Goal: Task Accomplishment & Management: Use online tool/utility

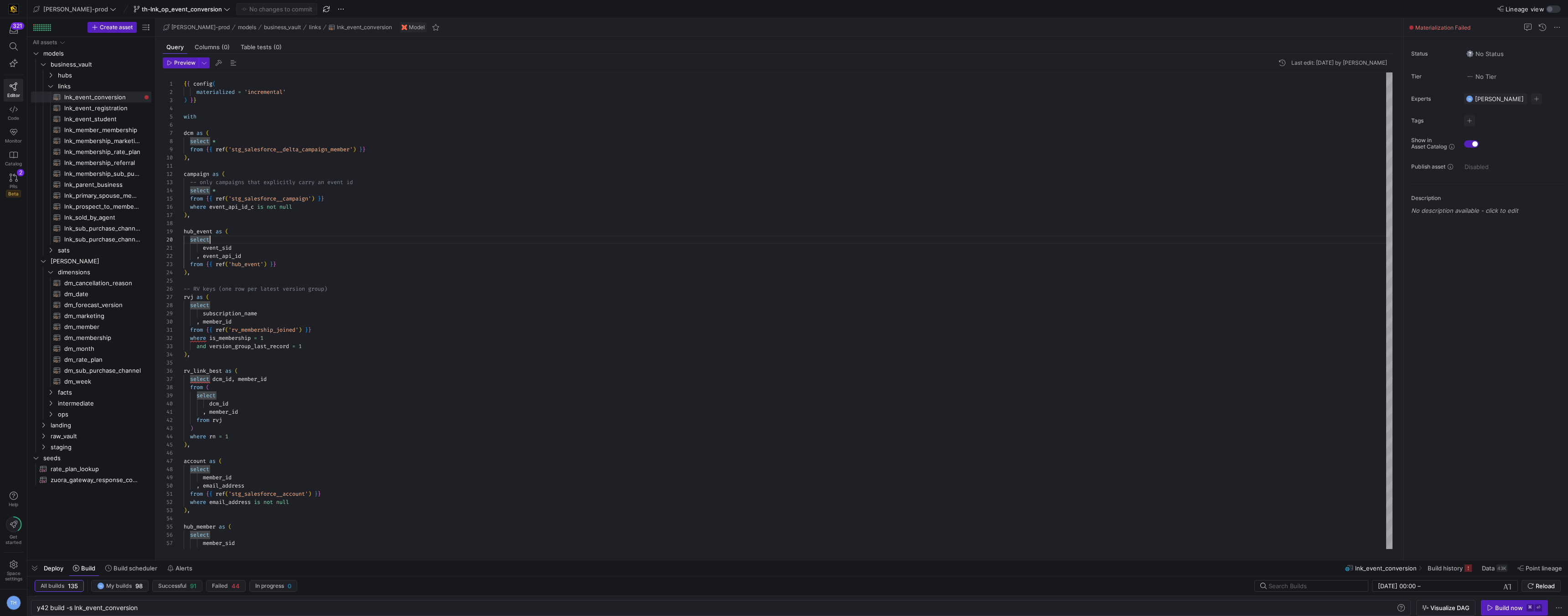
scroll to position [74, 26]
click at [108, 120] on span "lnk_event_student​​​​​​​​​​" at bounding box center [103, 119] width 77 height 10
type textarea "{{ config( materialized = 'incremental' ) }} with registrants as ( select *"
type textarea "y42 build -s lnk_event_student"
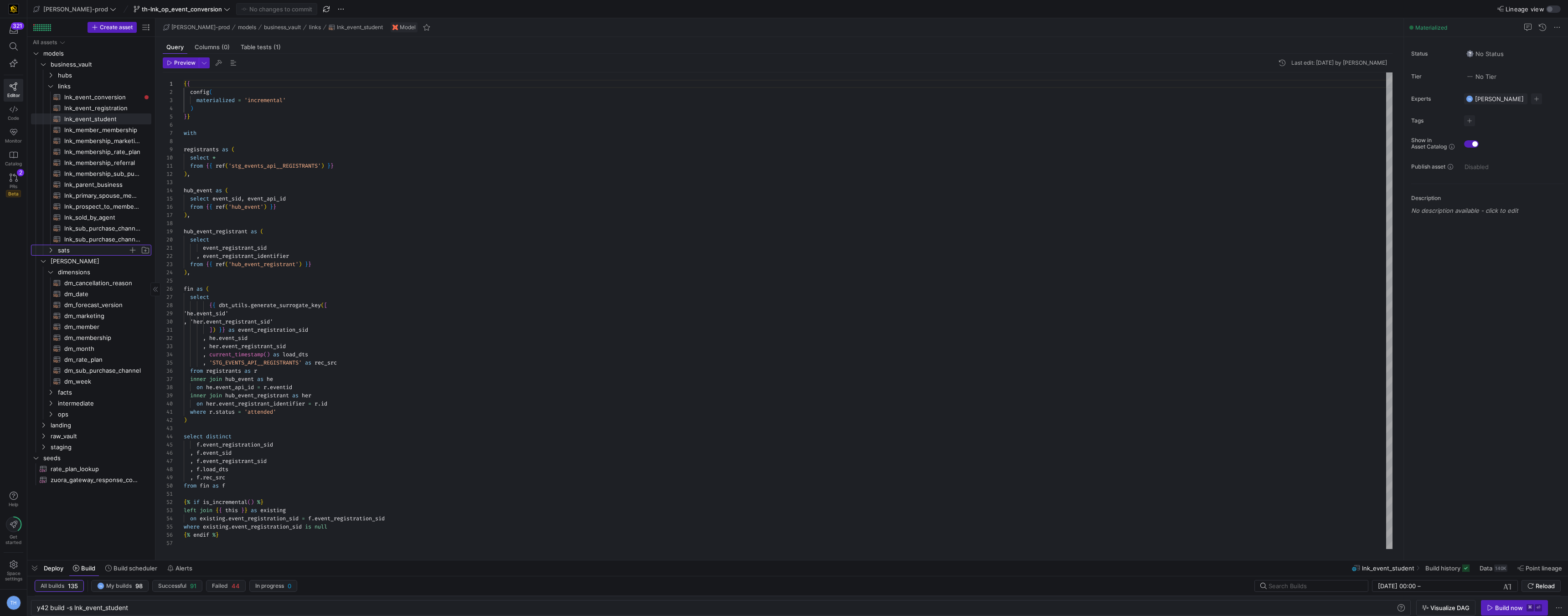
click at [93, 246] on span "sats" at bounding box center [93, 250] width 70 height 10
click at [116, 360] on span "sat_event_registrant​​​​​​​​​​" at bounding box center [103, 360] width 77 height 10
type textarea "{{ config( materialized = 'incremental' ) }} with event_registrant_hub as ( sel…"
type textarea "y42 build -s sat_event_registrant"
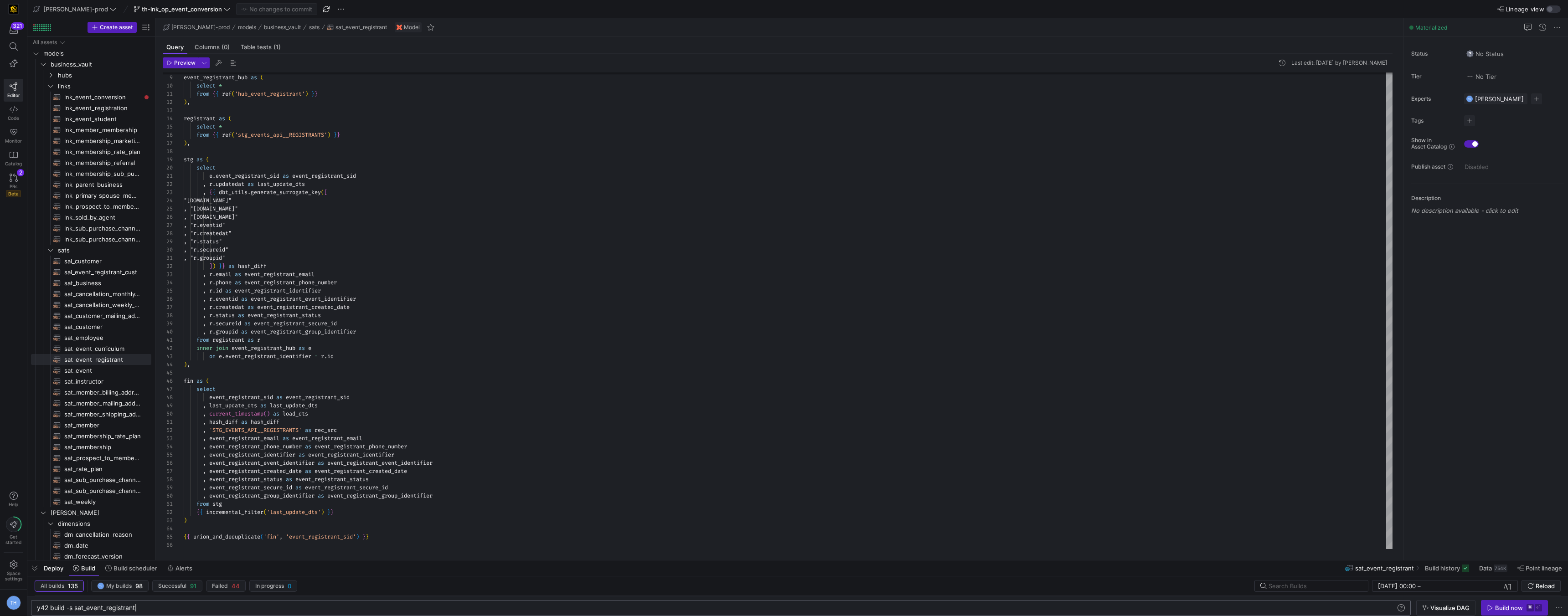
click at [148, 609] on div "y42 build -s sat_event_registrant" at bounding box center [715, 608] width 1355 height 7
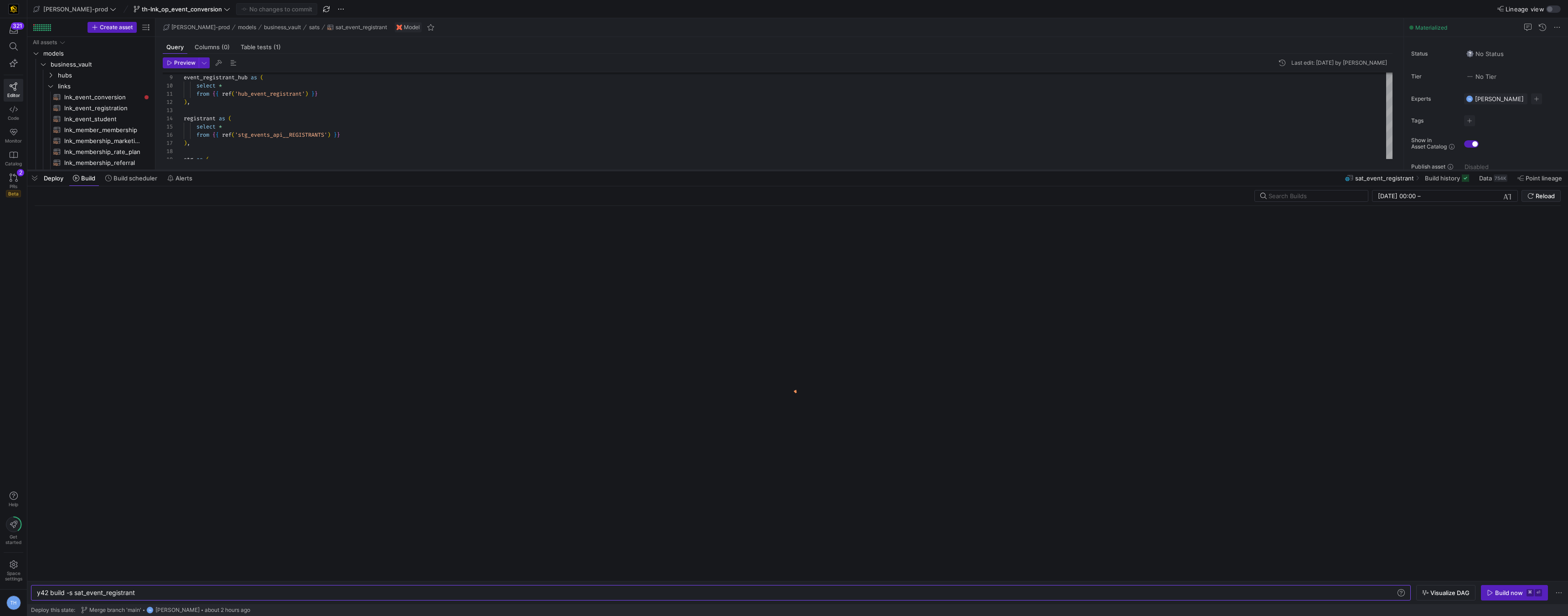
drag, startPoint x: 294, startPoint y: 561, endPoint x: 313, endPoint y: 183, distance: 378.5
click at [313, 172] on div at bounding box center [797, 170] width 1541 height 4
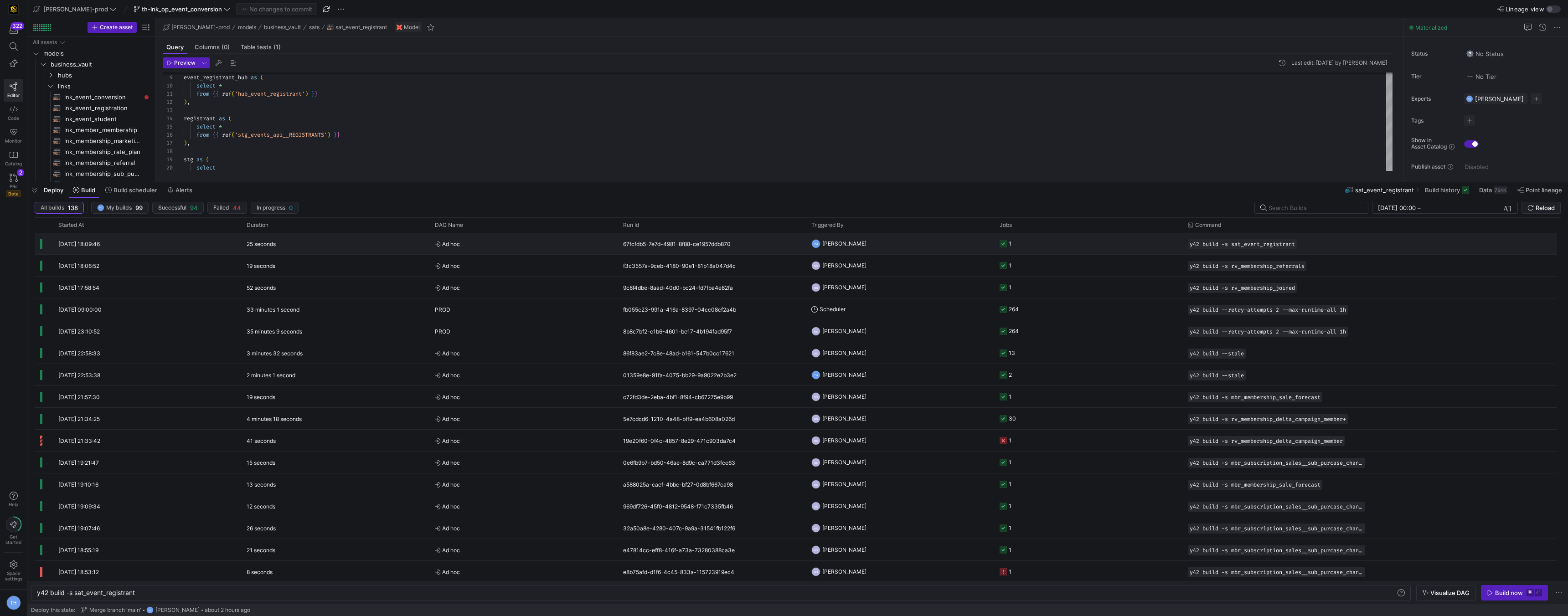
click at [549, 246] on span "Ad hoc" at bounding box center [523, 243] width 177 height 21
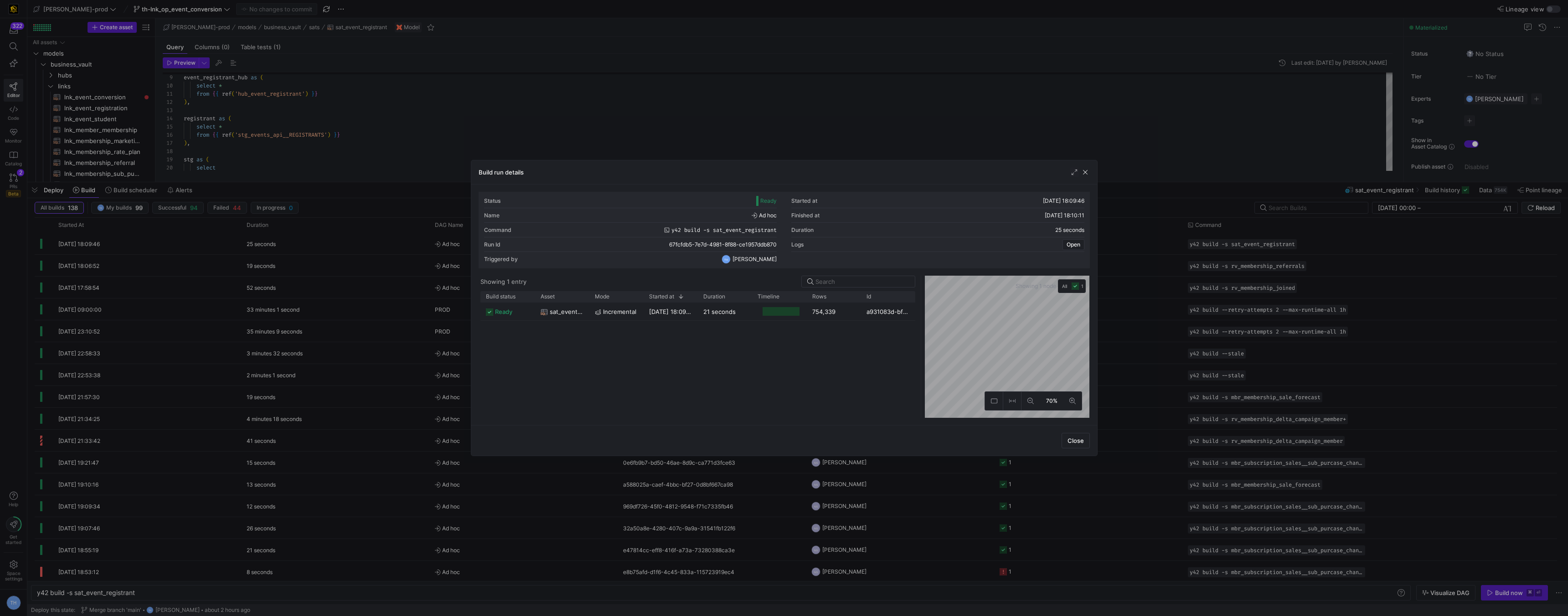
drag, startPoint x: 785, startPoint y: 295, endPoint x: 922, endPoint y: 296, distance: 137.0
click at [922, 296] on div at bounding box center [921, 347] width 4 height 142
click at [839, 116] on div at bounding box center [784, 308] width 1568 height 616
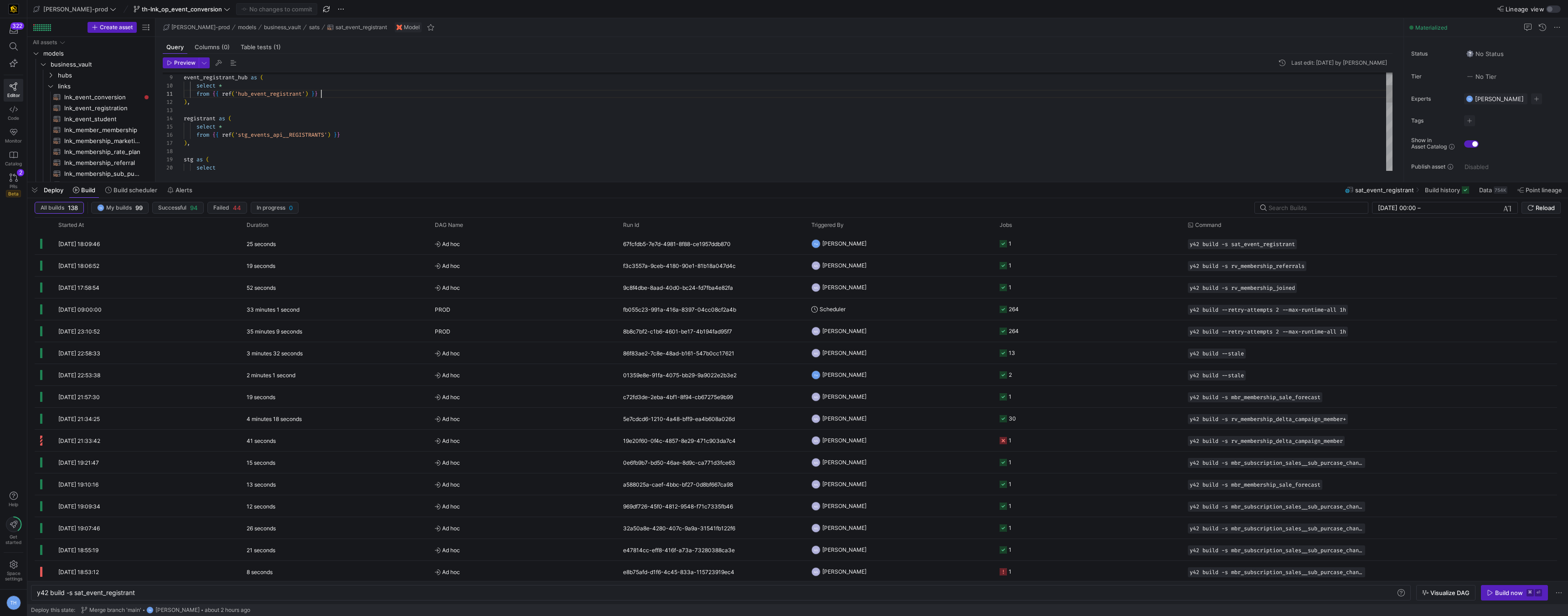
scroll to position [0, 138]
click at [749, 96] on div "event_registrant_hub as ( select * from { { ref ( 'hub_event_registrant' ) } } …" at bounding box center [788, 275] width 1209 height 549
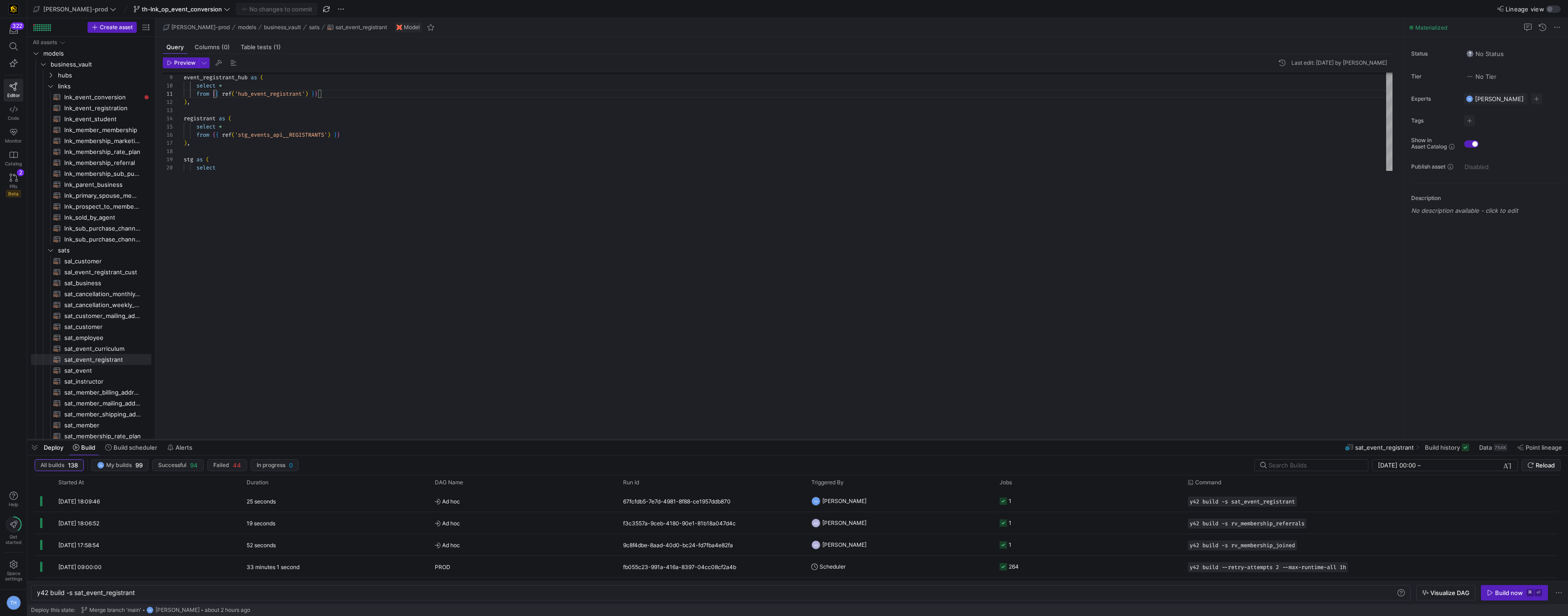
drag, startPoint x: 491, startPoint y: 182, endPoint x: 488, endPoint y: 439, distance: 257.0
click at [488, 439] on div at bounding box center [797, 440] width 1541 height 4
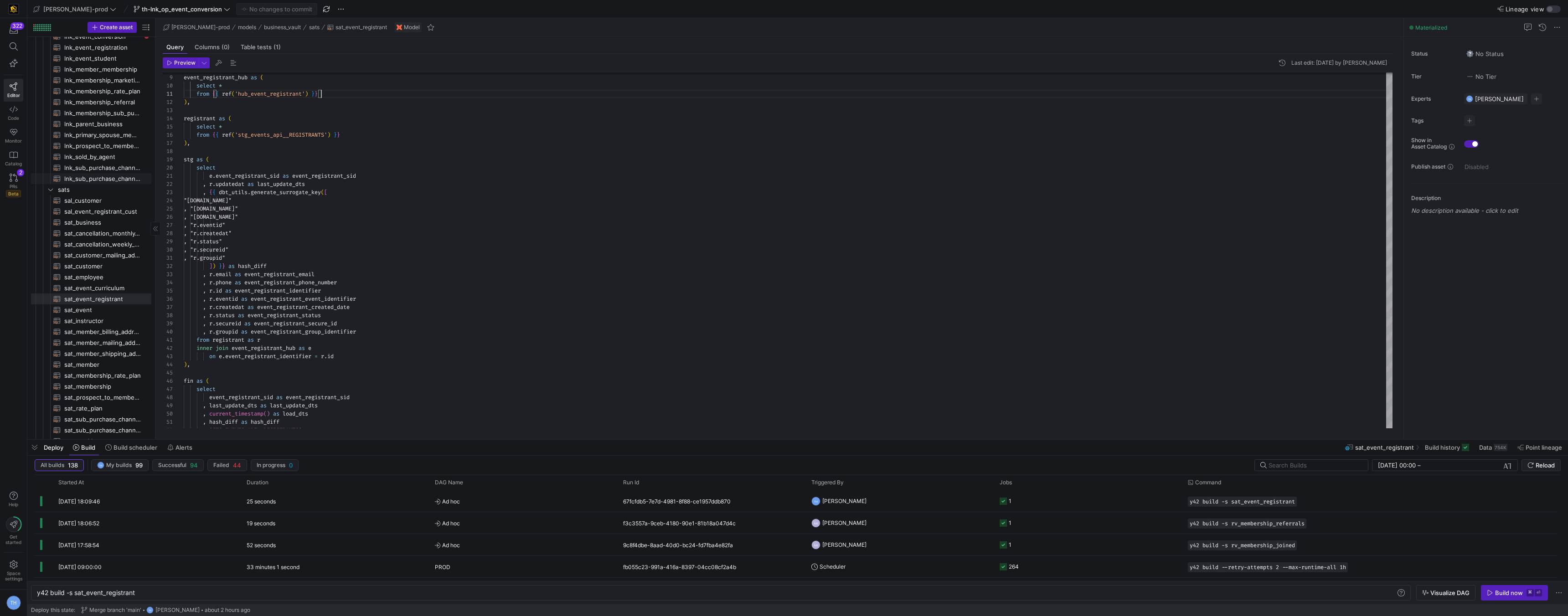
scroll to position [0, 0]
click at [74, 75] on span "hubs" at bounding box center [93, 75] width 70 height 10
click at [94, 149] on span "hub_event_registrant​​​​​​​​​​" at bounding box center [103, 152] width 77 height 10
type textarea "{{ config( materialized='incremental' ) }} with registrant as ( select *"
type textarea "y42 build -s hub_event_registrant"
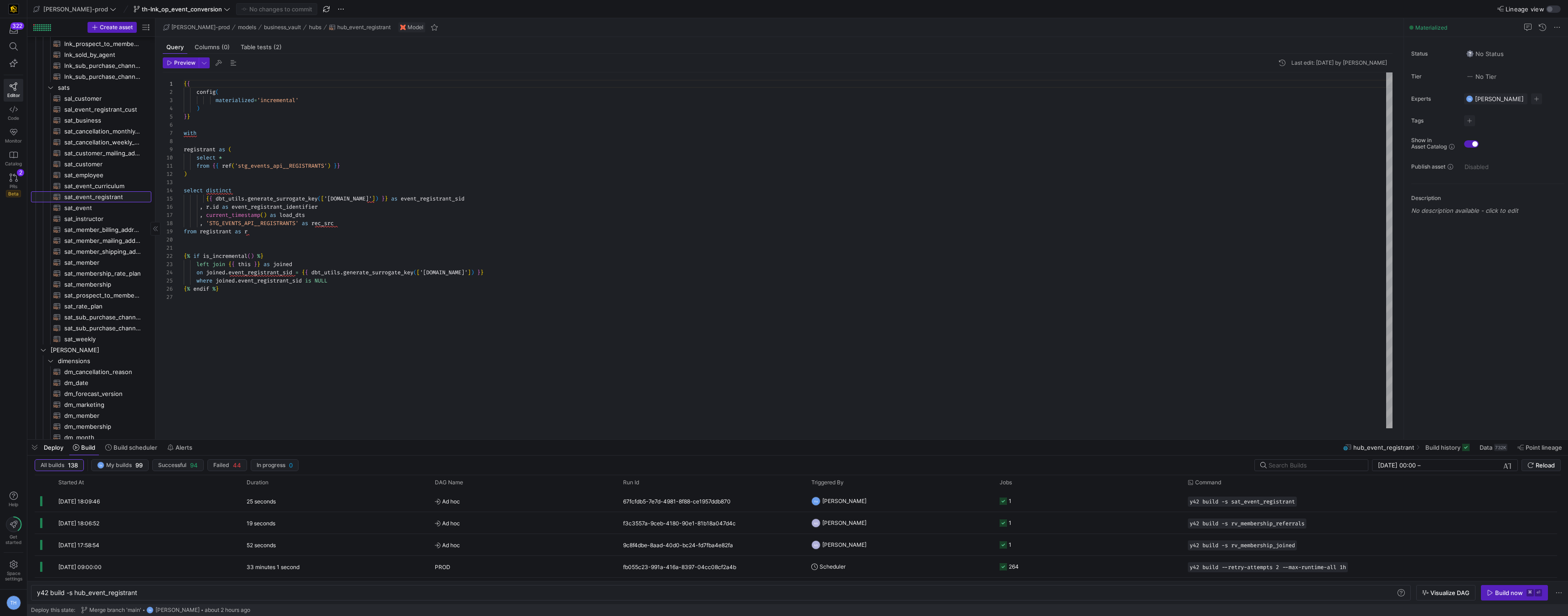
click at [113, 195] on span "sat_event_registrant​​​​​​​​​​" at bounding box center [103, 197] width 77 height 10
type textarea "{{ config( materialized = 'incremental' ) }} with event_registrant_hub as ( sel…"
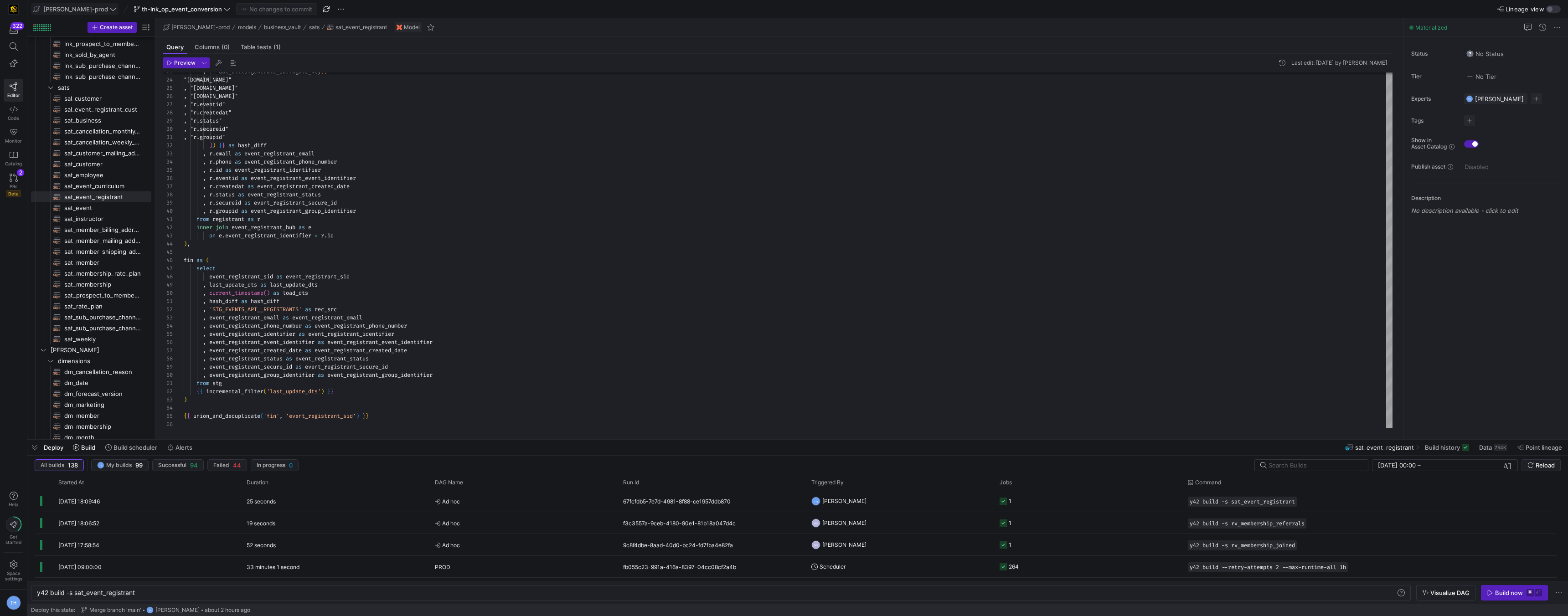
click at [82, 9] on span "[PERSON_NAME]-prod" at bounding box center [75, 9] width 83 height 7
click at [82, 90] on span "y42-dd" at bounding box center [82, 93] width 90 height 7
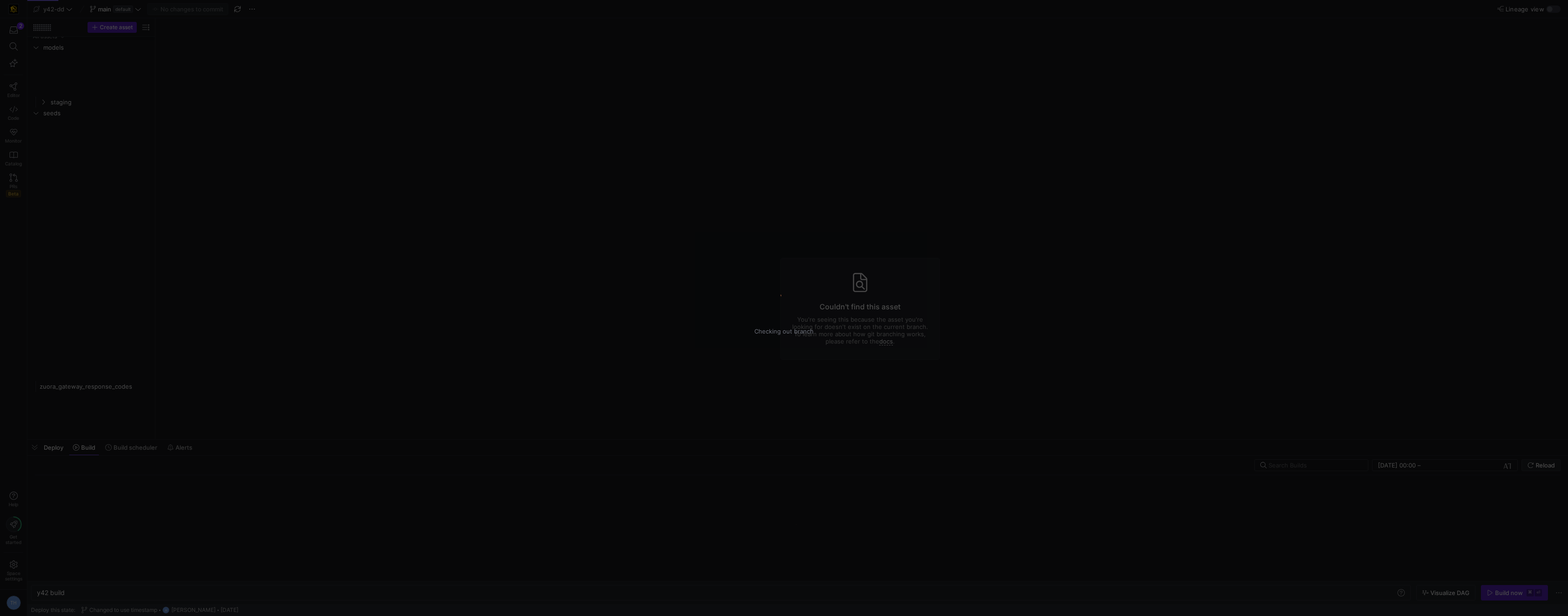
type textarea "y42 build"
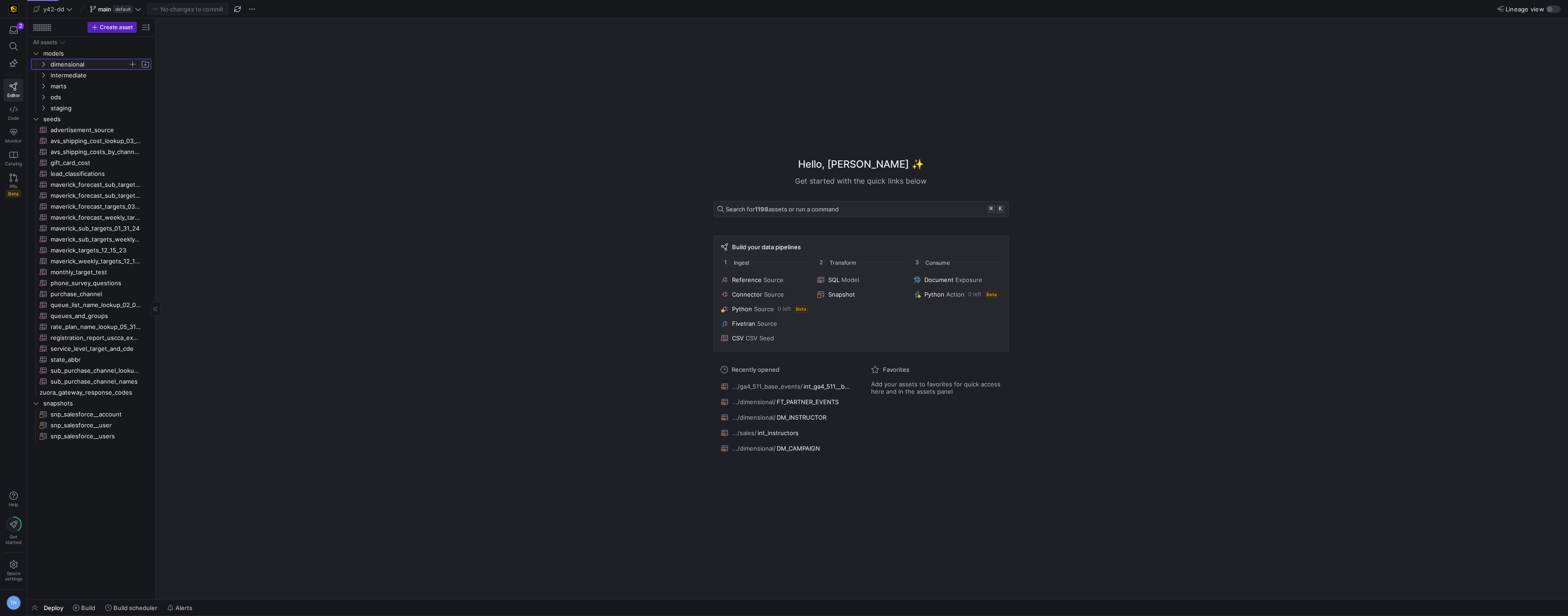
click at [79, 66] on span "dimensional" at bounding box center [89, 64] width 77 height 10
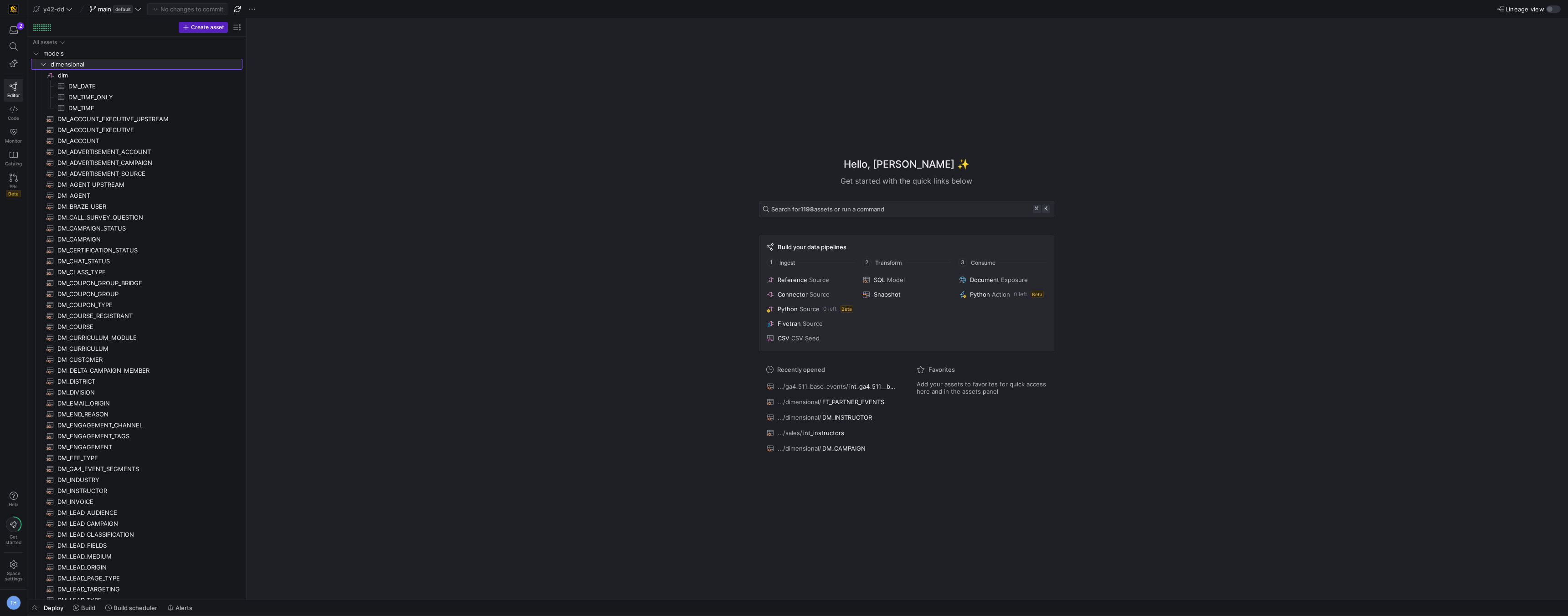
drag, startPoint x: 155, startPoint y: 203, endPoint x: 279, endPoint y: 215, distance: 124.6
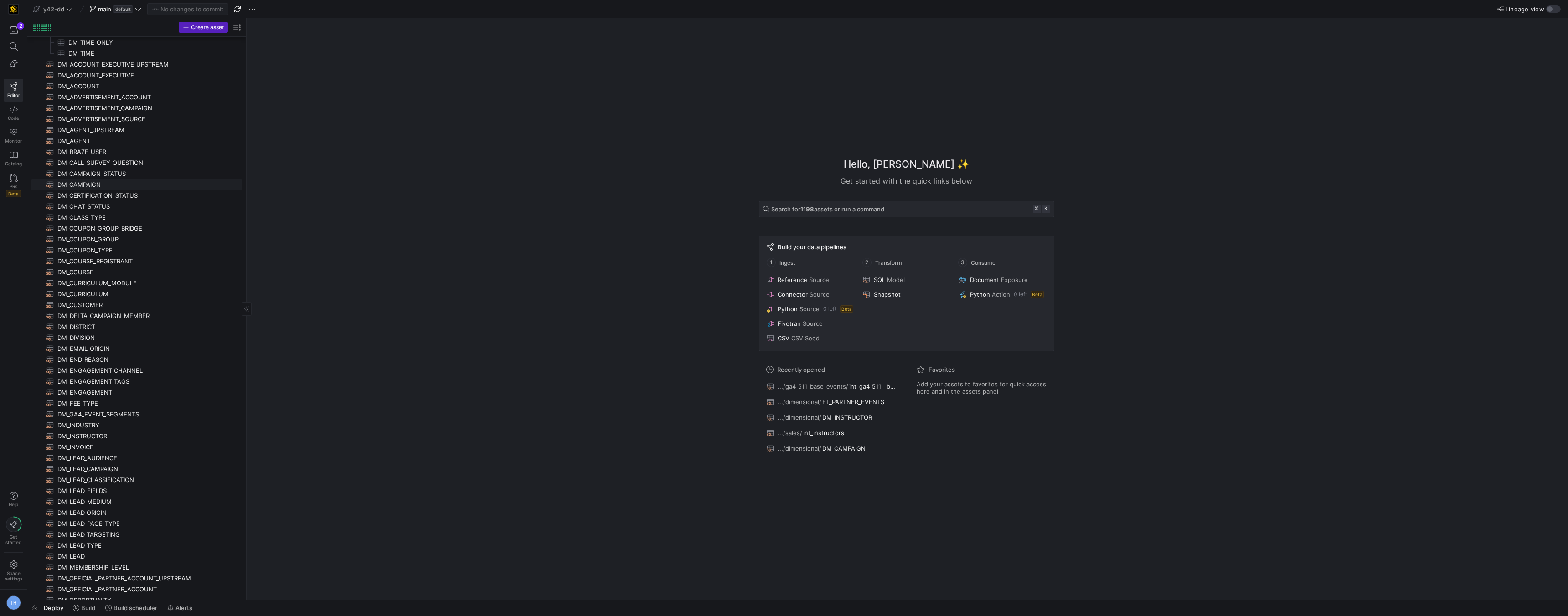
click at [182, 184] on span "DM_CAMPAIGN​​​​​​​​​​" at bounding box center [144, 184] width 175 height 10
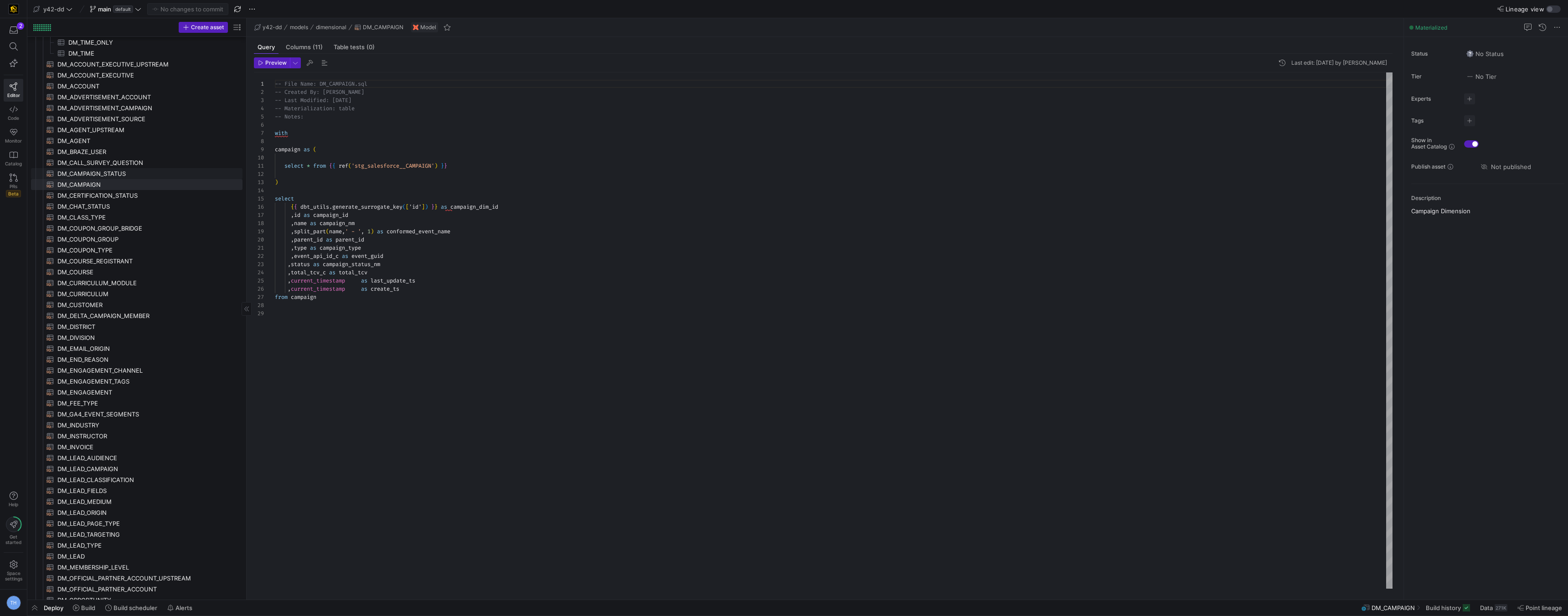
click at [157, 171] on span "DM_CAMPAIGN_STATUS​​​​​​​​​​" at bounding box center [144, 173] width 175 height 10
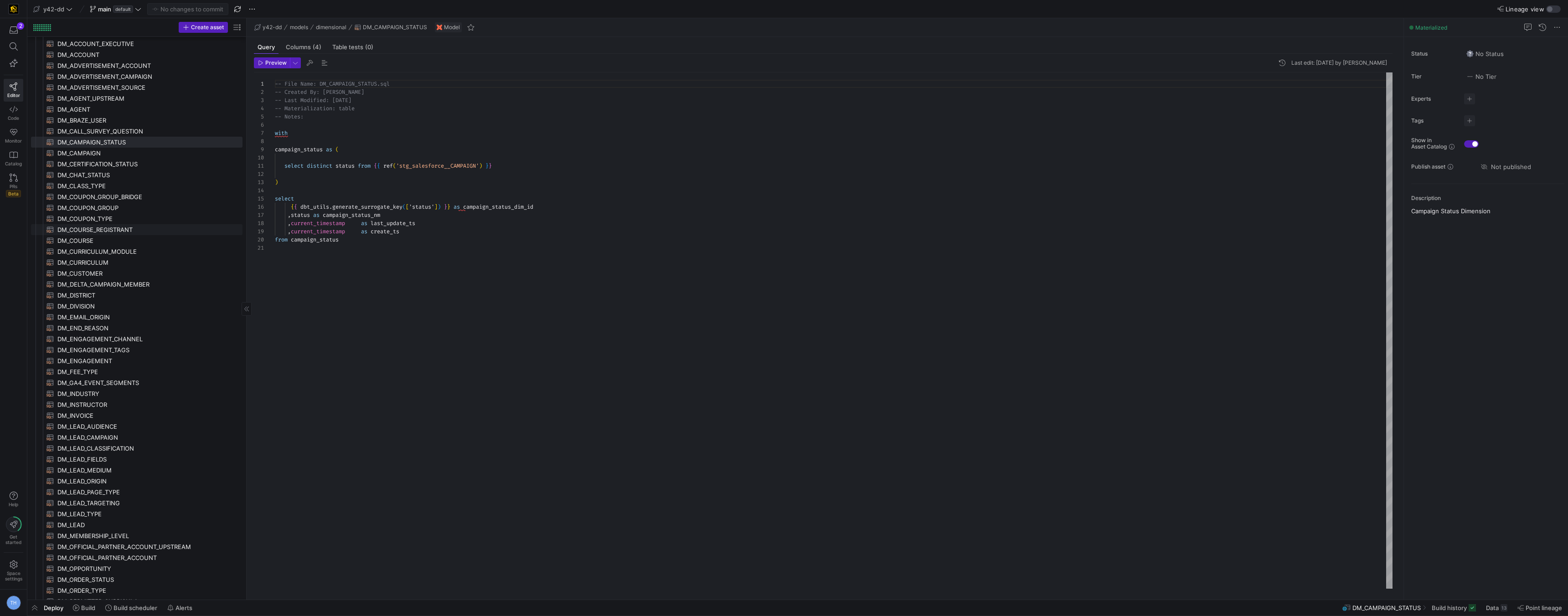
click at [144, 228] on span "DM_COURSE_REGISTRANT​​​​​​​​​​" at bounding box center [144, 229] width 175 height 10
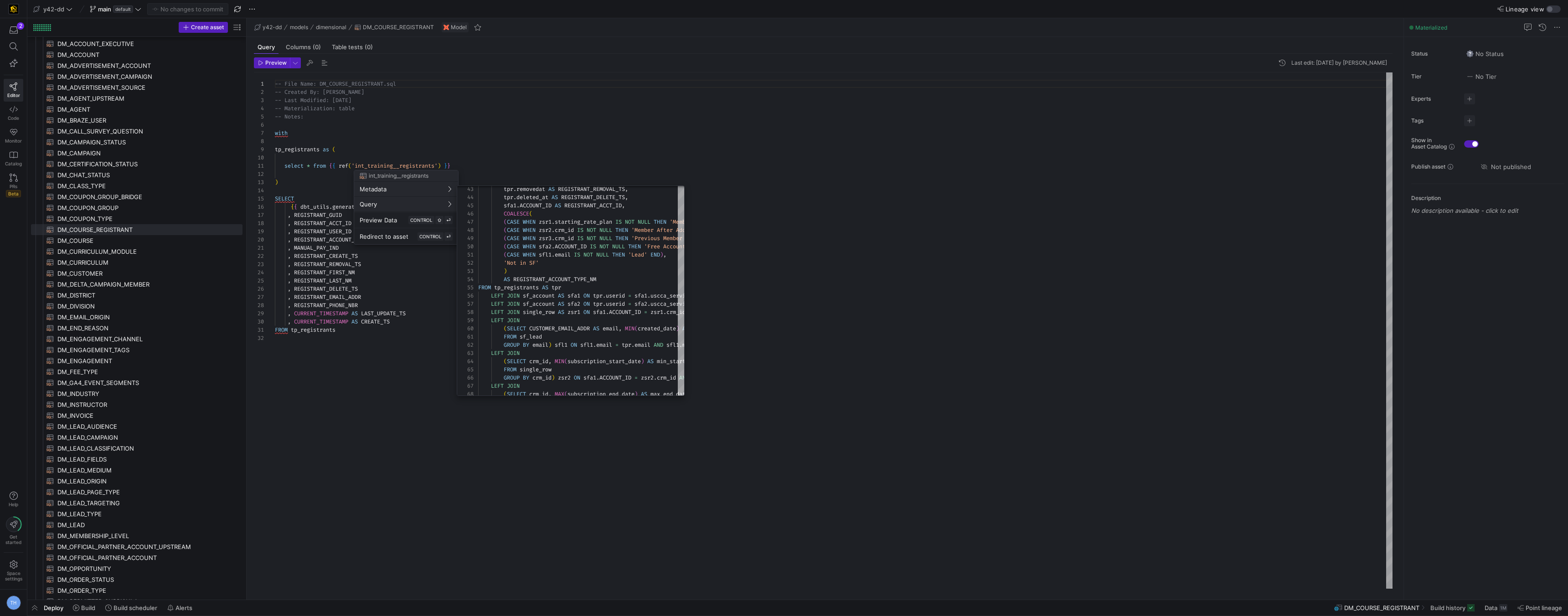
click at [503, 123] on div at bounding box center [784, 308] width 1568 height 616
click at [370, 505] on div at bounding box center [784, 308] width 1568 height 616
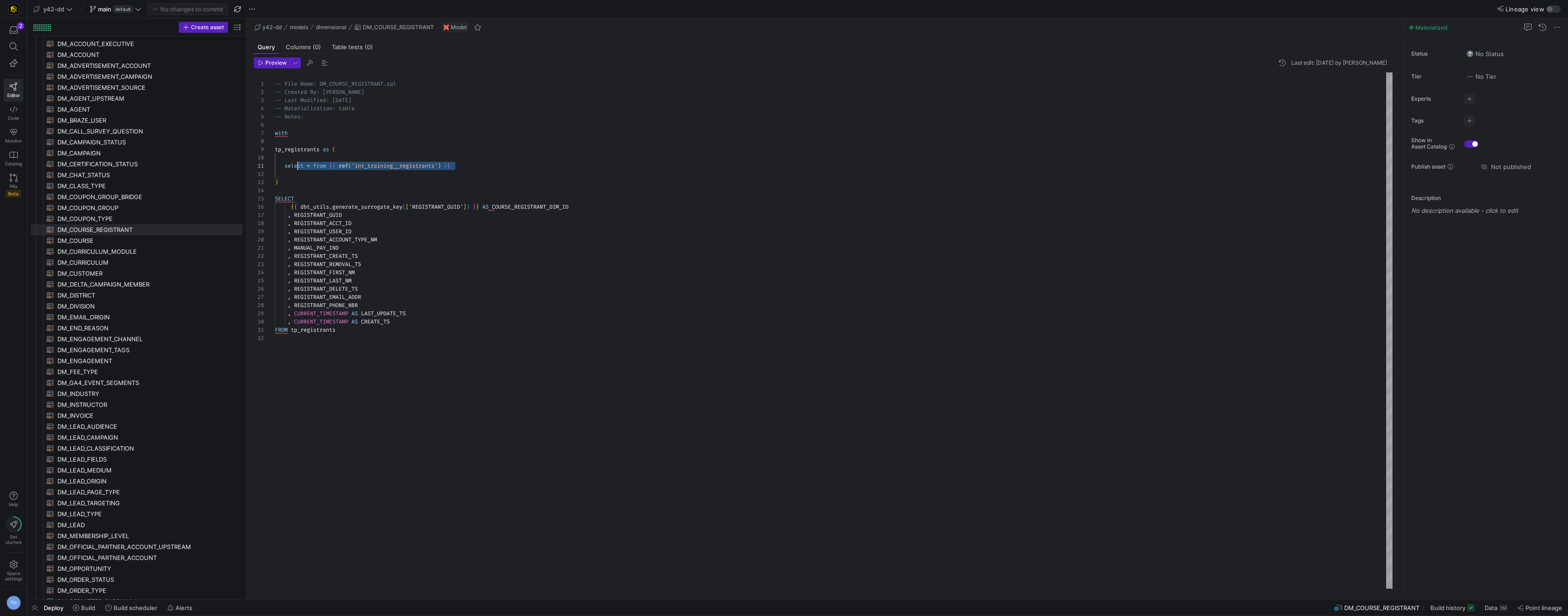
scroll to position [0, 10]
drag, startPoint x: 472, startPoint y: 162, endPoint x: 284, endPoint y: 164, distance: 188.0
click at [284, 164] on div "-- File Name: DM_COURSE_REGISTRANT.sql -- Created By: [PERSON_NAME] -- Last Mod…" at bounding box center [834, 331] width 1118 height 516
click at [307, 170] on span "Compile Selection" at bounding box center [329, 173] width 72 height 6
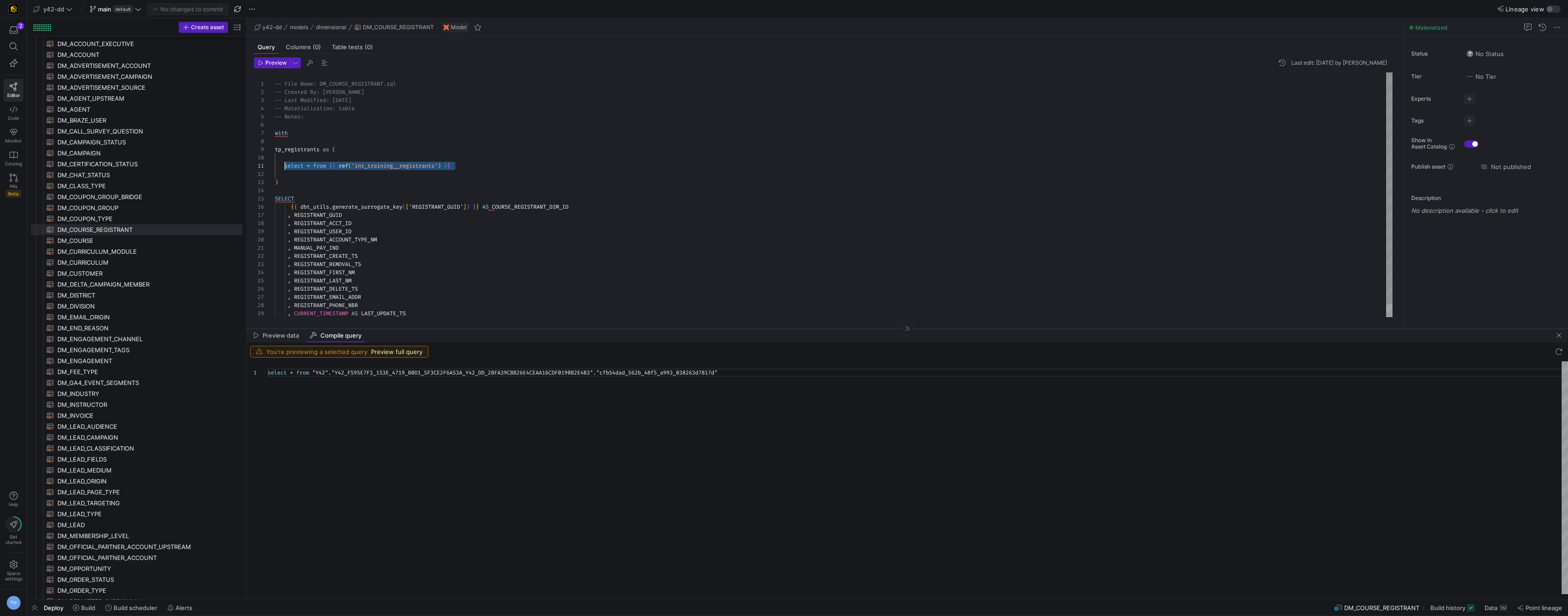
drag, startPoint x: 547, startPoint y: 440, endPoint x: 552, endPoint y: 327, distance: 113.1
click at [552, 328] on div at bounding box center [907, 328] width 1321 height 1
click at [549, 371] on div "select * from "Y42" . "Y42_F595E7F3_153E_4719_B0D1_5F3CE2F6A53A_Y42_DD_2 8FA39C…" at bounding box center [918, 479] width 1300 height 240
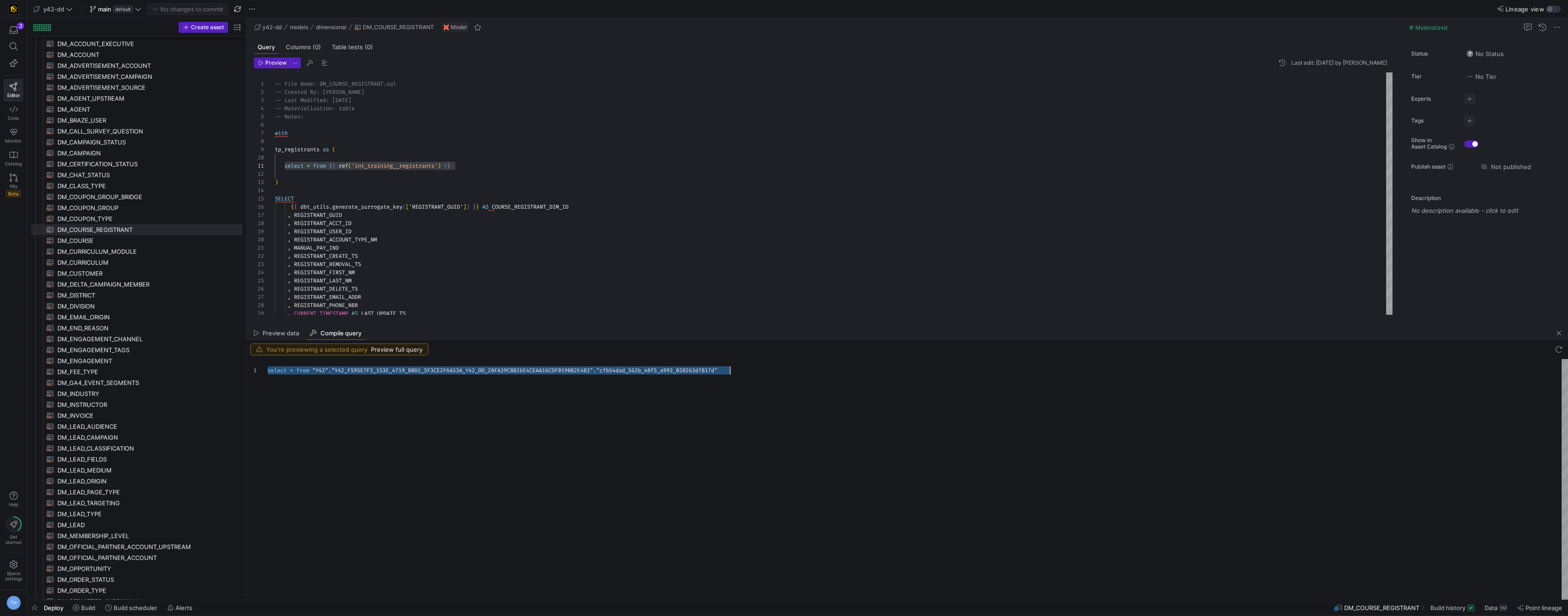
click at [549, 371] on div "select * from "Y42" . "Y42_F595E7F3_153E_4719_B0D1_5F3CE2F6A53A_Y42_DD_2 8FA39C…" at bounding box center [918, 479] width 1300 height 240
click at [492, 152] on div "-- File Name: DM_COURSE_REGISTRANT.sql -- Created By: [PERSON_NAME] -- Last Mod…" at bounding box center [834, 207] width 1118 height 270
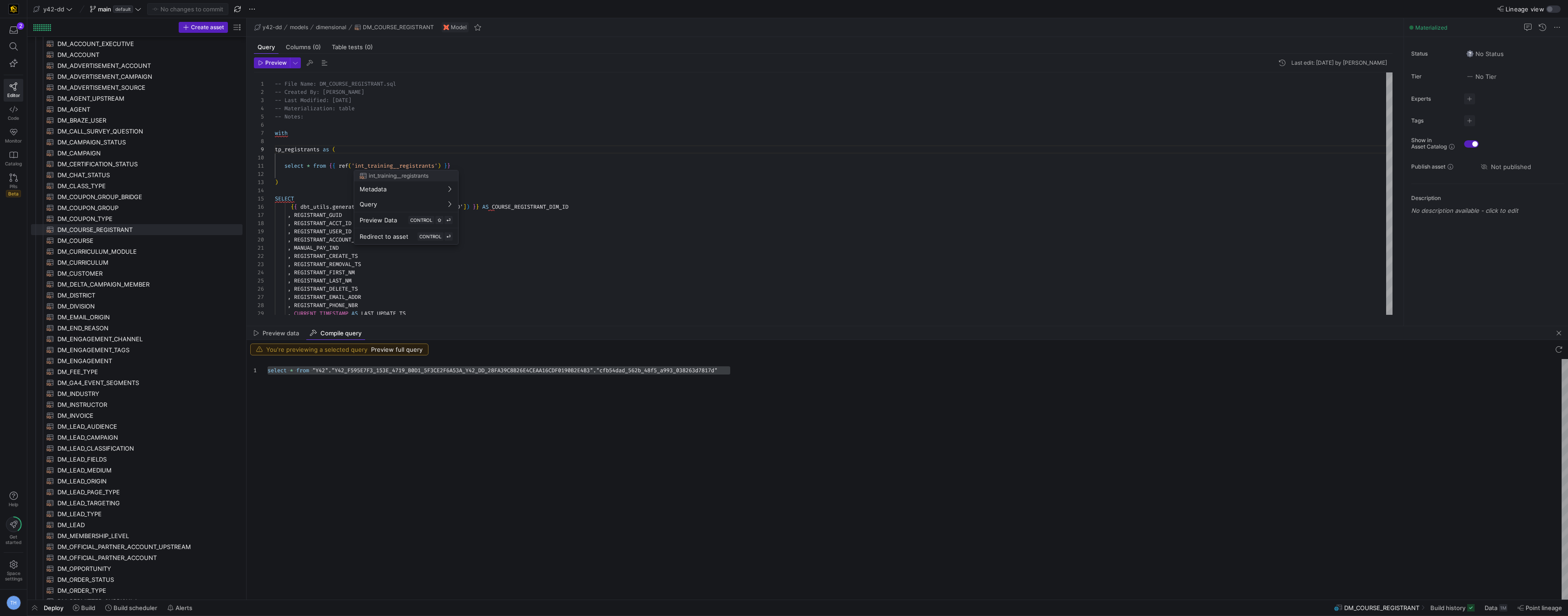
click at [383, 164] on div at bounding box center [784, 308] width 1568 height 616
click at [383, 164] on div "-- File Name: DM_COURSE_REGISTRANT.sql -- Created By: [PERSON_NAME] -- Last Mod…" at bounding box center [834, 207] width 1118 height 270
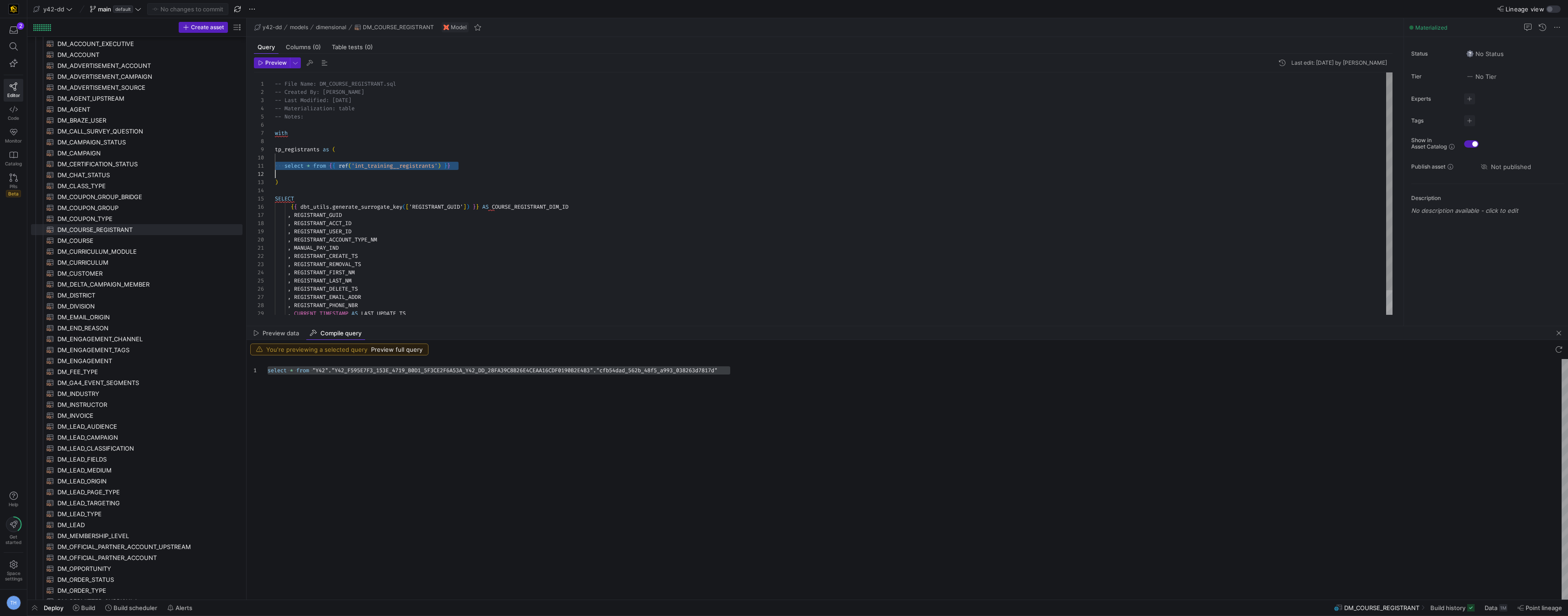
click at [383, 164] on div "-- File Name: DM_COURSE_REGISTRANT.sql -- Created By: [PERSON_NAME] -- Last Mod…" at bounding box center [834, 207] width 1118 height 270
click at [438, 165] on div at bounding box center [784, 308] width 1568 height 616
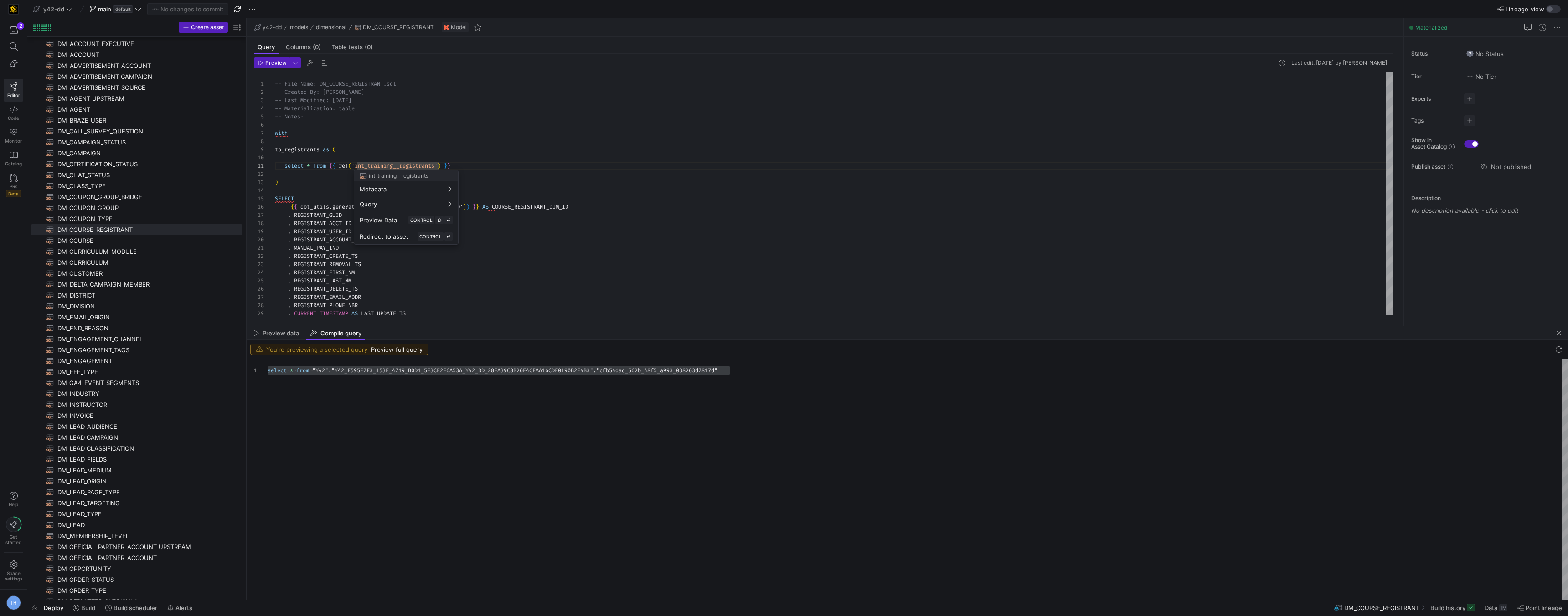
drag, startPoint x: 438, startPoint y: 166, endPoint x: 375, endPoint y: 161, distance: 63.2
click at [375, 161] on div at bounding box center [784, 308] width 1568 height 616
click at [376, 191] on span "Metadata" at bounding box center [373, 189] width 27 height 7
click at [373, 235] on span "Redirect to asset" at bounding box center [384, 237] width 49 height 7
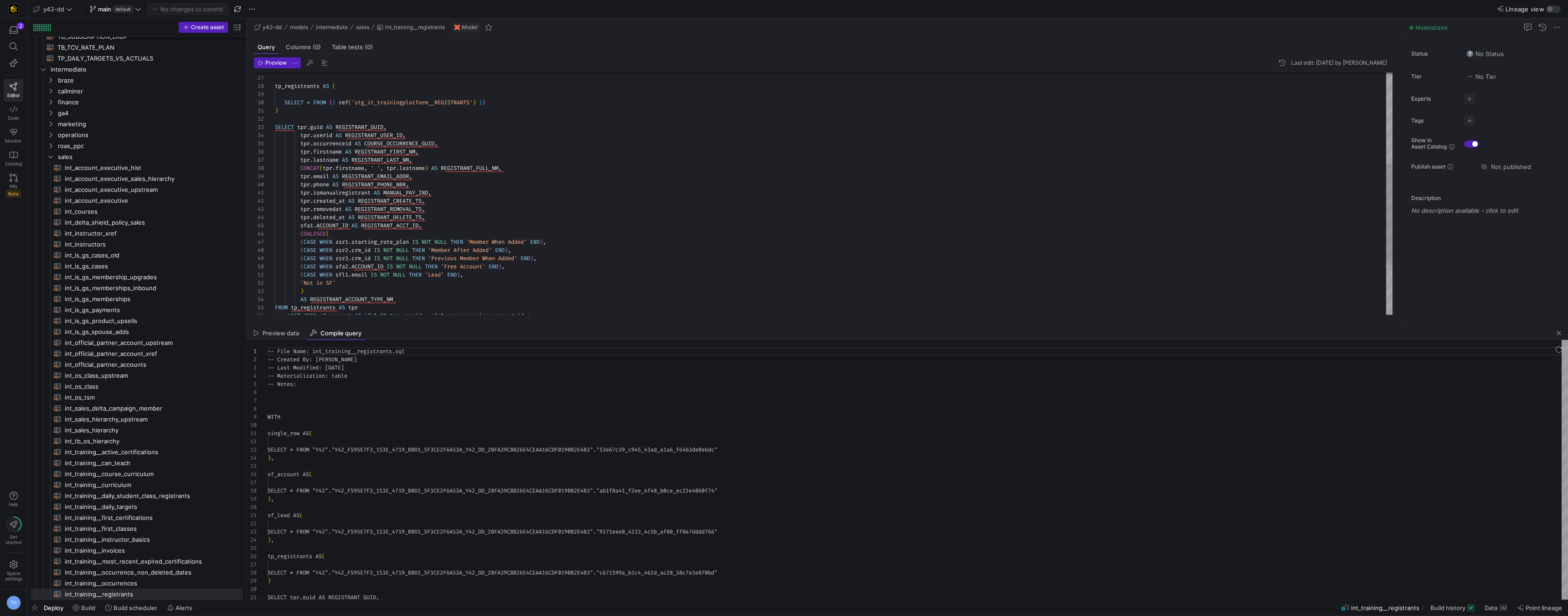
scroll to position [82, 0]
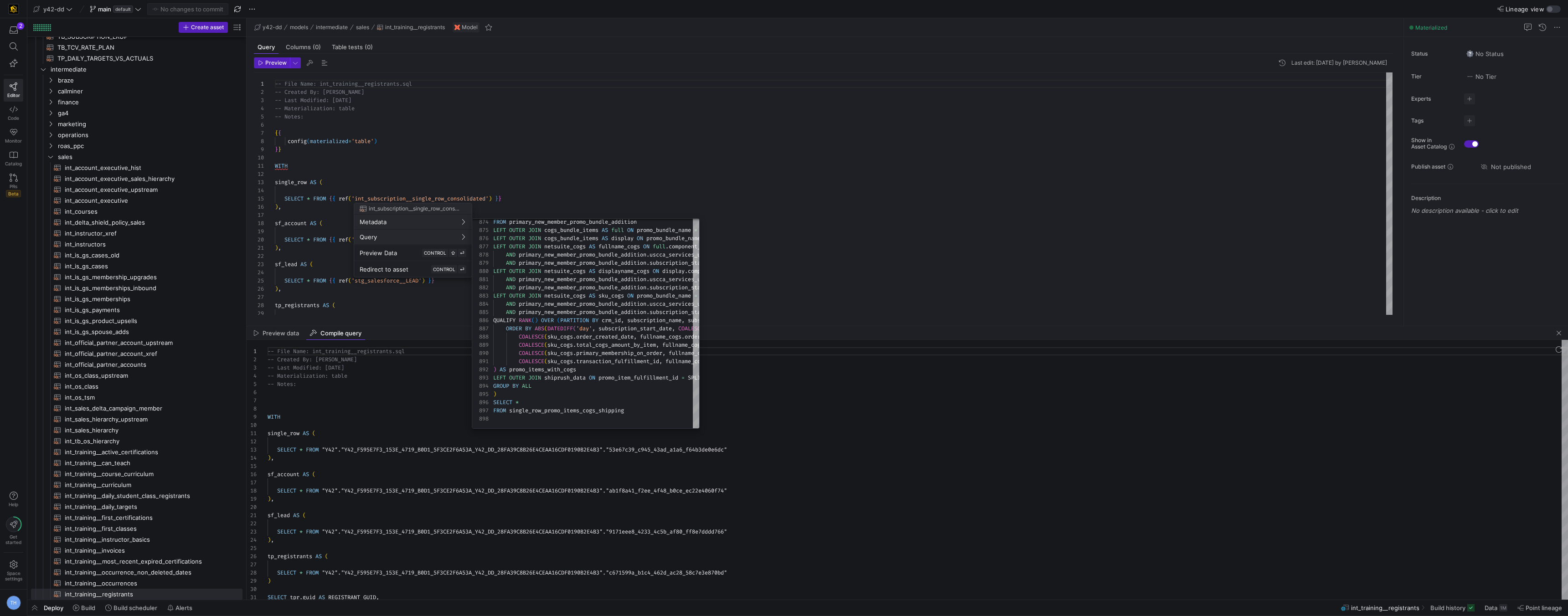
click at [558, 177] on div at bounding box center [784, 308] width 1568 height 616
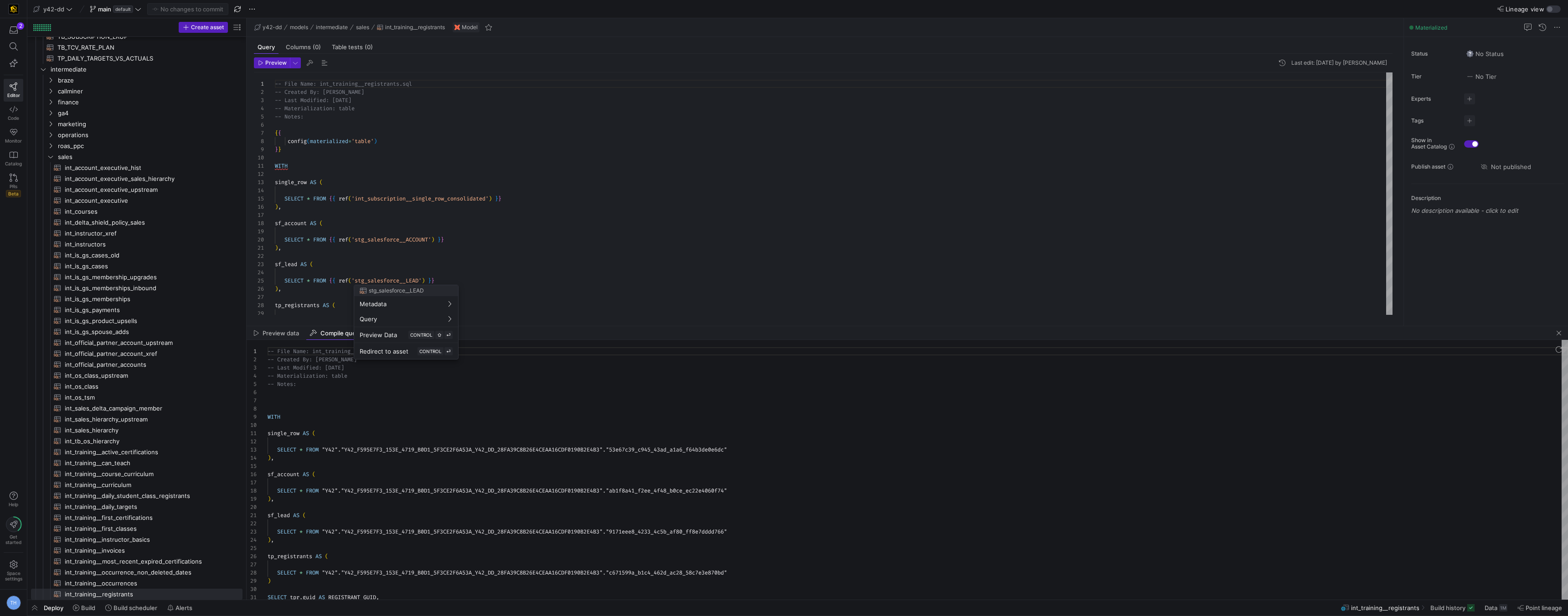
click at [531, 235] on div at bounding box center [784, 308] width 1568 height 616
click at [488, 142] on div ") , tp_registrants AS ( sf_lead AS ( SELECT * FROM { { ref ( 'stg_salesforce__L…" at bounding box center [834, 363] width 1118 height 582
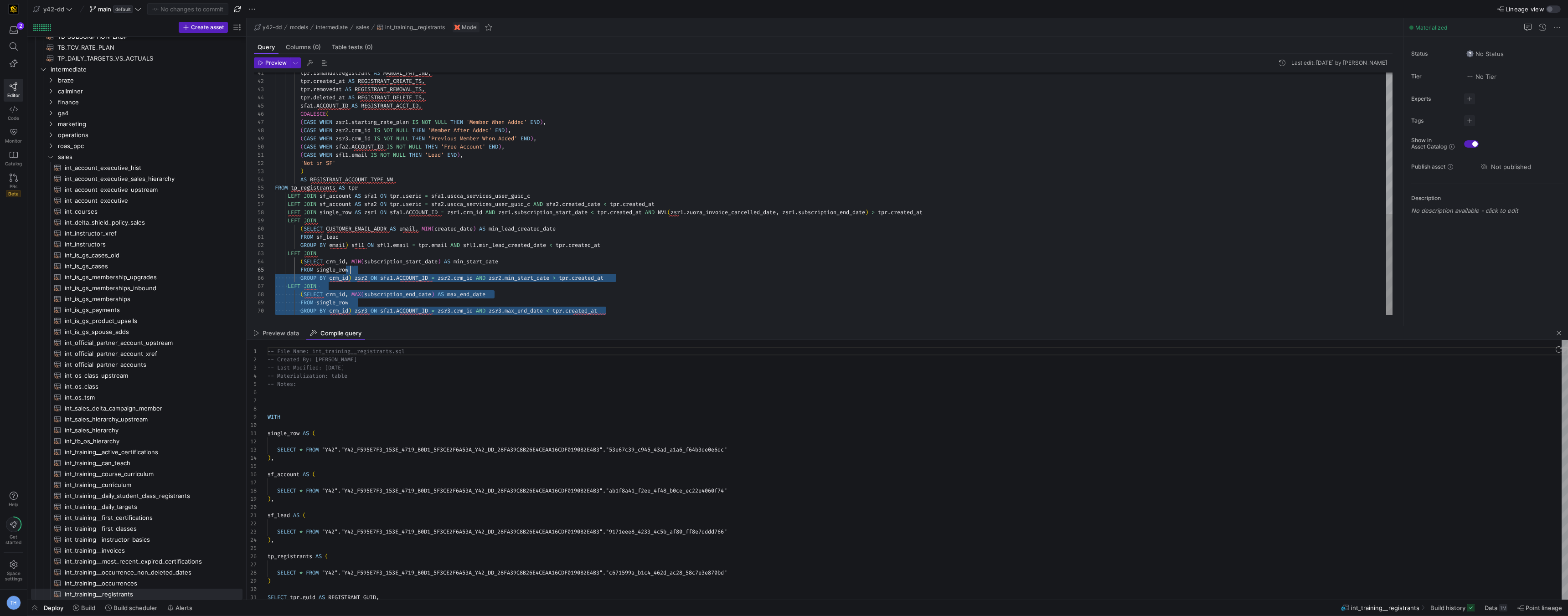
scroll to position [24, 229]
drag, startPoint x: 645, startPoint y: 312, endPoint x: 570, endPoint y: 264, distance: 89.0
click at [570, 264] on div "tpr . ismanualregistrant AS MANUAL_PAY_IND , tpr . created_at AS REGISTRANT_CRE…" at bounding box center [834, 24] width 1118 height 582
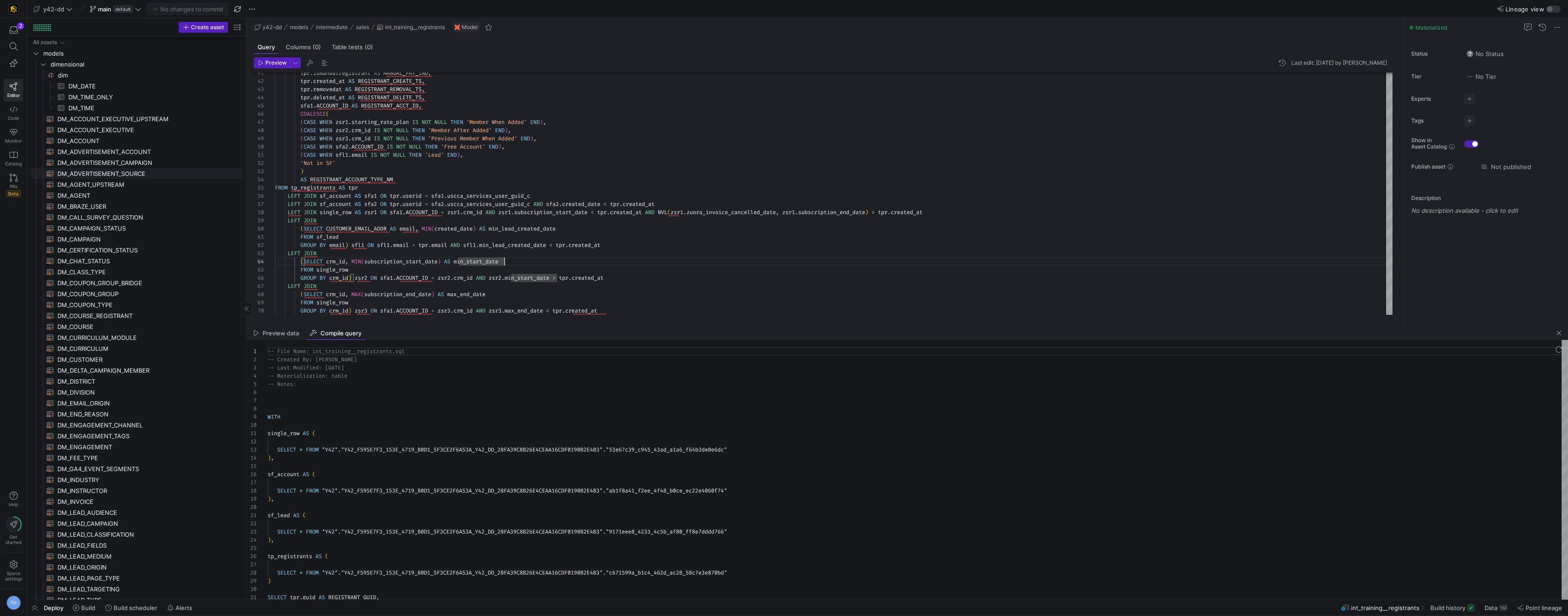
scroll to position [2, 0]
click at [115, 349] on span "DM_CURRICULUM​​​​​​​​​​" at bounding box center [144, 347] width 175 height 10
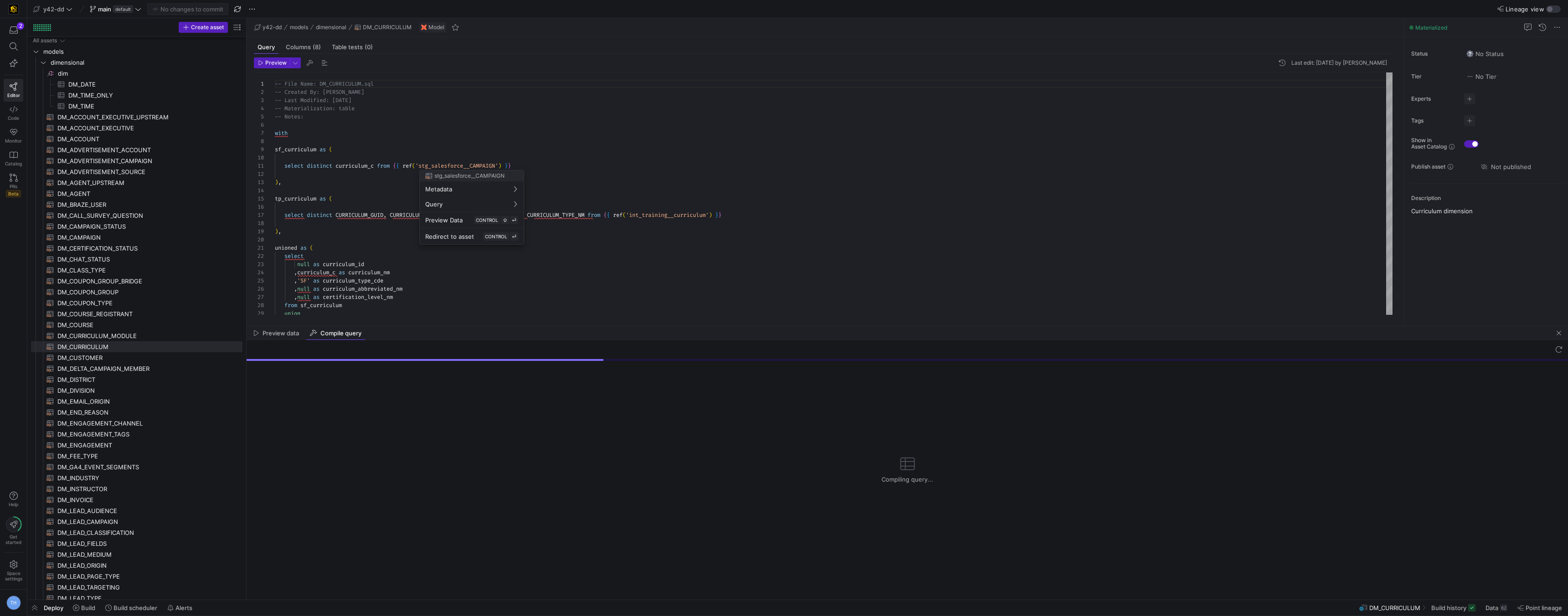
click at [674, 177] on div at bounding box center [784, 308] width 1568 height 616
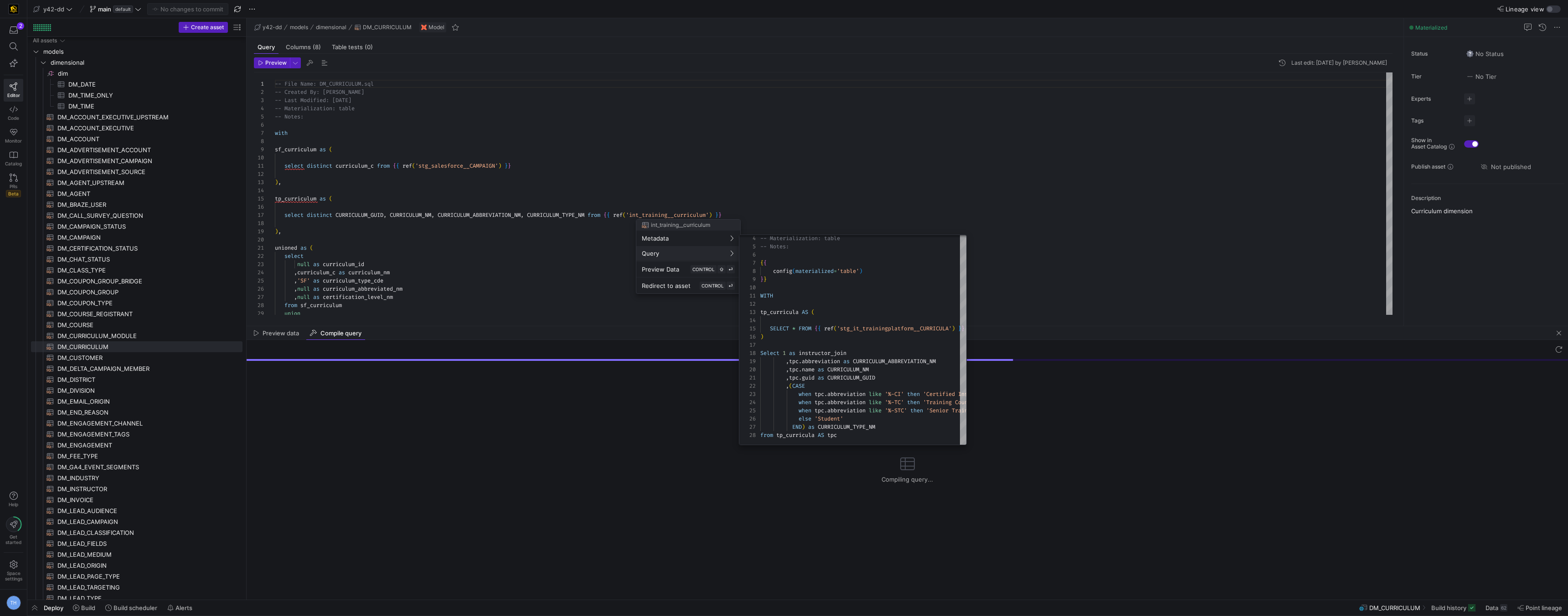
click at [845, 209] on div at bounding box center [784, 308] width 1568 height 616
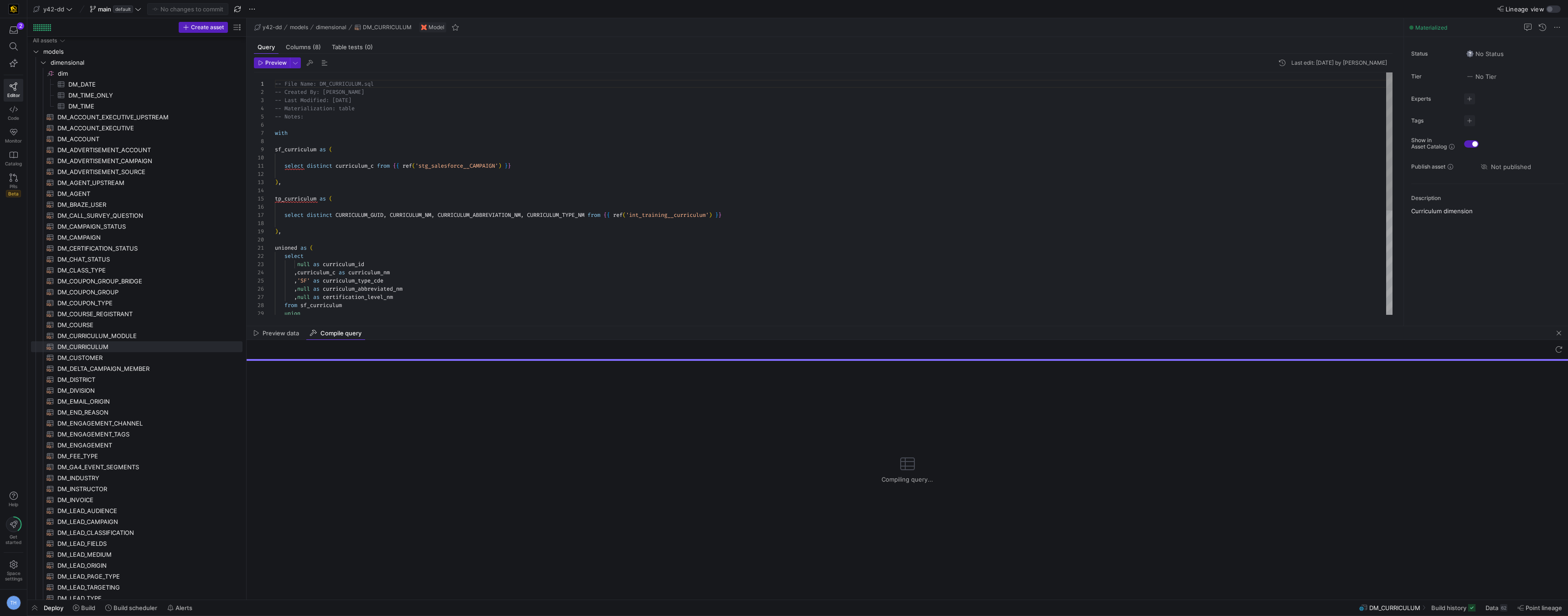
type textarea "select distinct curriculum_c from {{ ref('stg_salesforce__CAMPAIGN') }} ), tp_c…"
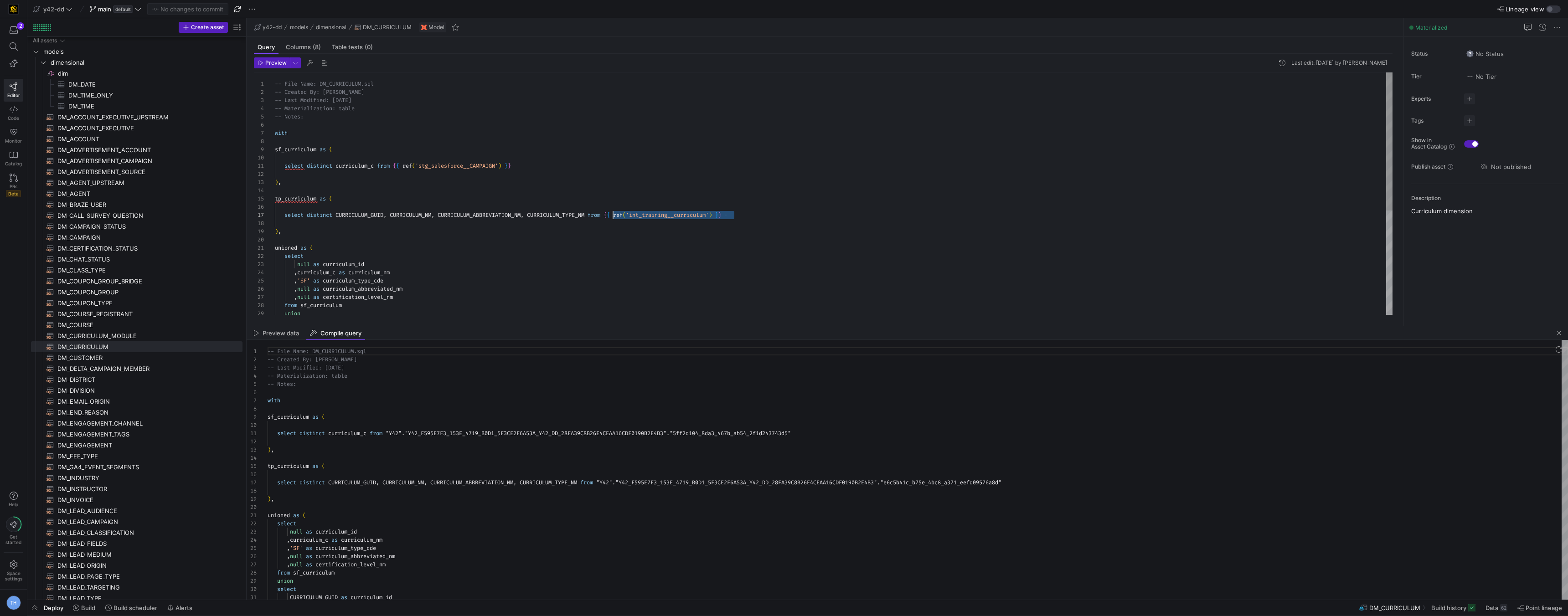
drag, startPoint x: 758, startPoint y: 214, endPoint x: 611, endPoint y: 214, distance: 147.0
click at [611, 214] on div "select null as curriculum_id , curriculum_c as curriculum_nm , 'SF' as curricul…" at bounding box center [834, 285] width 1118 height 425
click at [454, 489] on div at bounding box center [784, 308] width 1568 height 616
type textarea "select distinct curriculum_c from "Y42"."Y42_F595E7F3_153E_4719_B0D1_5F3CE2F6A5…"
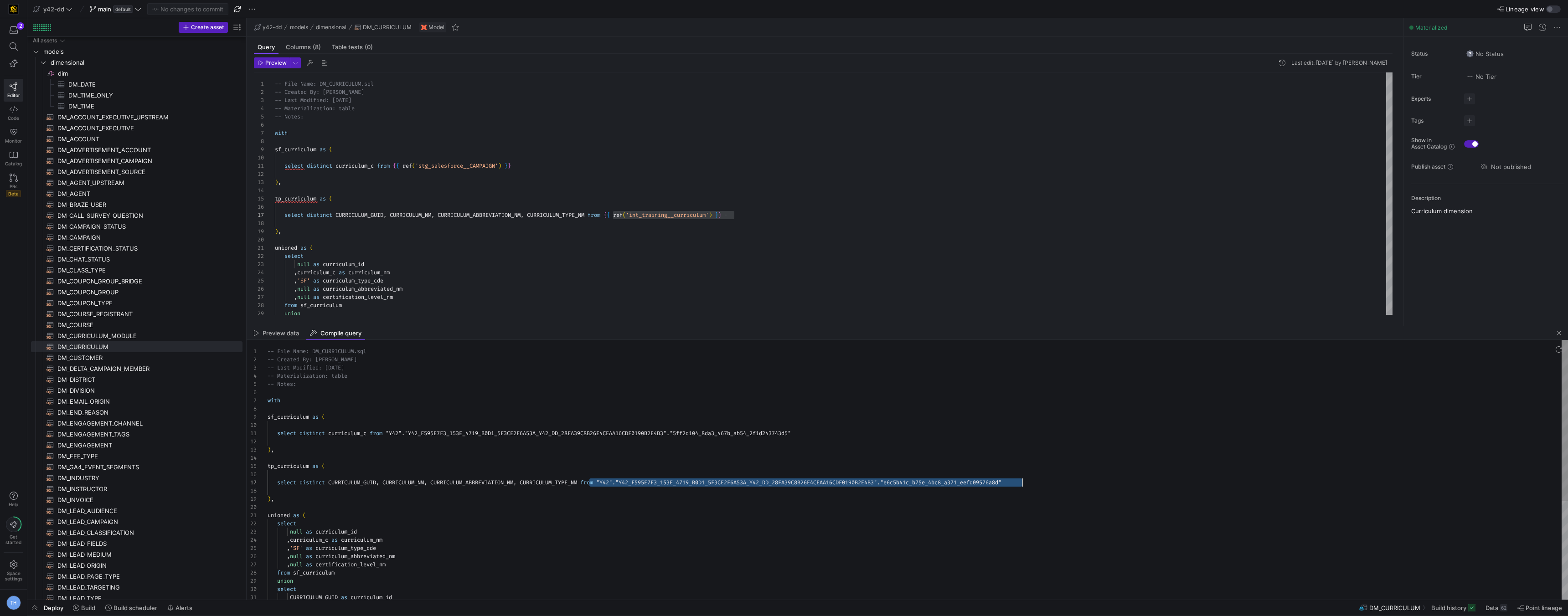
drag, startPoint x: 589, startPoint y: 482, endPoint x: 1068, endPoint y: 483, distance: 479.0
click at [1068, 483] on div "-- File Name: DM_CURRICULUM.sql -- Created By: [PERSON_NAME] -- Last Modified: …" at bounding box center [918, 549] width 1300 height 418
click at [136, 8] on icon at bounding box center [138, 9] width 5 height 2
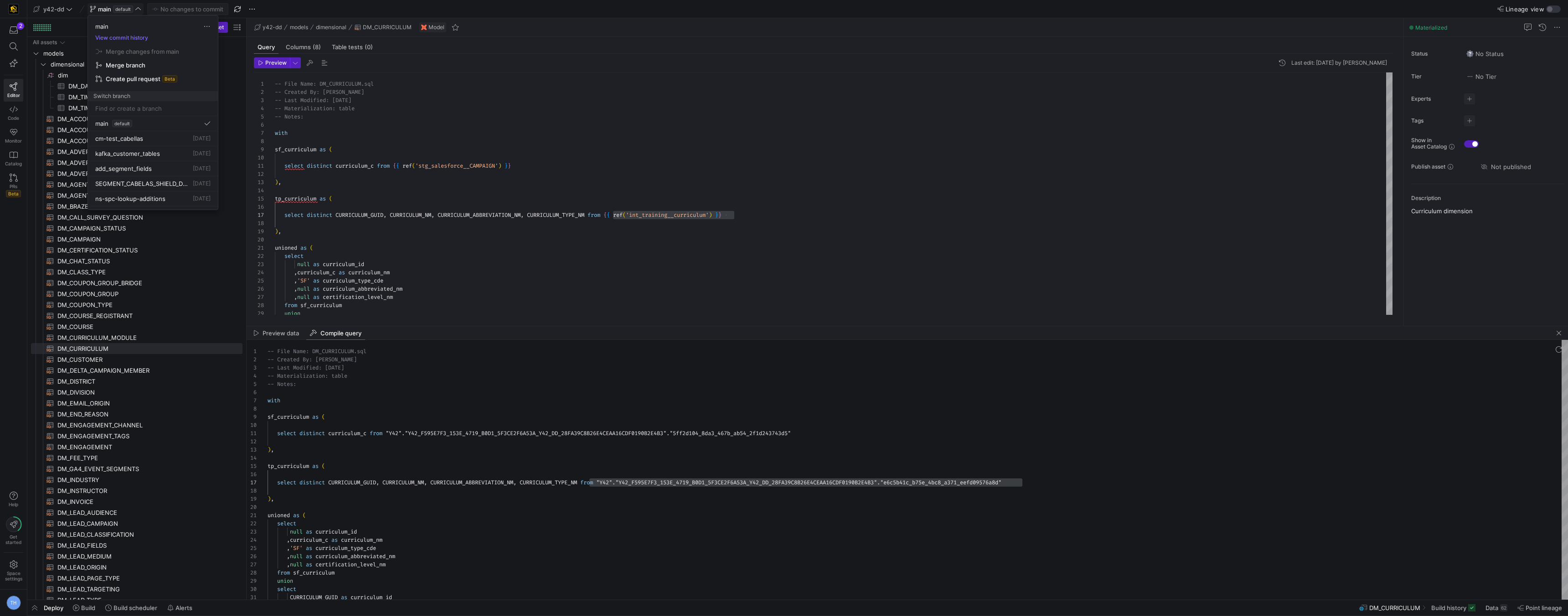
click at [136, 7] on div at bounding box center [784, 308] width 1568 height 616
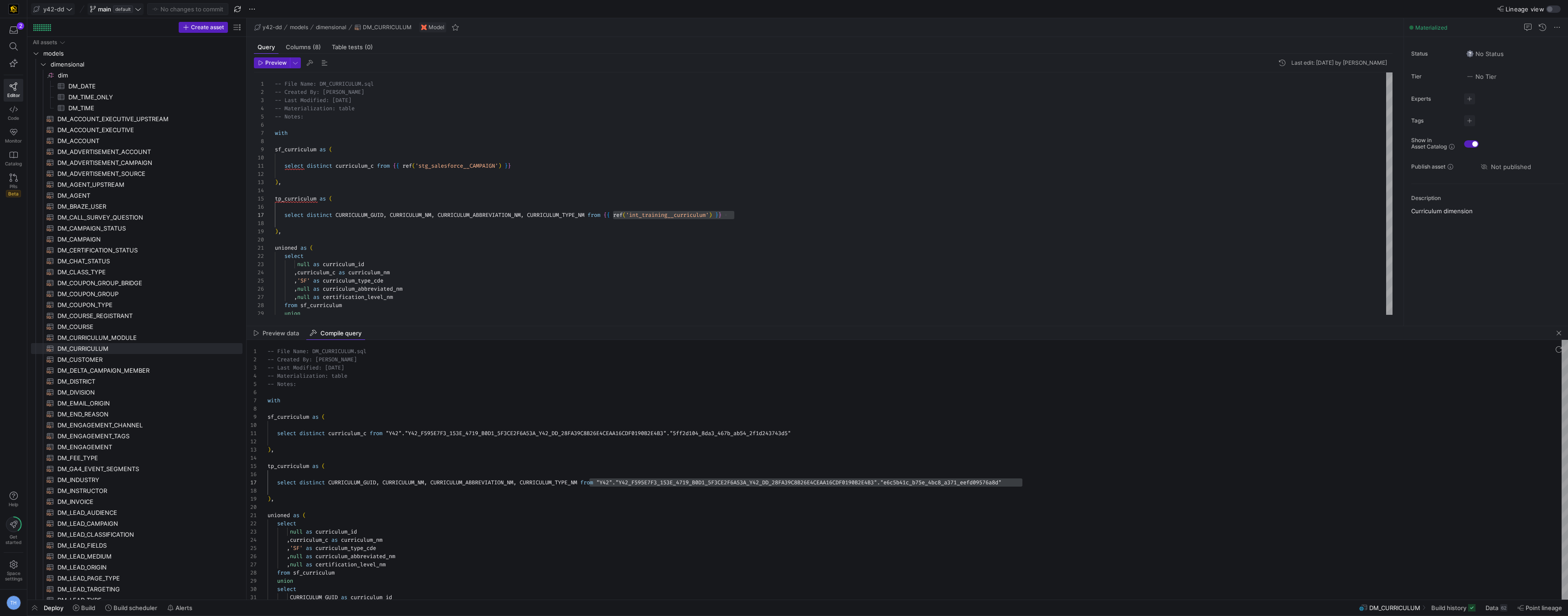
click at [65, 5] on span "y42-dd" at bounding box center [53, 9] width 39 height 7
click at [77, 97] on button "[PERSON_NAME]-prod" at bounding box center [82, 93] width 101 height 15
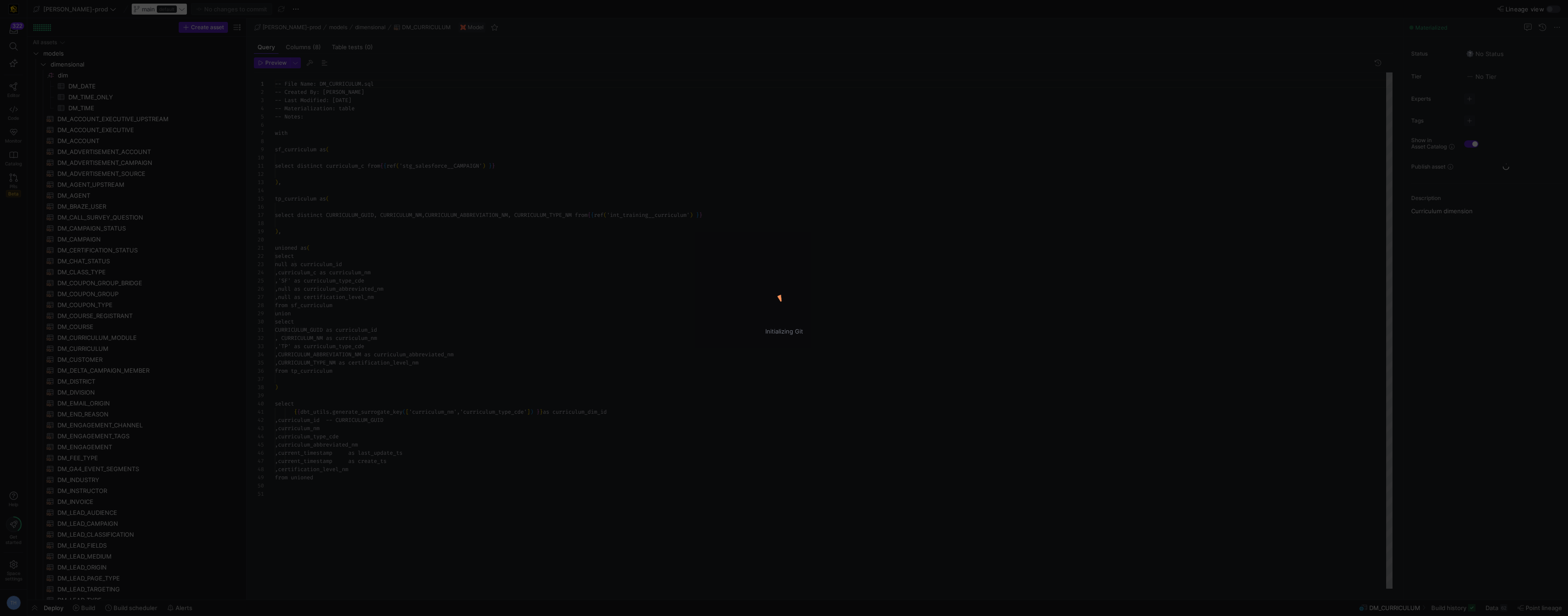
scroll to position [82, 0]
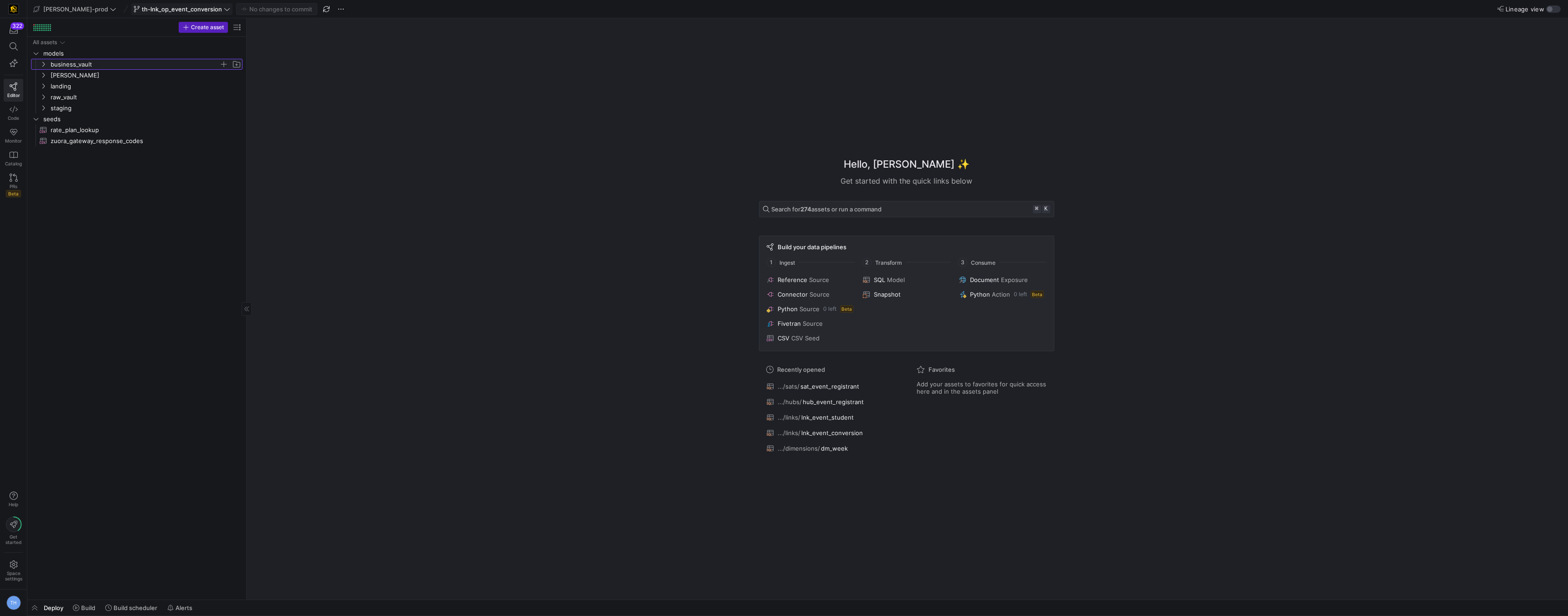
click at [107, 64] on span "business_vault" at bounding box center [135, 64] width 169 height 10
click at [106, 73] on span "[PERSON_NAME]" at bounding box center [135, 75] width 169 height 10
click at [106, 74] on span "[PERSON_NAME]" at bounding box center [135, 75] width 169 height 10
click at [104, 82] on span "landing" at bounding box center [135, 86] width 169 height 10
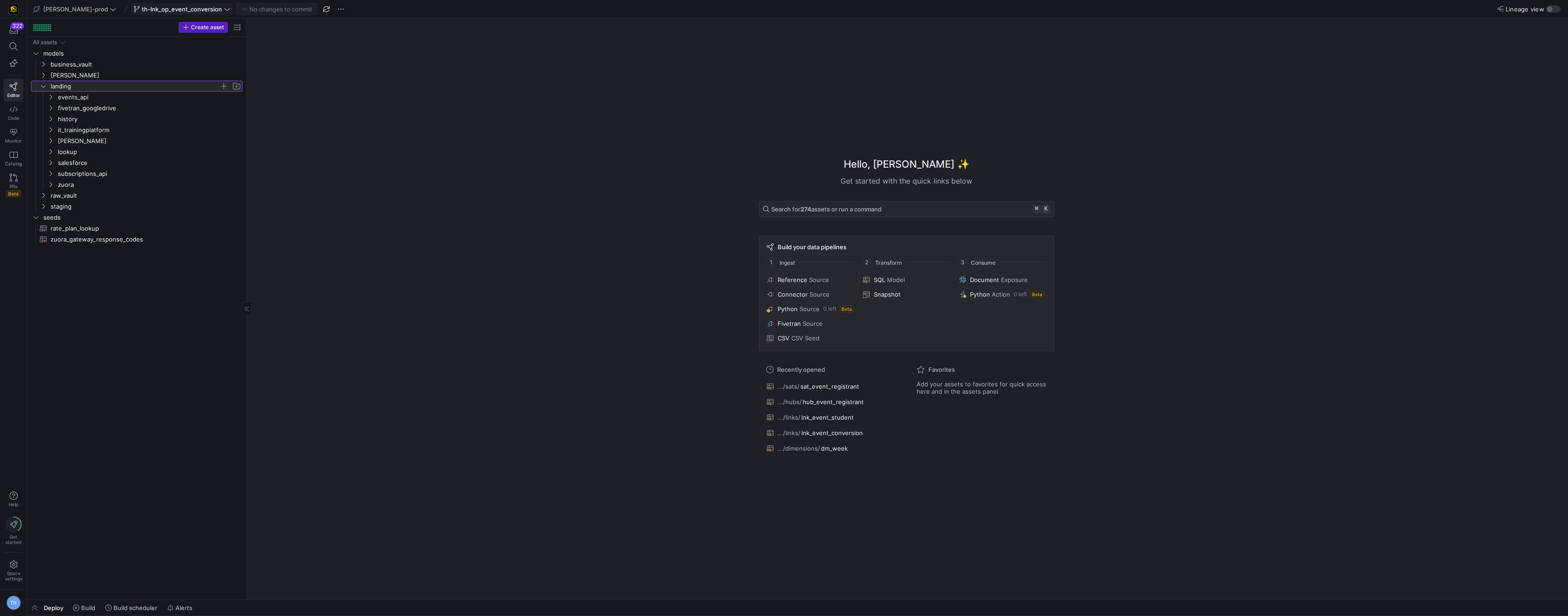
click at [104, 82] on span "landing" at bounding box center [135, 86] width 169 height 10
click at [104, 61] on span "business_vault" at bounding box center [135, 64] width 169 height 10
click at [98, 73] on span "hubs" at bounding box center [138, 75] width 161 height 10
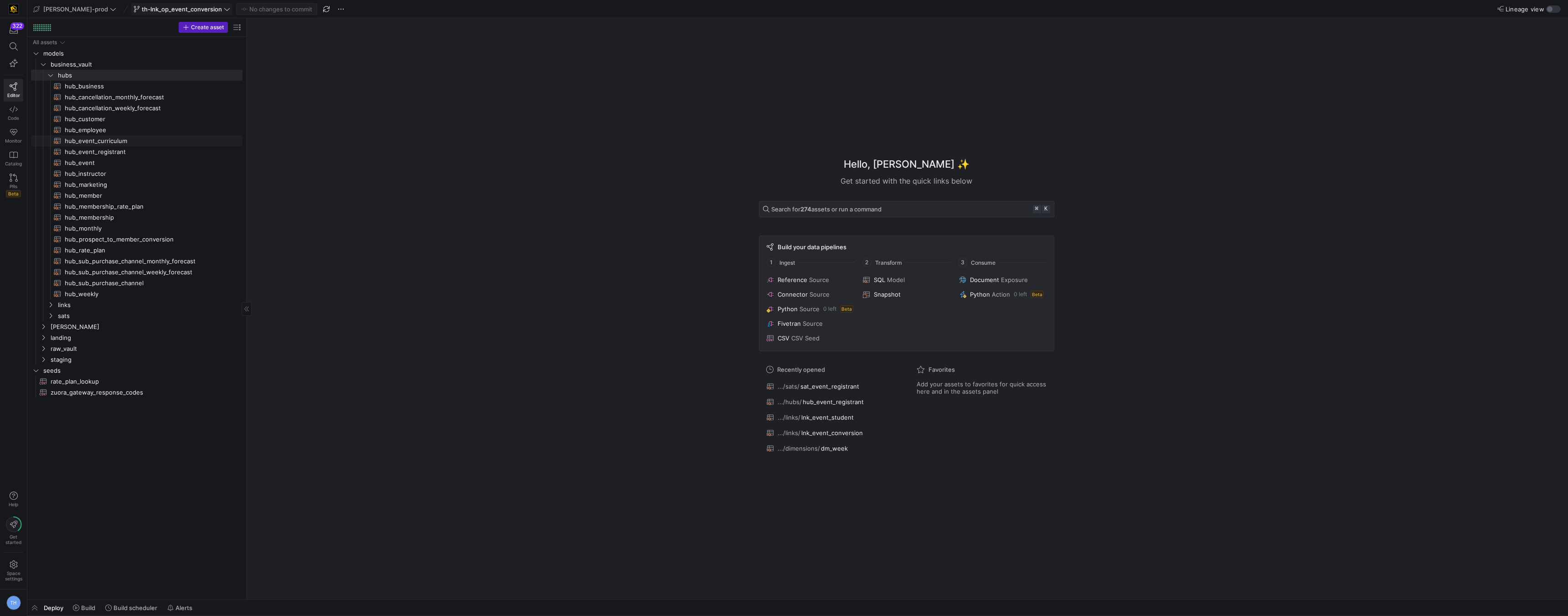
click at [118, 142] on span "hub_event_curriculum​​​​​​​​​​" at bounding box center [148, 141] width 167 height 10
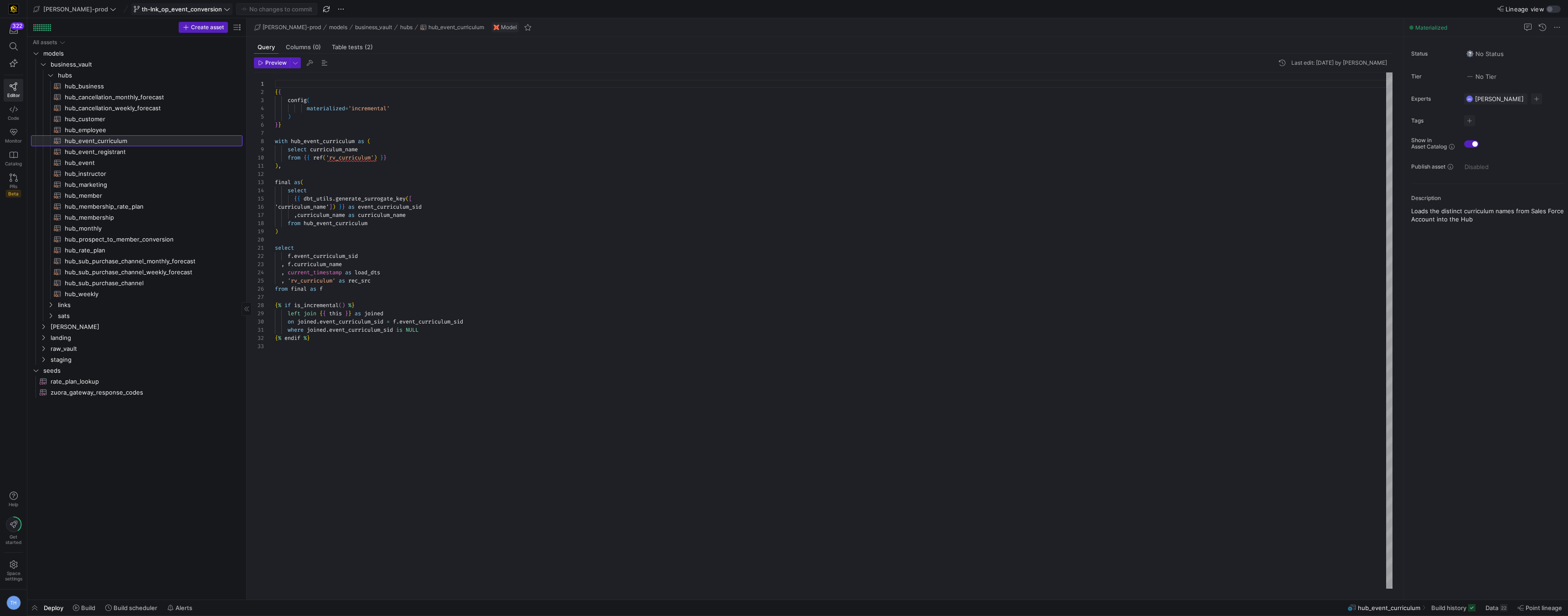
scroll to position [82, 0]
click at [86, 607] on span "Build" at bounding box center [88, 608] width 14 height 7
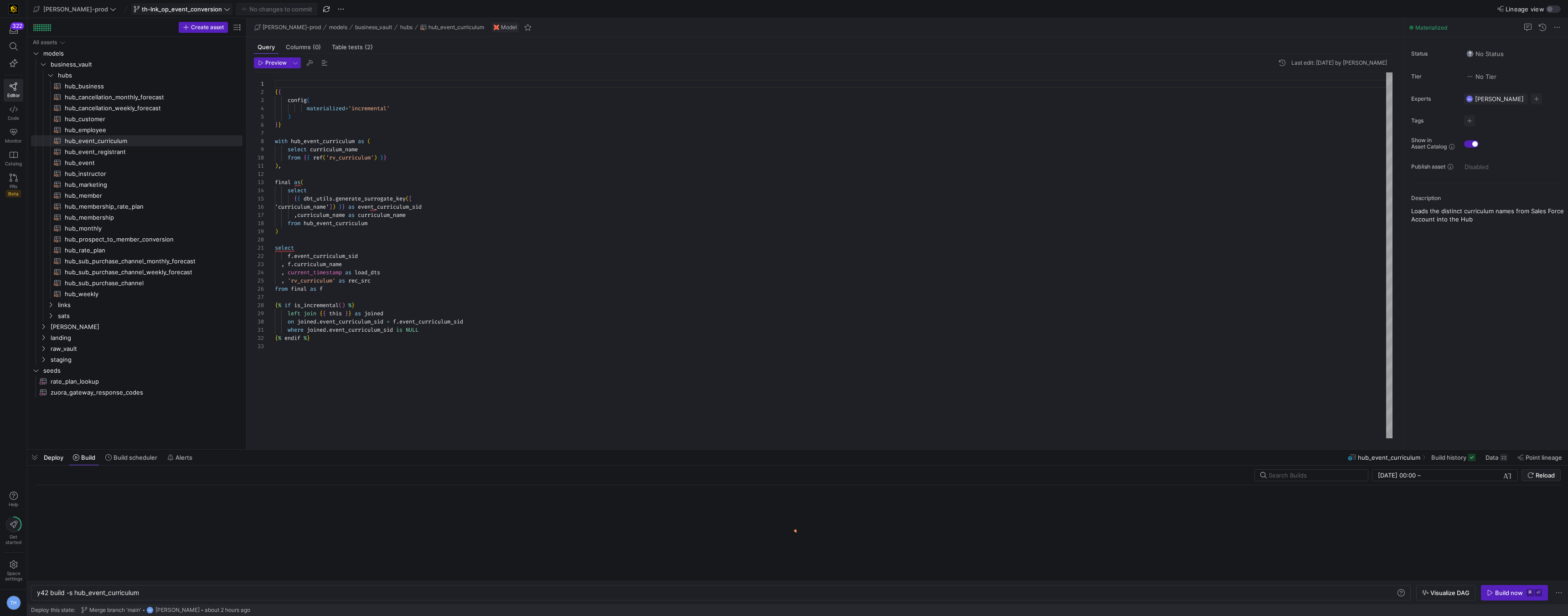
scroll to position [0, 103]
click at [1493, 591] on icon "button" at bounding box center [1490, 593] width 6 height 6
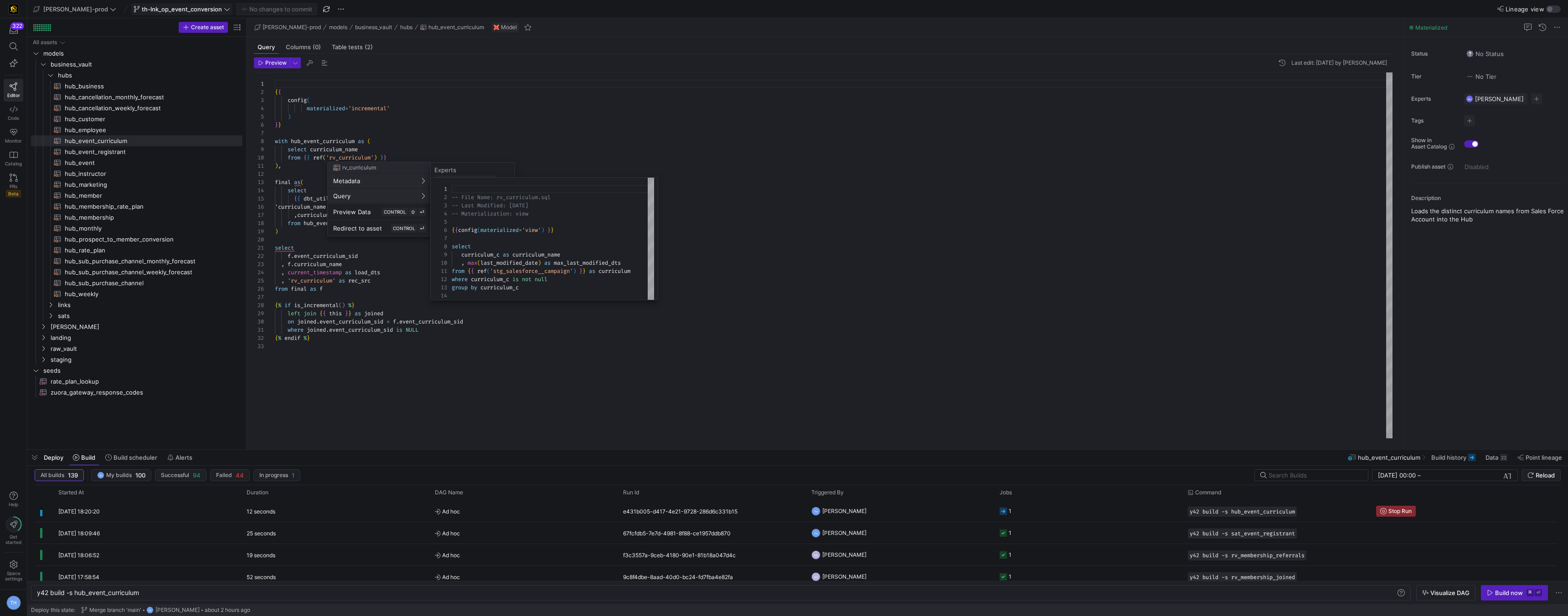
scroll to position [82, 0]
click at [503, 152] on div at bounding box center [784, 308] width 1568 height 616
click at [1052, 515] on y42-job-status-cell-renderer "1" at bounding box center [1088, 511] width 177 height 21
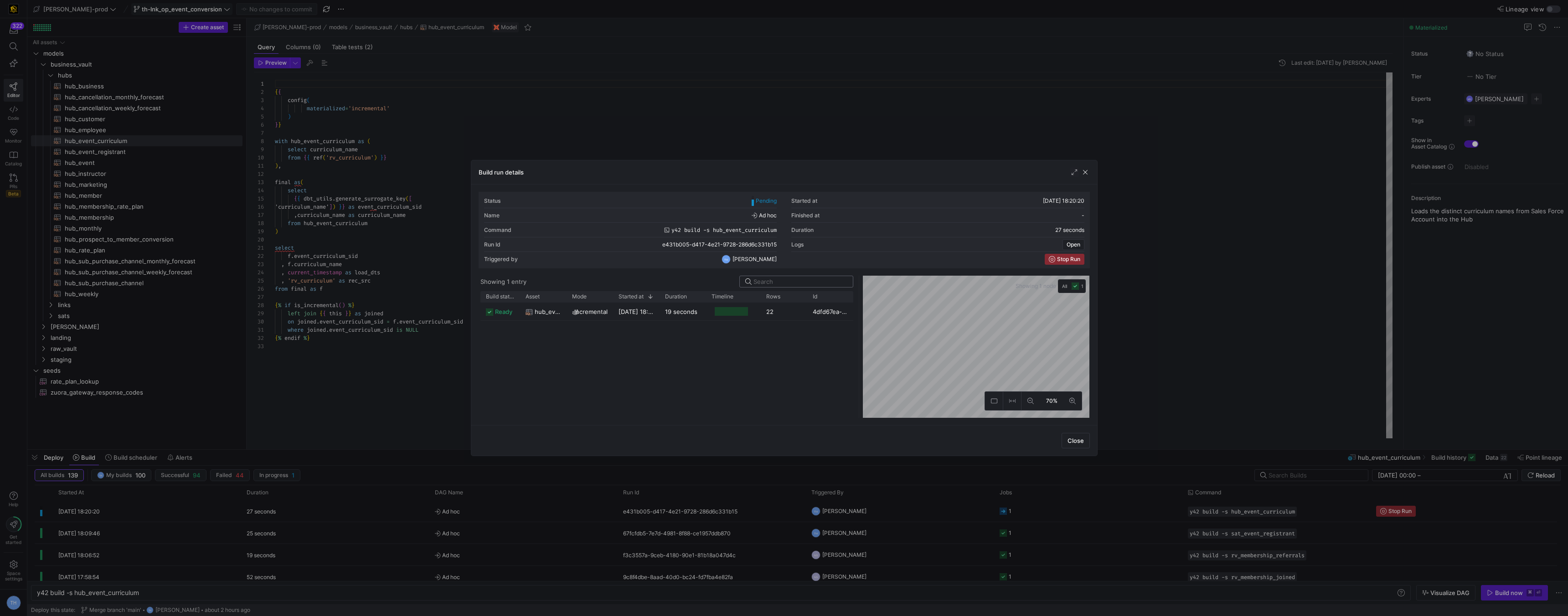
drag, startPoint x: 784, startPoint y: 286, endPoint x: 853, endPoint y: 282, distance: 69.1
click at [859, 285] on div at bounding box center [859, 347] width 4 height 142
drag, startPoint x: 738, startPoint y: 118, endPoint x: 732, endPoint y: 115, distance: 6.7
click at [737, 117] on div at bounding box center [784, 308] width 1568 height 616
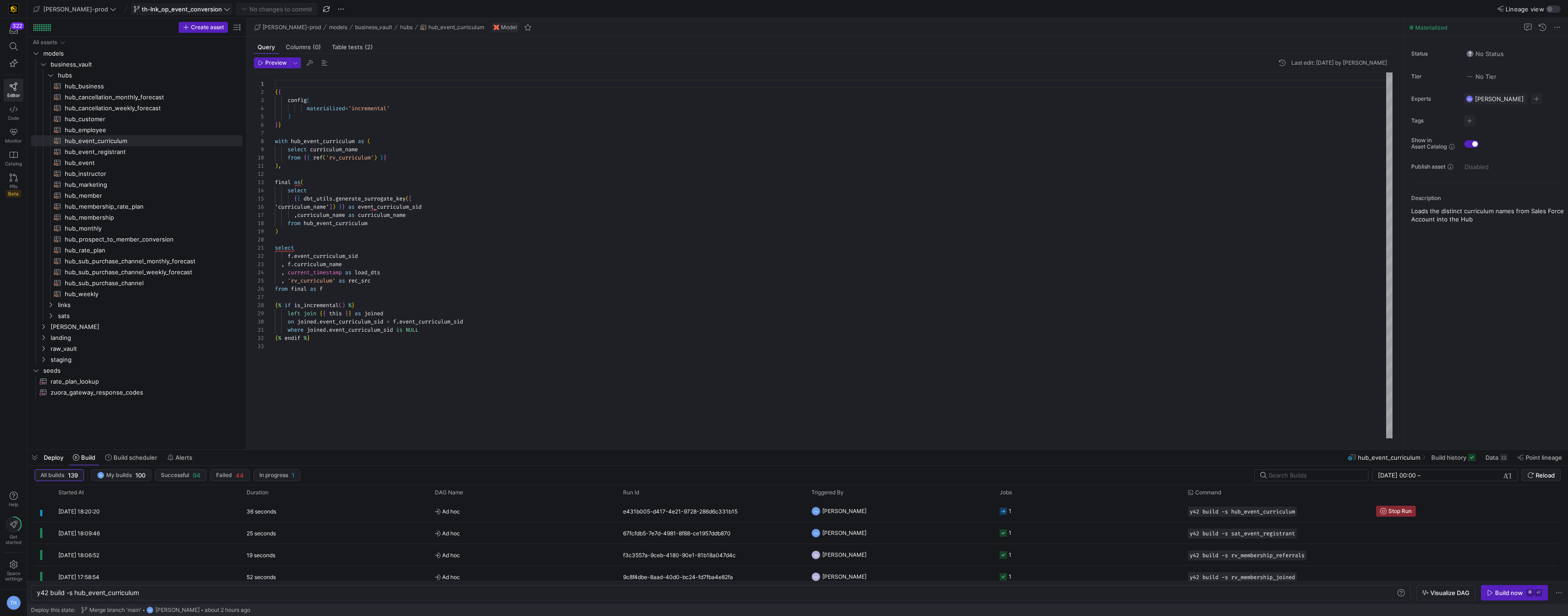
type textarea "select f.event_curriculum_sid , f.curriculum_name , current_timestamp as load_d…"
click at [390, 301] on div "{ % if is_incremental ( ) % }" at bounding box center [834, 305] width 1118 height 8
click at [113, 357] on span "staging" at bounding box center [135, 360] width 169 height 10
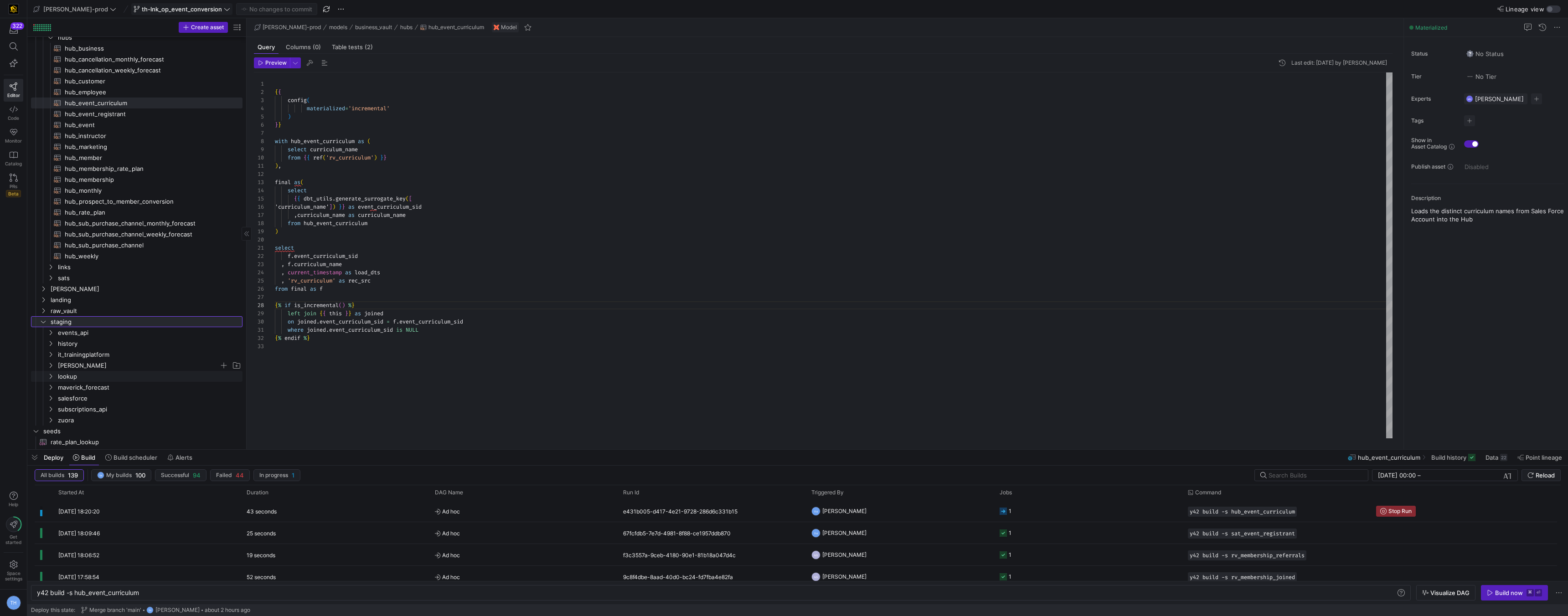
scroll to position [44, 0]
click at [121, 389] on span "salesforce" at bounding box center [138, 391] width 161 height 10
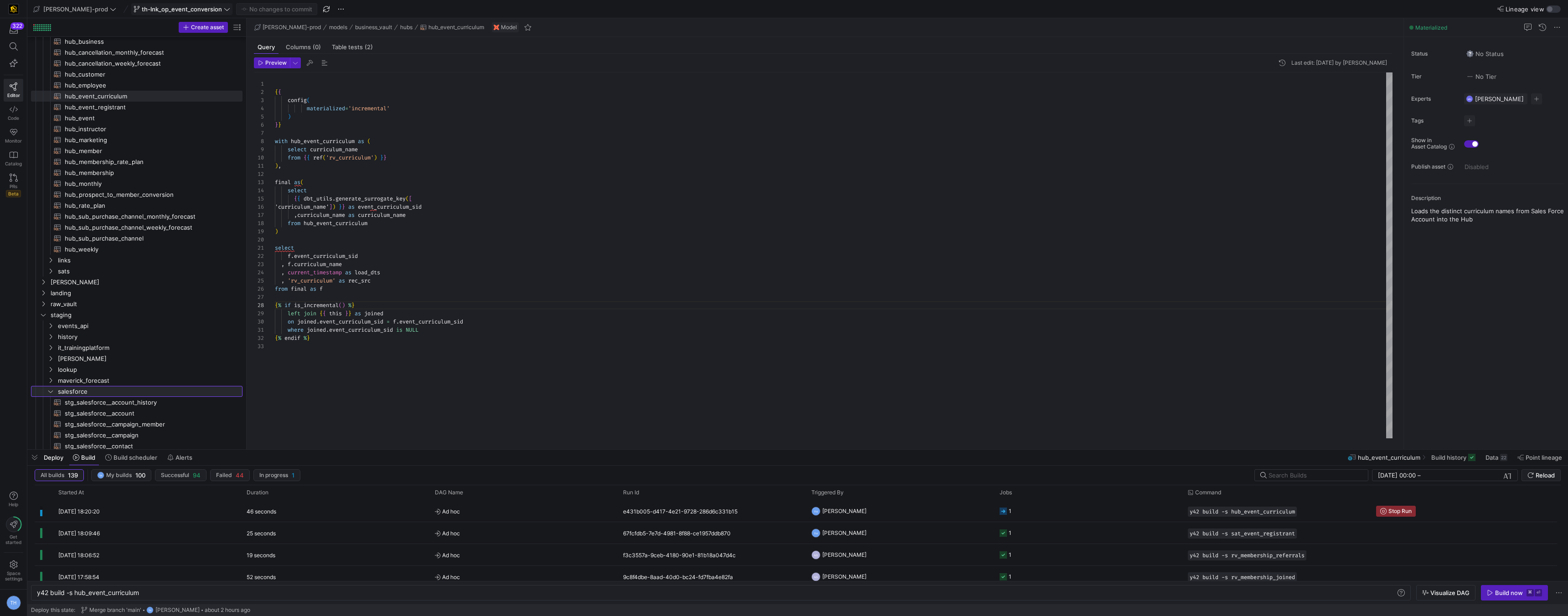
drag, startPoint x: 246, startPoint y: 359, endPoint x: 263, endPoint y: 362, distance: 17.3
click at [292, 364] on as-split "Create asset Drag here to set row groups Drag here to set column labels Group 1…" at bounding box center [797, 234] width 1541 height 431
drag, startPoint x: 245, startPoint y: 361, endPoint x: 310, endPoint y: 366, distance: 65.2
click at [316, 365] on as-split "Create asset Drag here to set row groups Drag here to set column labels Group 1…" at bounding box center [797, 234] width 1541 height 431
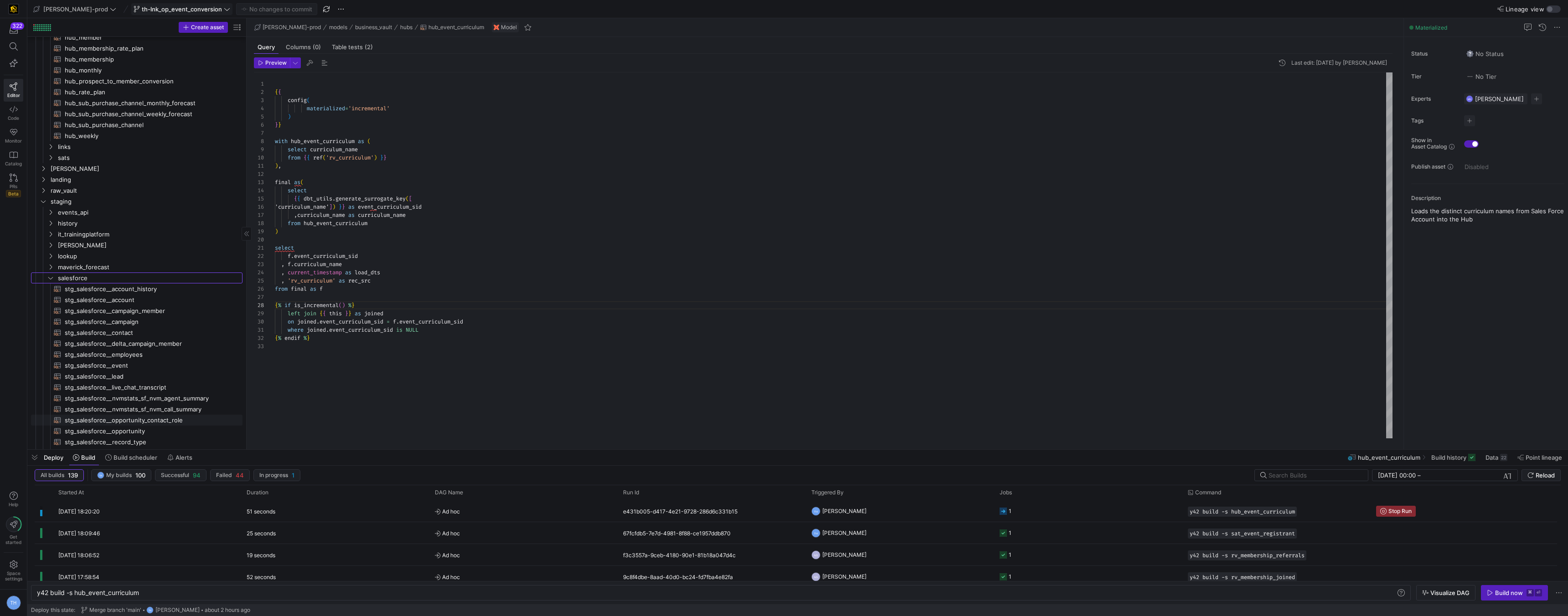
scroll to position [166, 0]
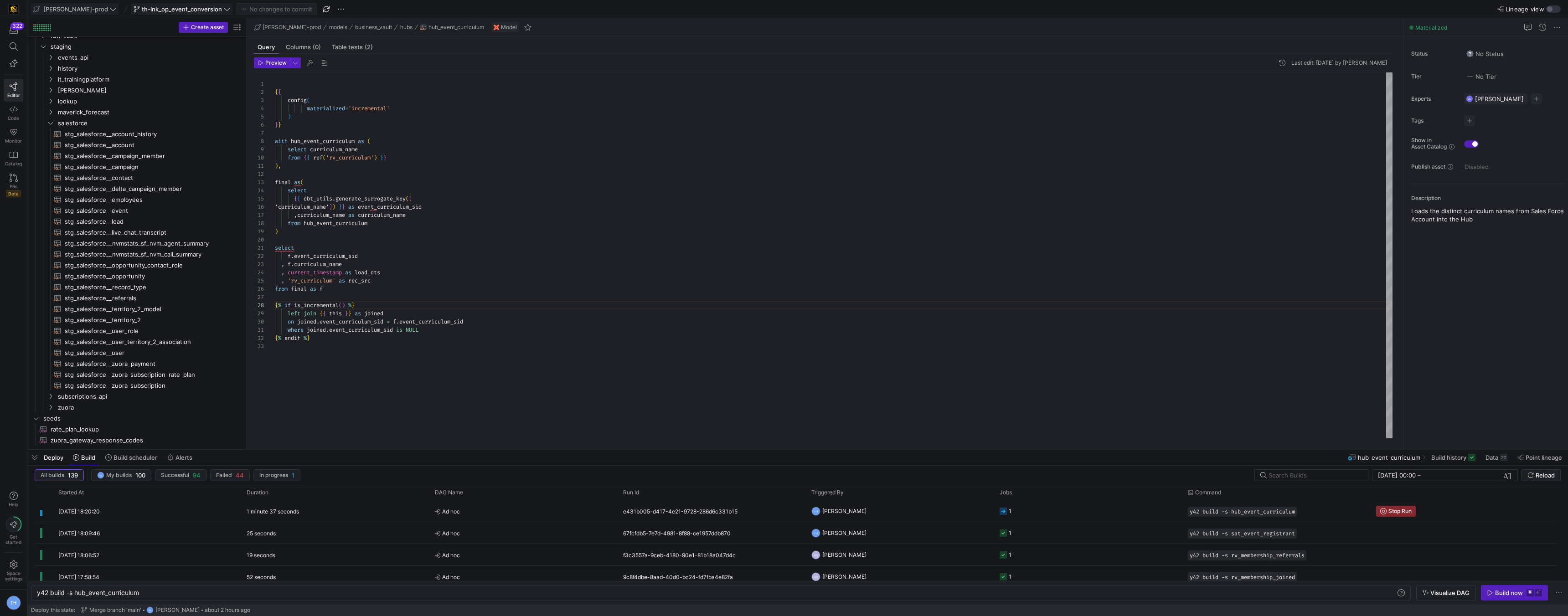
click at [81, 10] on span "[PERSON_NAME]-prod" at bounding box center [75, 9] width 83 height 7
click at [80, 90] on span "y42-dd" at bounding box center [82, 93] width 90 height 7
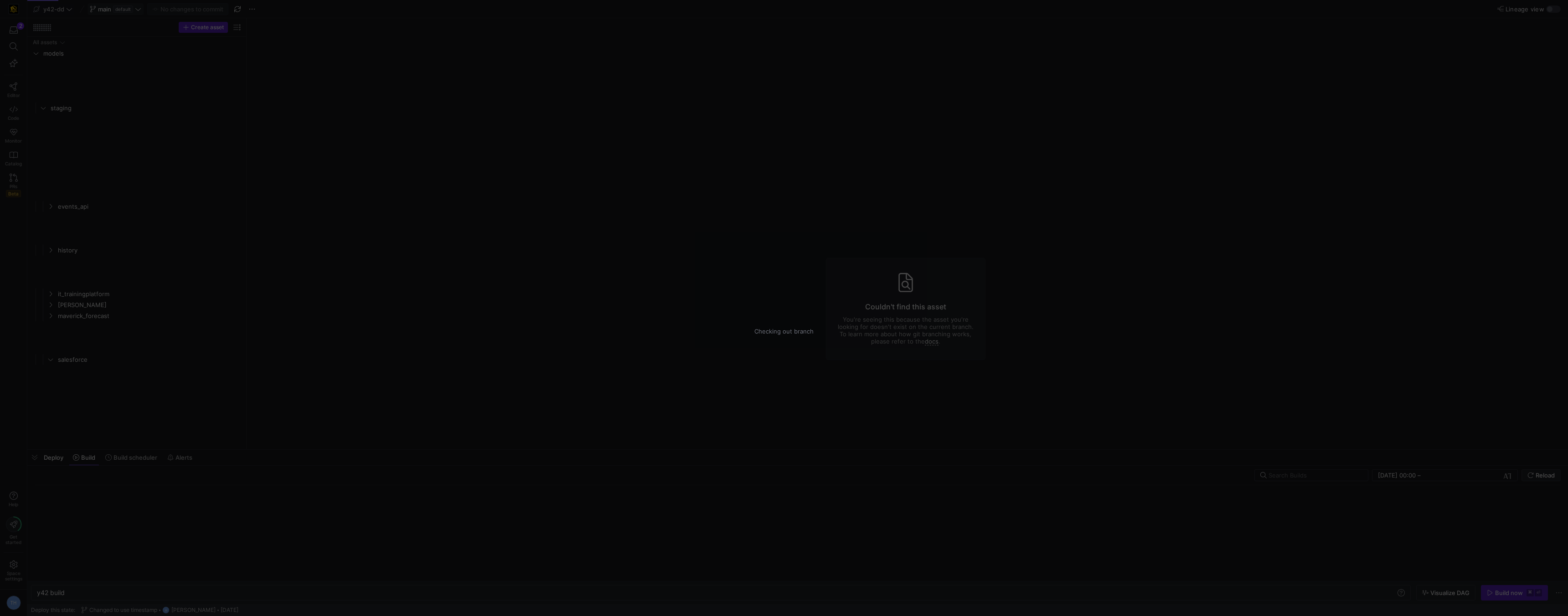
type textarea "y42 build"
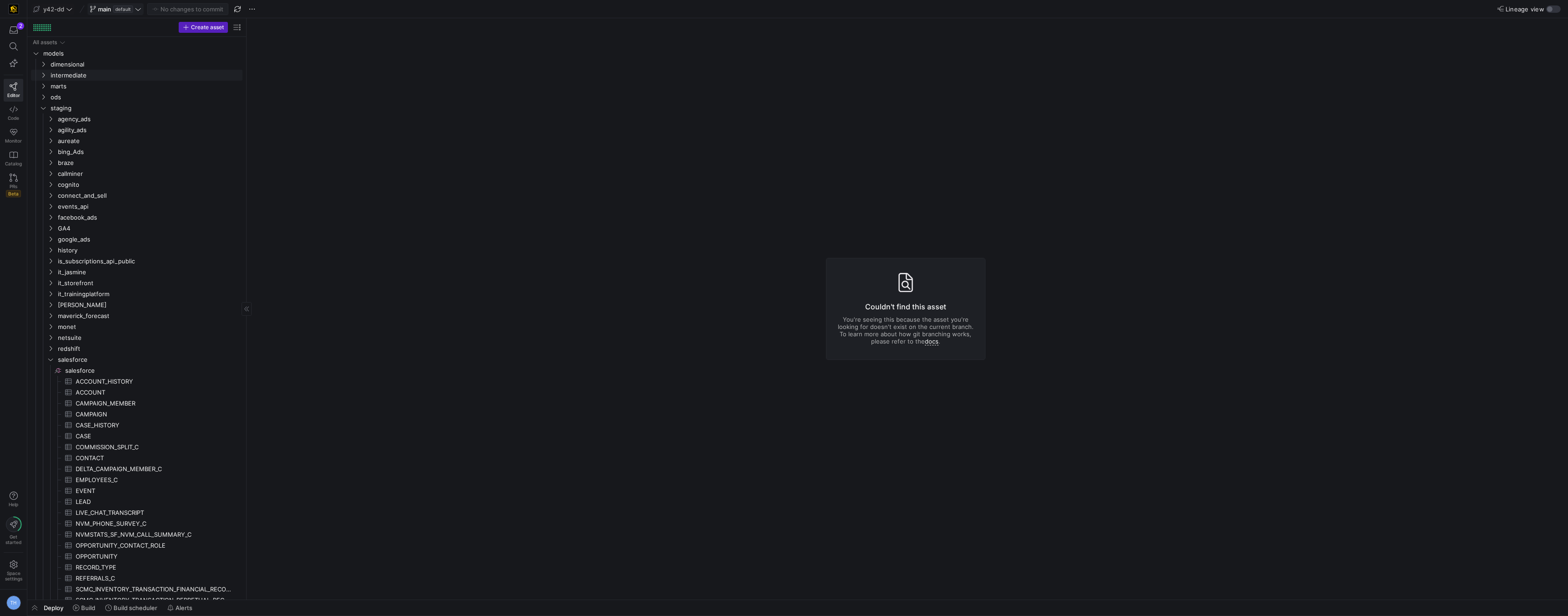
click at [79, 70] on link "intermediate" at bounding box center [136, 75] width 211 height 11
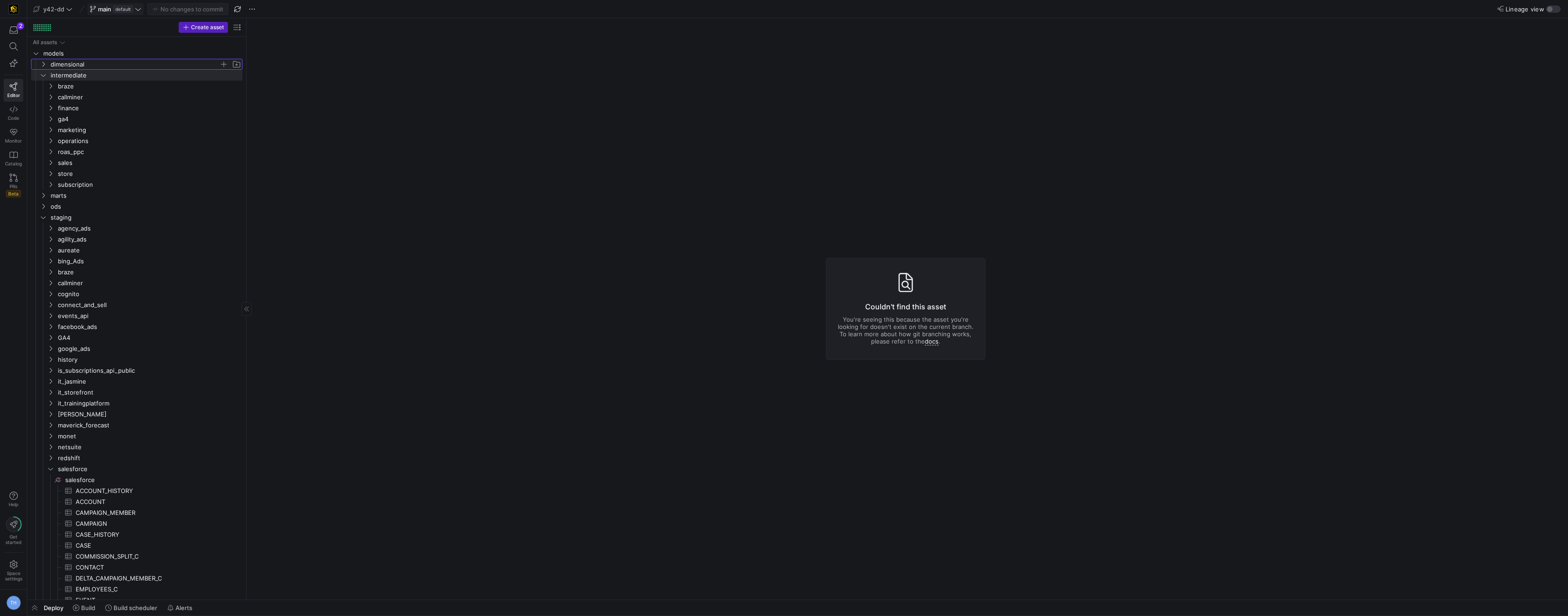
click at [97, 60] on span "dimensional" at bounding box center [135, 64] width 169 height 10
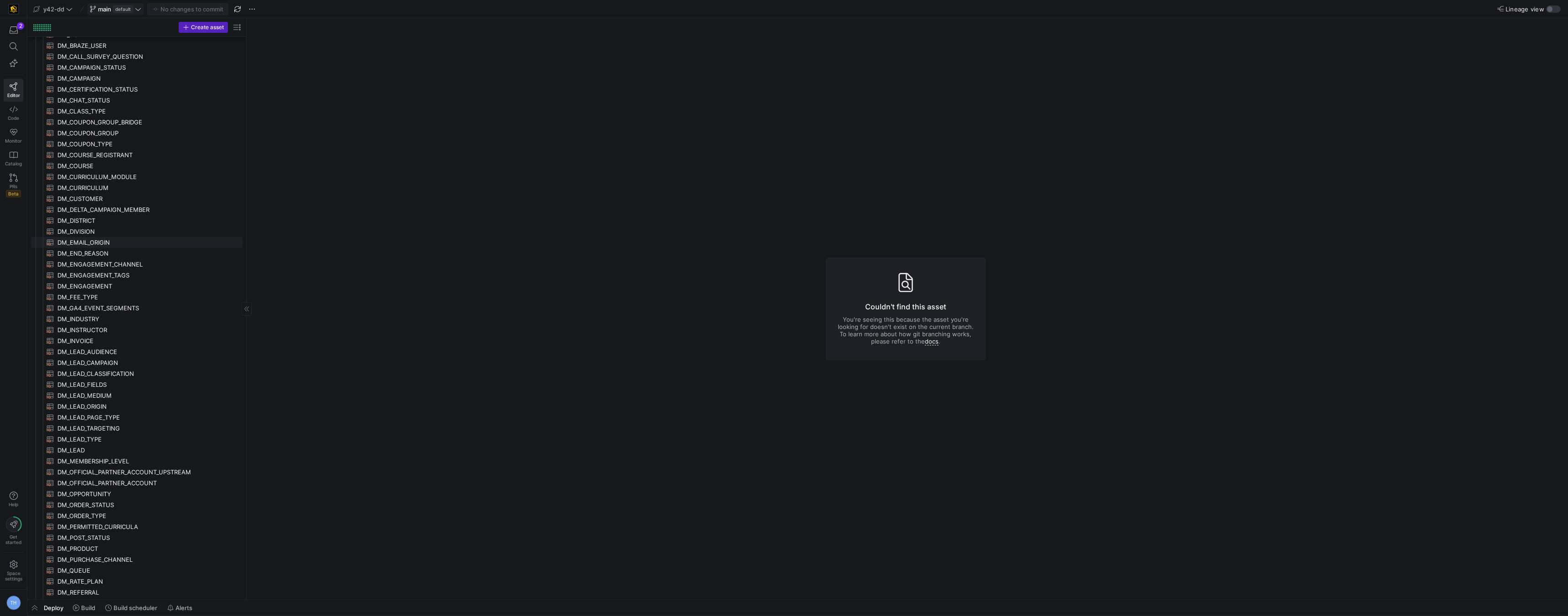
scroll to position [164, 0]
click at [117, 186] on span "DM_CURRICULUM​​​​​​​​​​" at bounding box center [144, 185] width 175 height 10
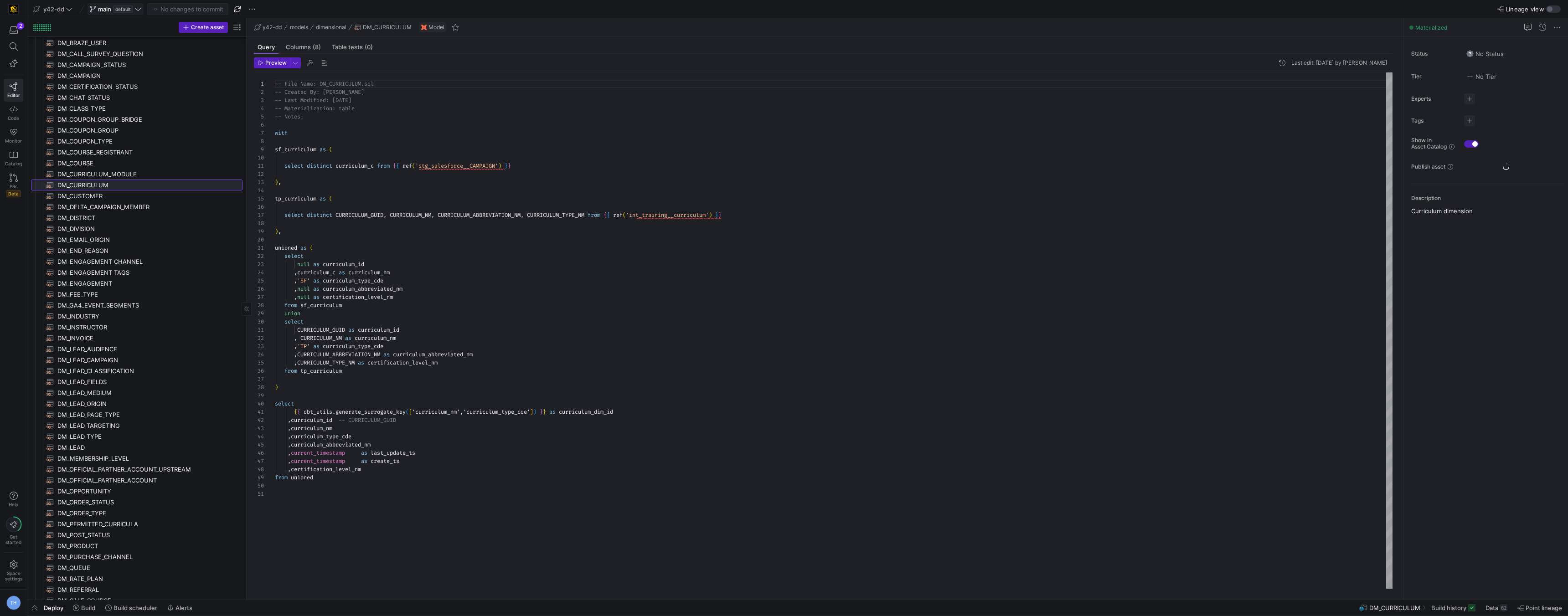
scroll to position [82, 0]
click at [657, 215] on div at bounding box center [784, 308] width 1568 height 616
click at [657, 215] on div "-- File Name: DM_CURRICULUM.sql -- Created By: [PERSON_NAME] -- Last Modified: …" at bounding box center [834, 331] width 1118 height 516
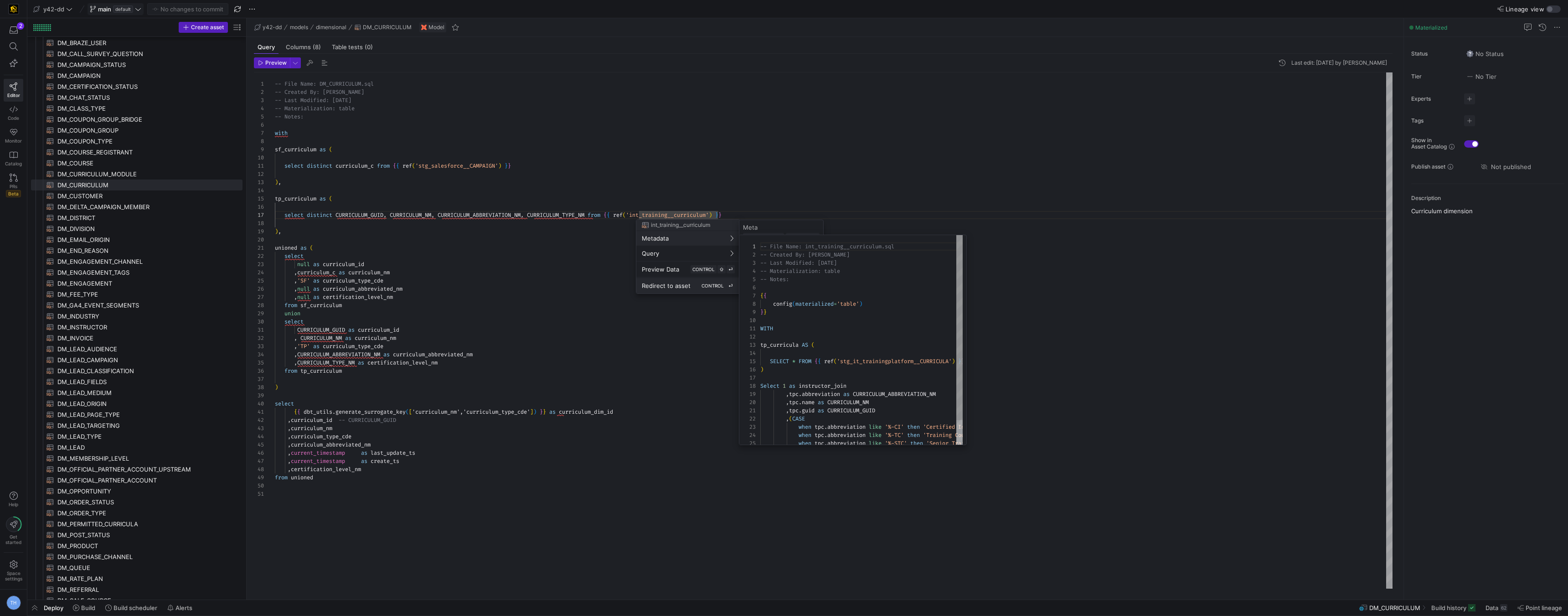
scroll to position [0, 0]
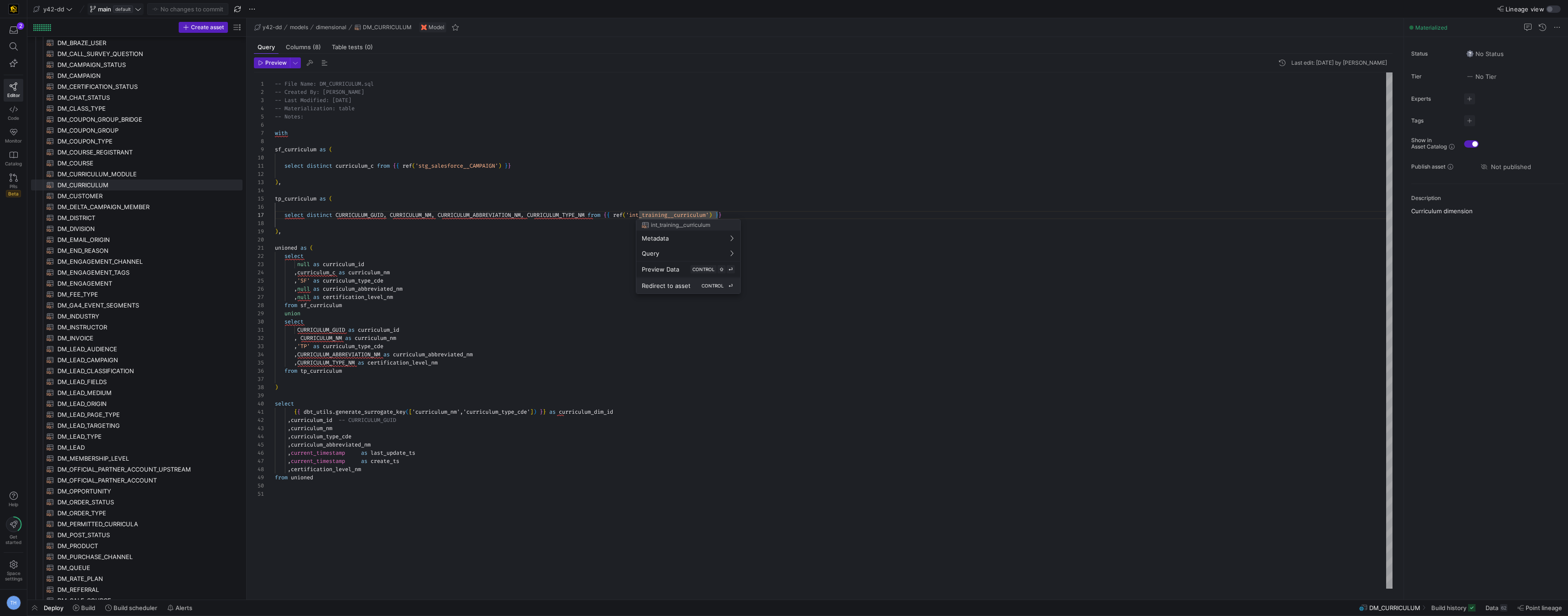
click at [667, 283] on span "Redirect to asset" at bounding box center [666, 286] width 49 height 7
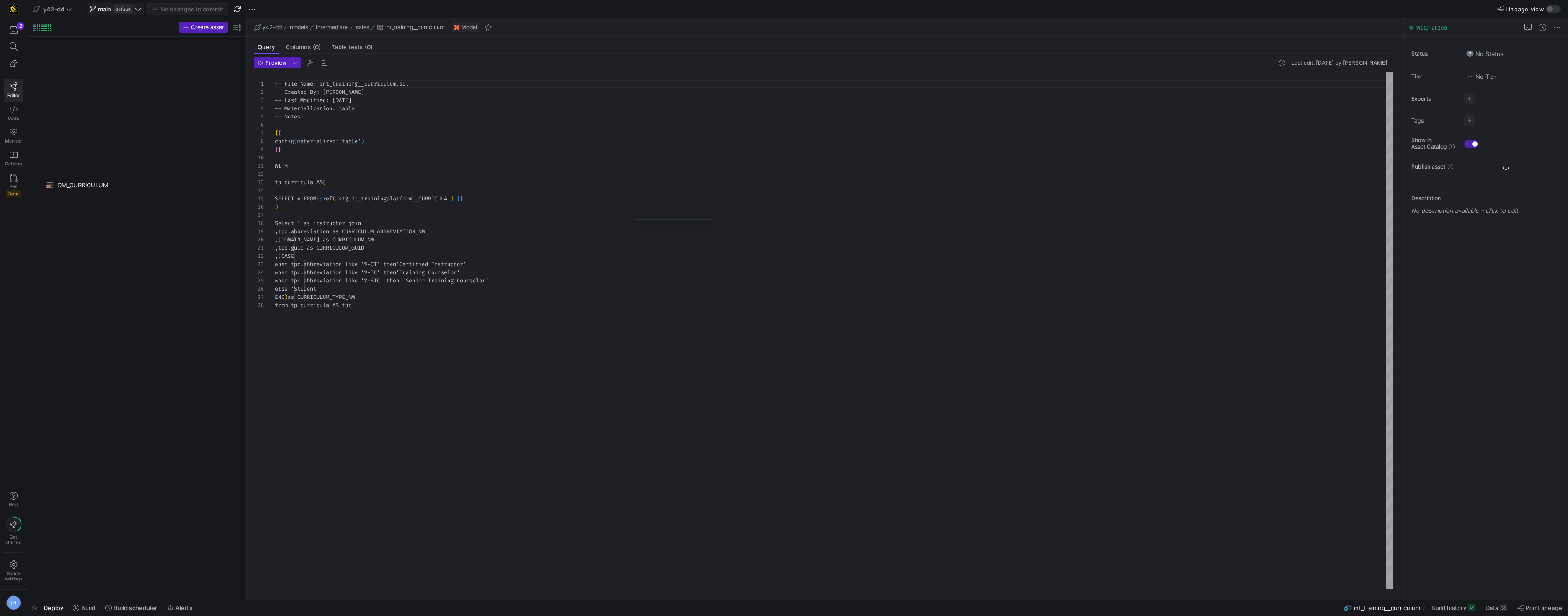
scroll to position [1395, 0]
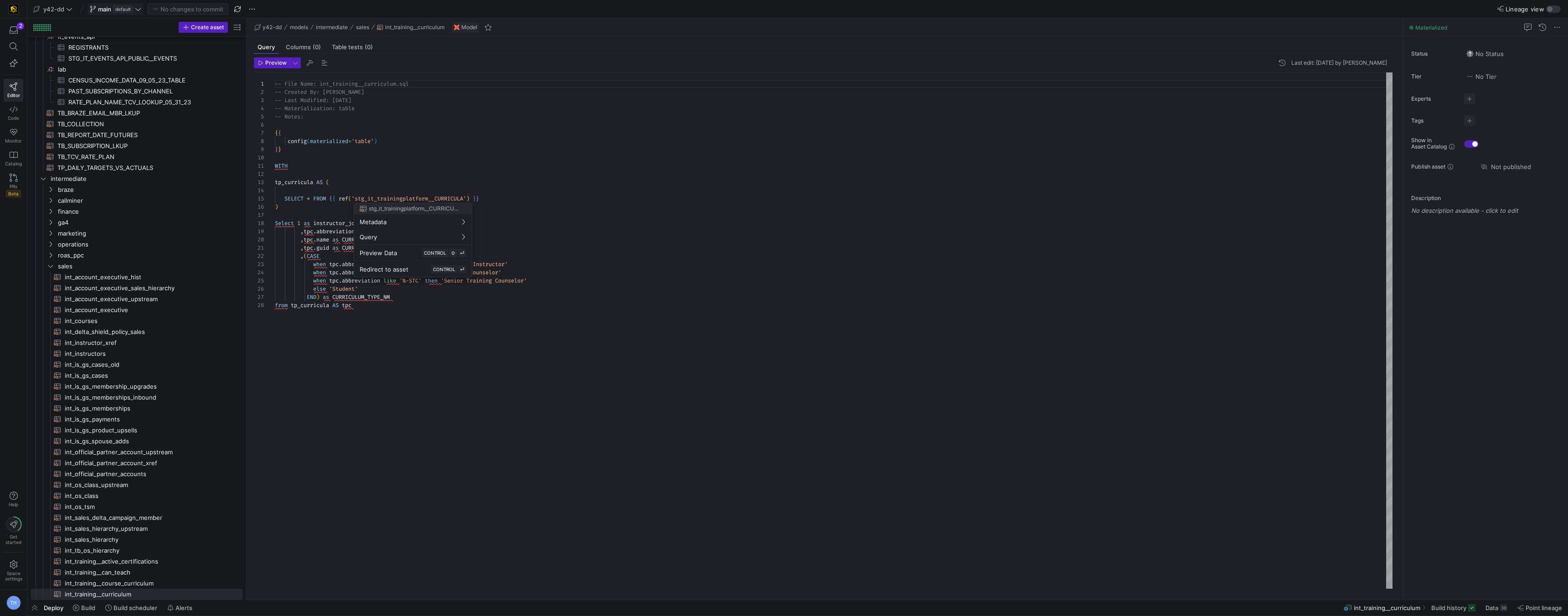
click at [498, 179] on div at bounding box center [784, 308] width 1568 height 616
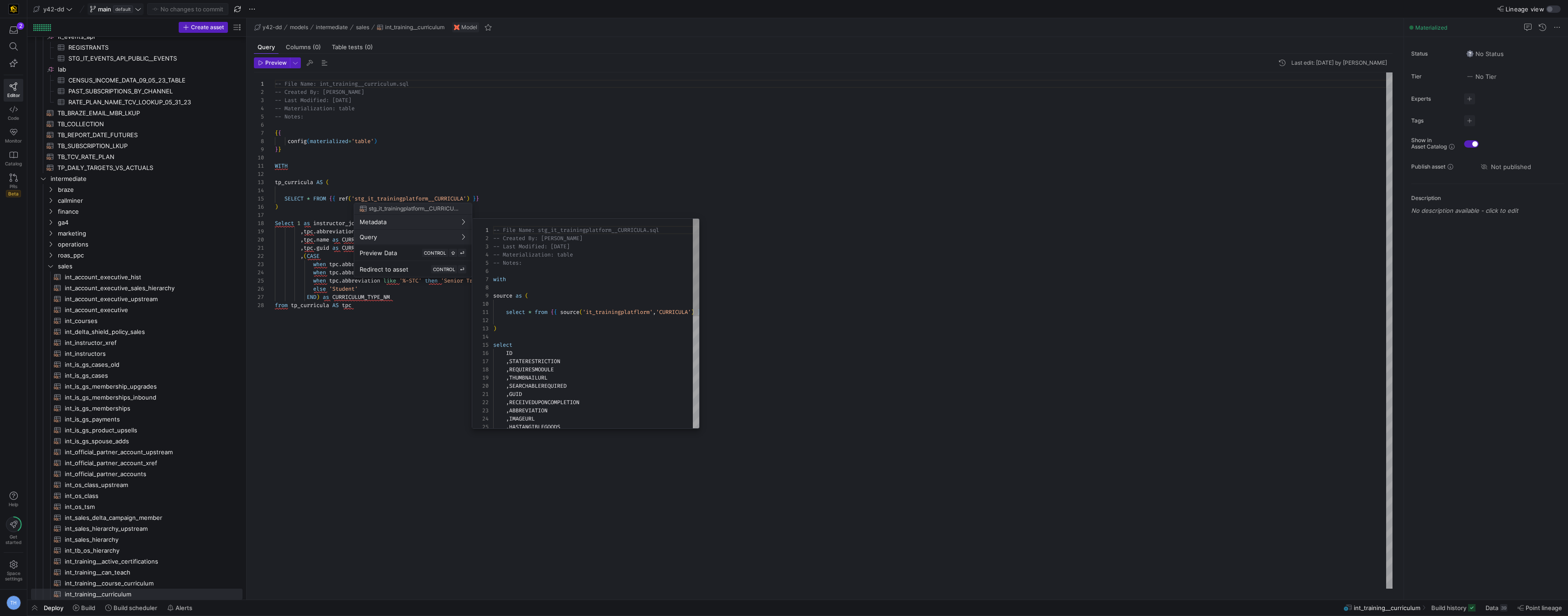
scroll to position [82, 0]
click at [553, 153] on div at bounding box center [784, 308] width 1568 height 616
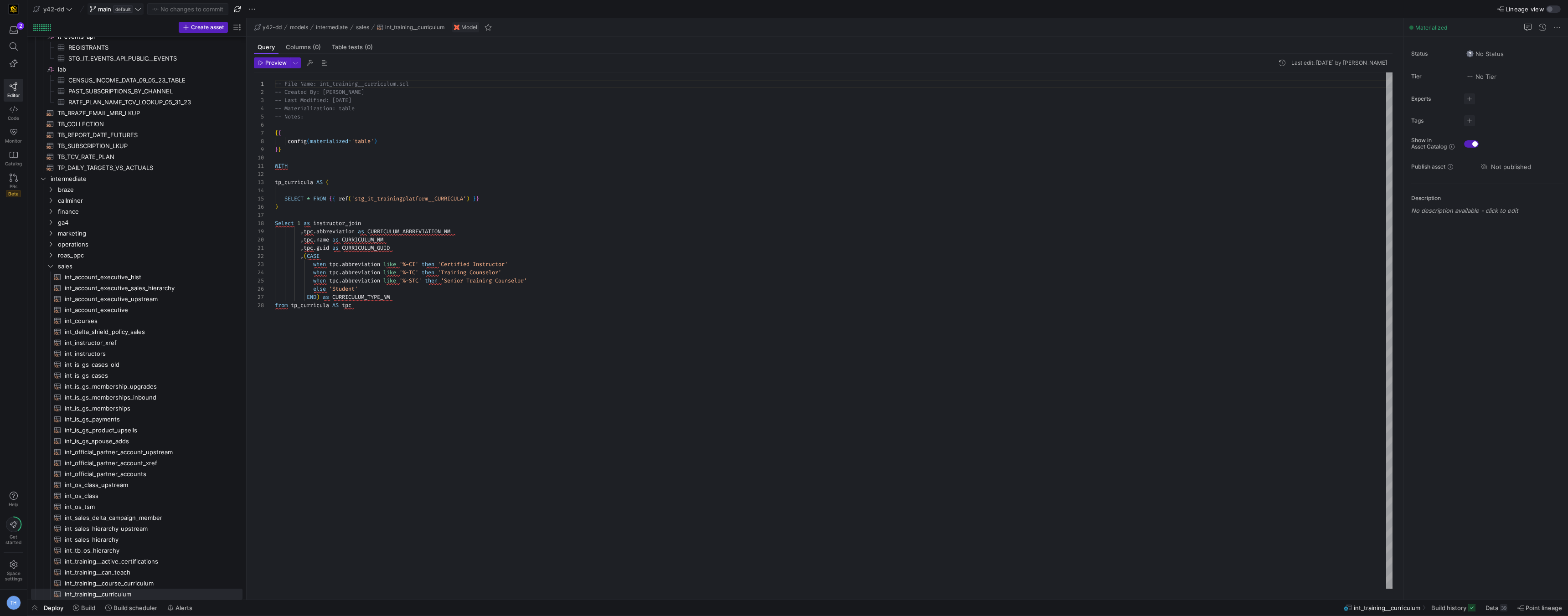
scroll to position [33, 209]
click at [550, 198] on div "-- File Name: int_training__curriculum.sql -- Created By: [PERSON_NAME] -- Last…" at bounding box center [834, 331] width 1118 height 516
click at [541, 218] on div "-- File Name: int_training__curriculum.sql -- Created By: [PERSON_NAME] -- Last…" at bounding box center [834, 331] width 1118 height 516
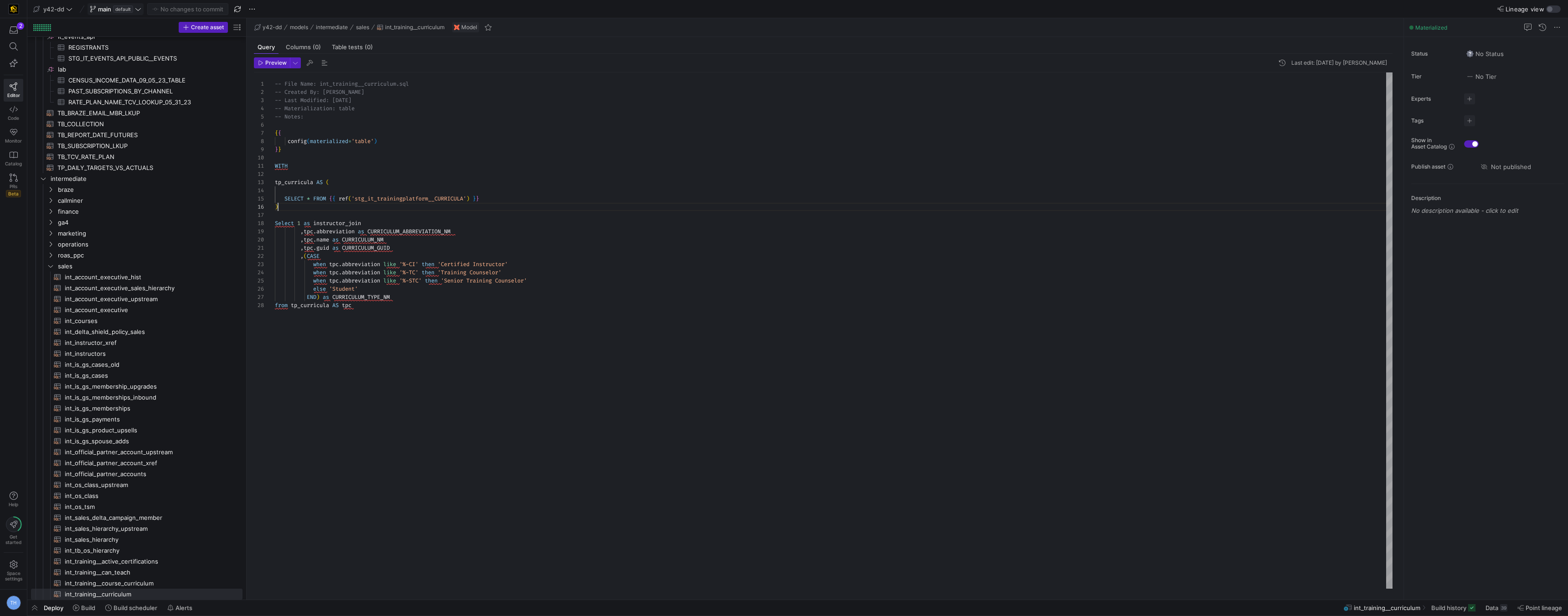
click at [538, 209] on div "-- File Name: int_training__curriculum.sql -- Created By: [PERSON_NAME] -- Last…" at bounding box center [834, 331] width 1118 height 516
click at [387, 324] on div "-- File Name: int_training__curriculum.sql -- Created By: [PERSON_NAME] -- Last…" at bounding box center [834, 331] width 1118 height 516
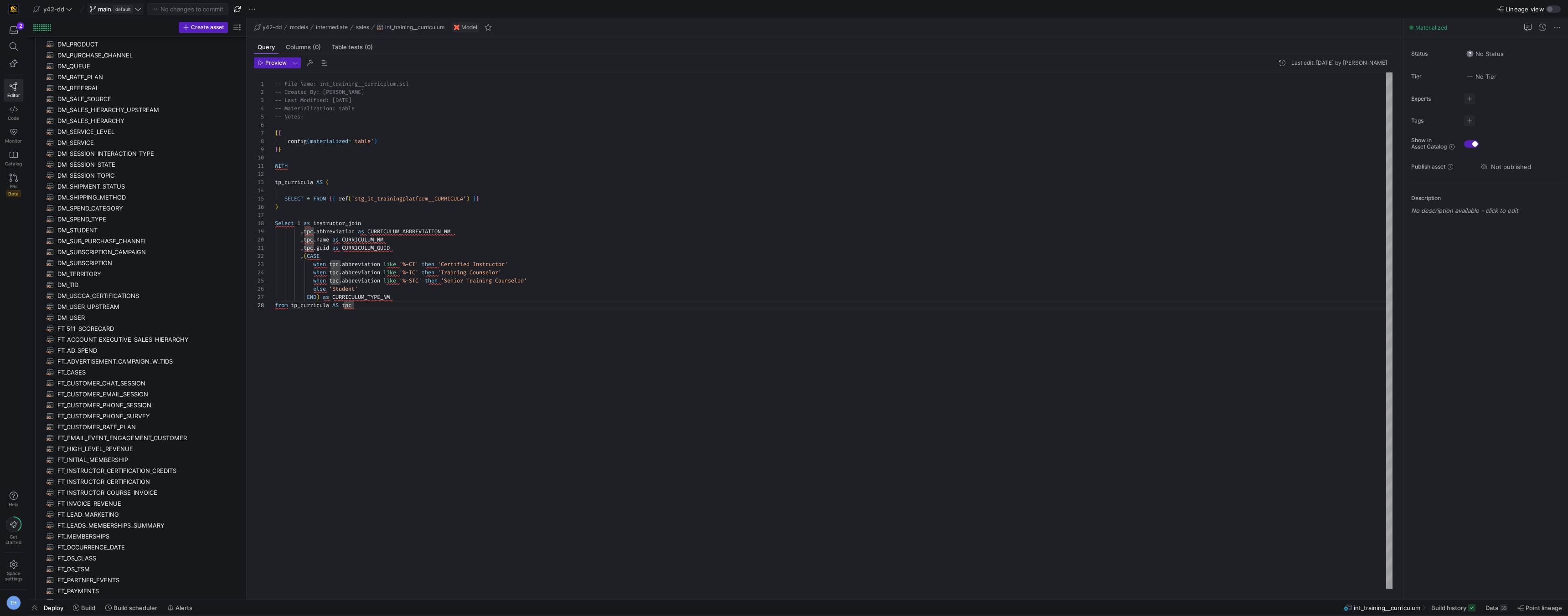
scroll to position [665, 0]
click at [180, 299] on span "DM_USCCA_CERTIFICATIONS​​​​​​​​​​" at bounding box center [144, 296] width 175 height 10
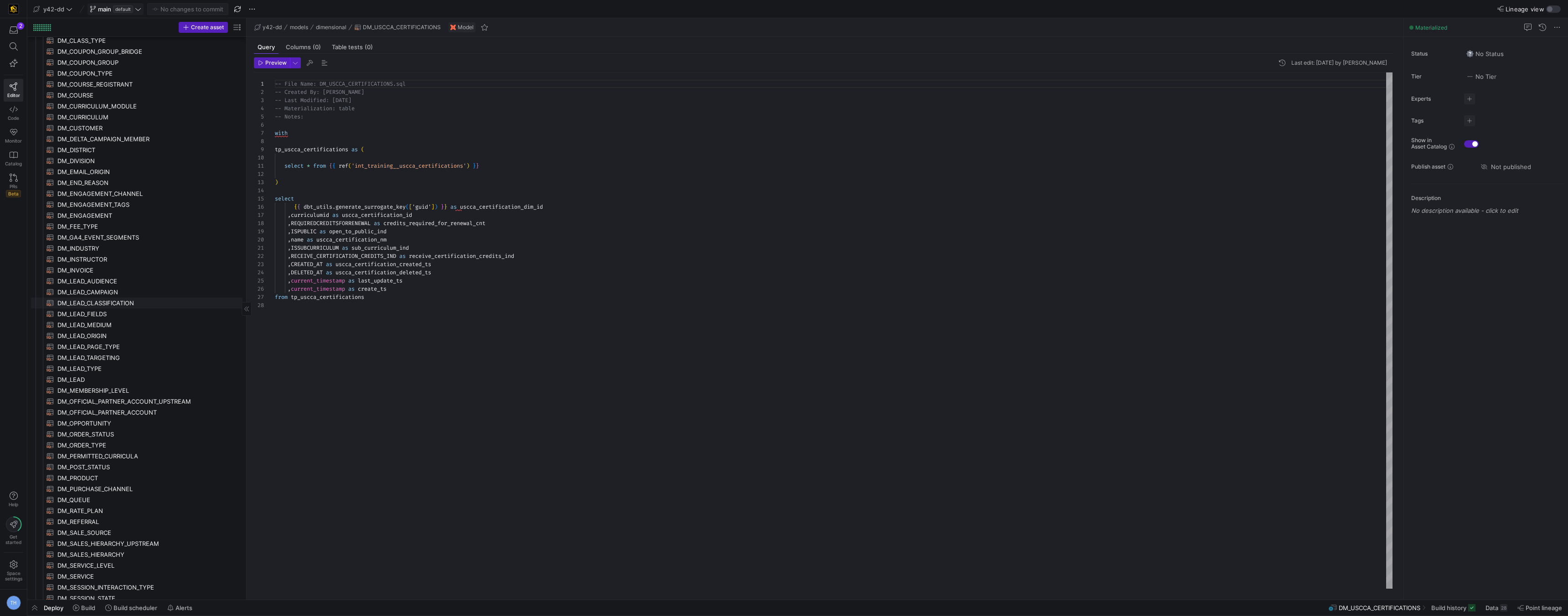
scroll to position [172, 0]
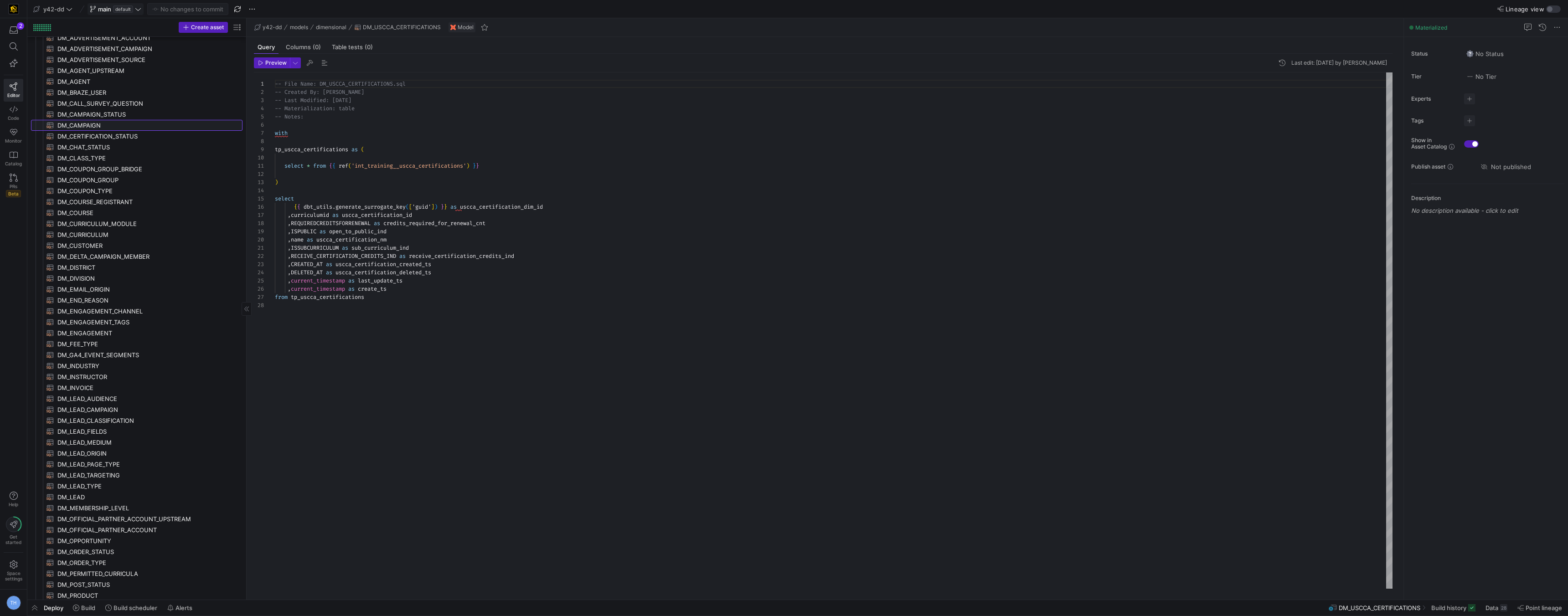
click at [101, 125] on span "DM_CAMPAIGN​​​​​​​​​​" at bounding box center [144, 125] width 175 height 10
click at [401, 309] on div "-- File Name: DM_CAMPAIGN.sql -- Created By: [PERSON_NAME] -- Last Modified: [D…" at bounding box center [834, 331] width 1118 height 516
click at [408, 118] on div at bounding box center [784, 308] width 1568 height 616
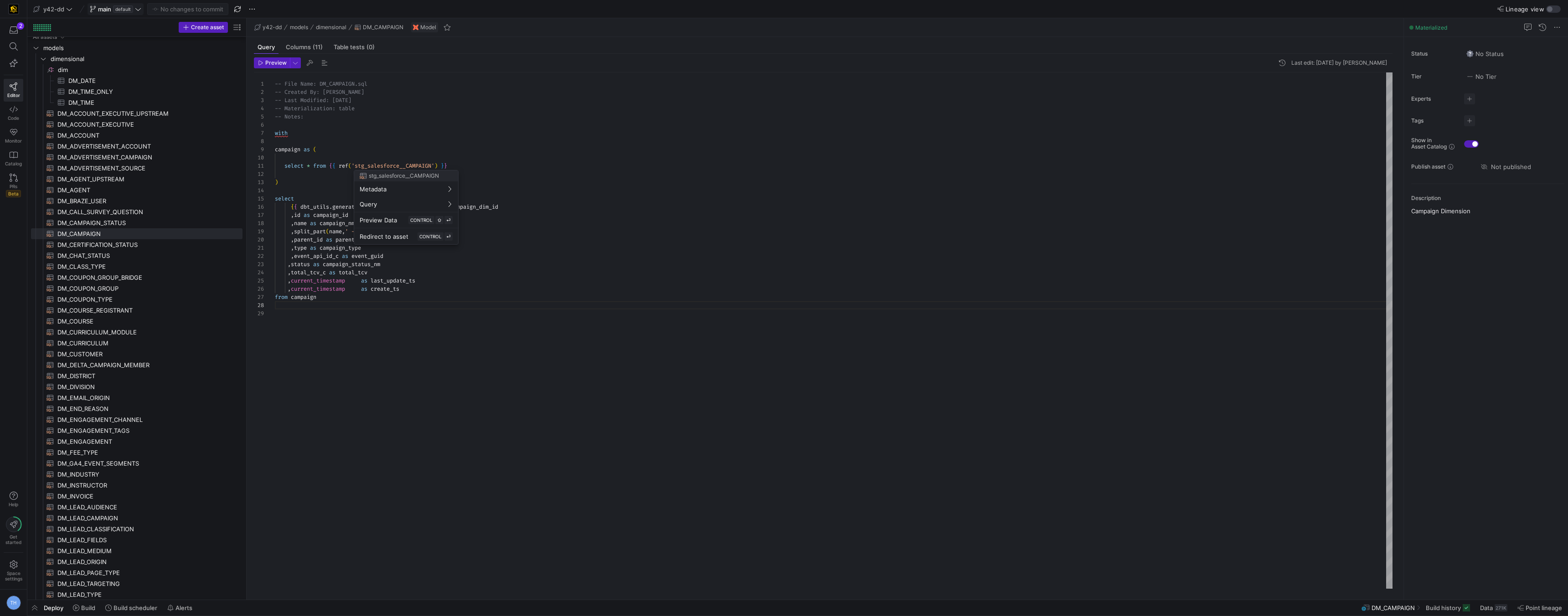
click at [412, 357] on div at bounding box center [784, 308] width 1568 height 616
click at [142, 307] on span "DM_COURSE_REGISTRANT​​​​​​​​​​" at bounding box center [144, 307] width 175 height 10
click at [420, 240] on kbd "CONTROL" at bounding box center [430, 236] width 26 height 8
type textarea "-- File Name: int_training__registrants.sql -- Created By: [PERSON_NAME] -- Las…"
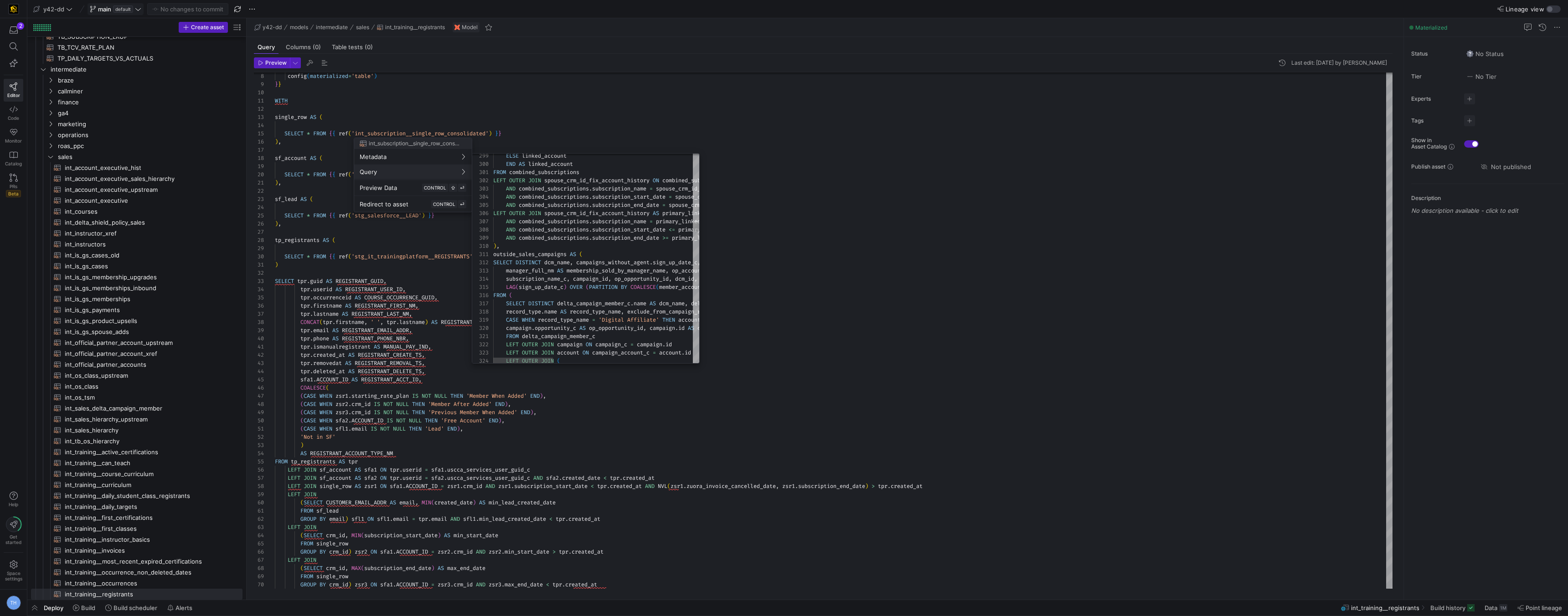
click at [552, 115] on div at bounding box center [784, 308] width 1568 height 616
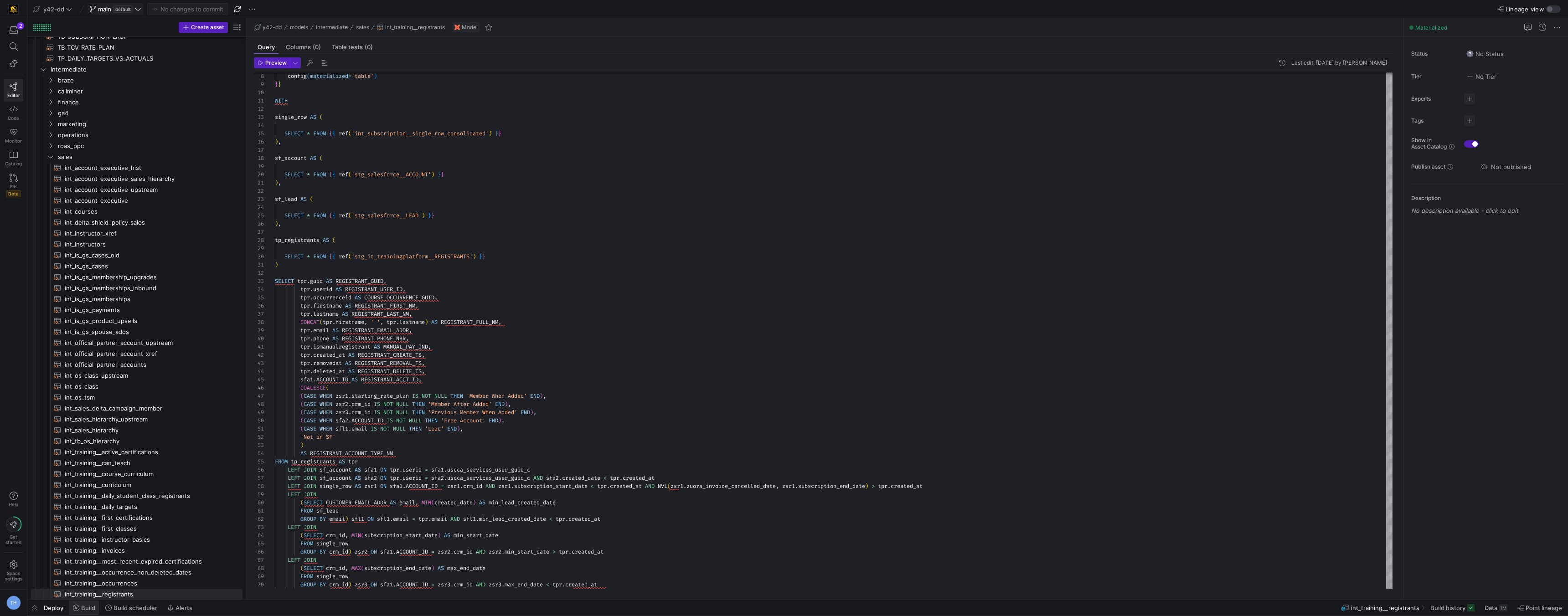
click at [83, 611] on span "Build" at bounding box center [88, 608] width 14 height 7
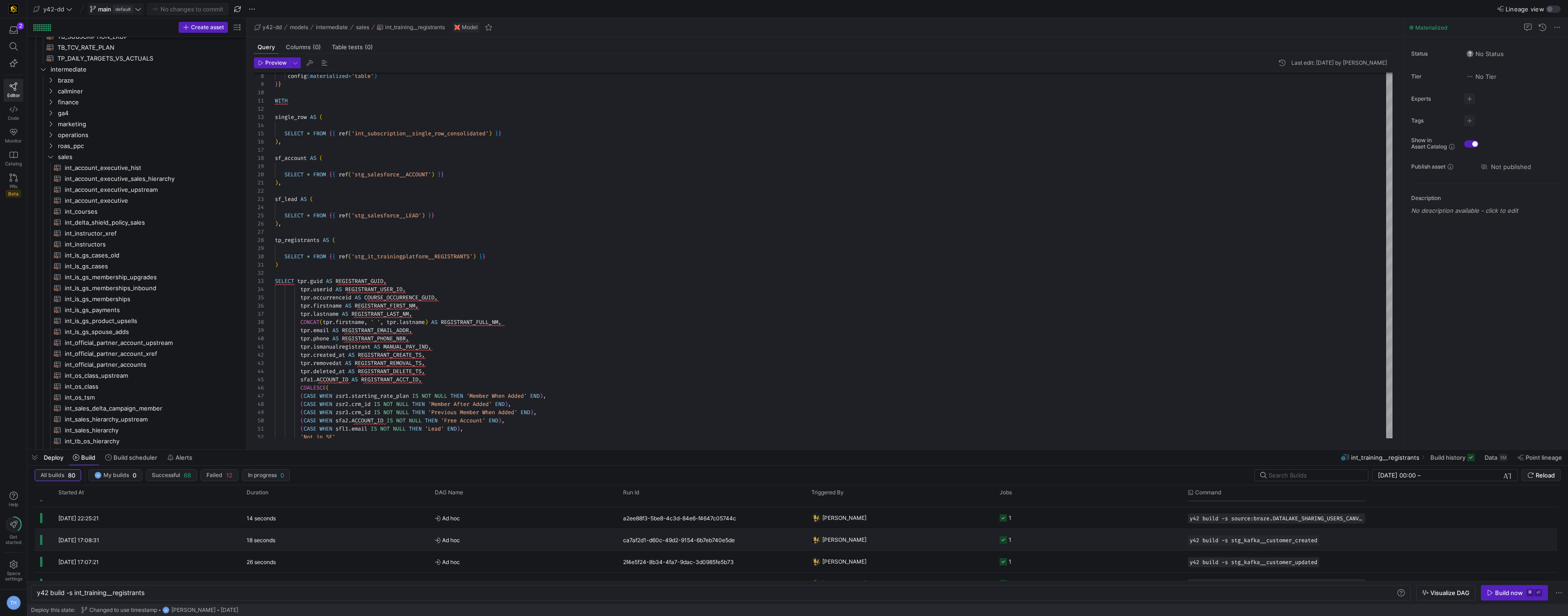
scroll to position [155, 0]
click at [142, 7] on span at bounding box center [116, 9] width 55 height 11
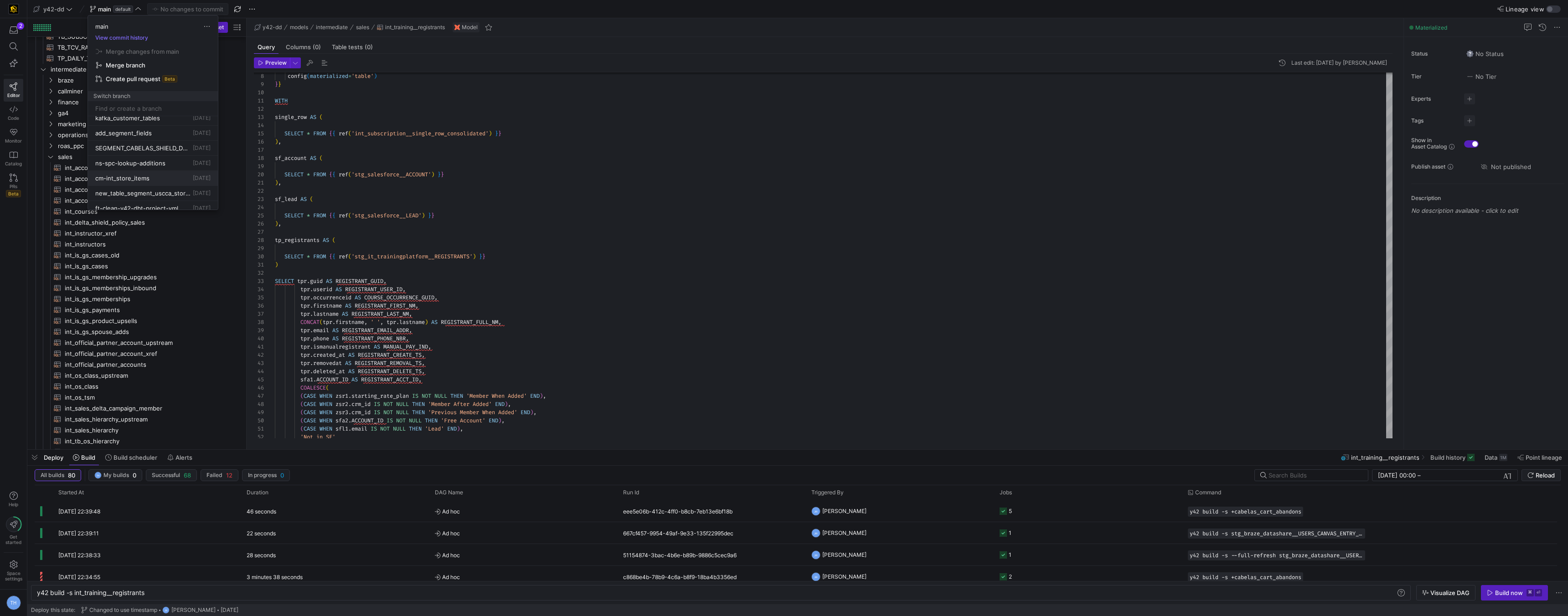
scroll to position [0, 0]
type input "th-analysis"
click at [147, 125] on span "Create branch th-analysis from 'main'" at bounding box center [153, 133] width 119 height 26
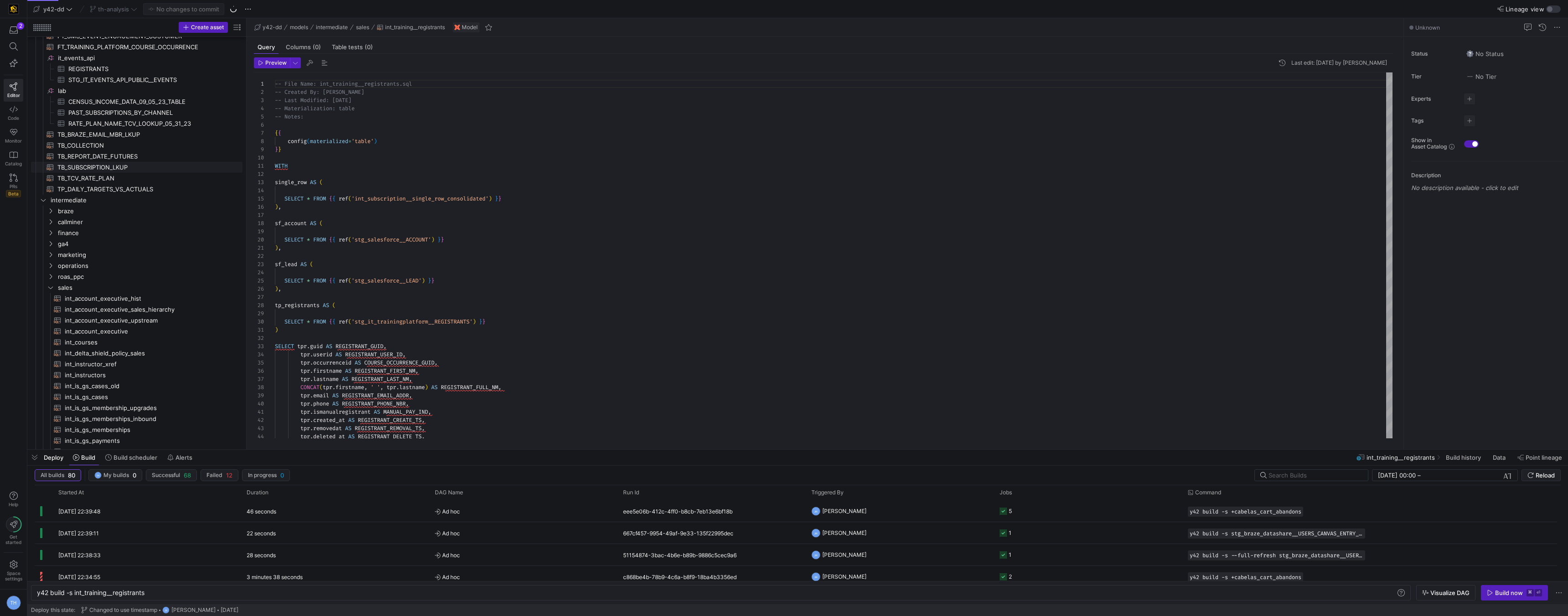
scroll to position [1317, 0]
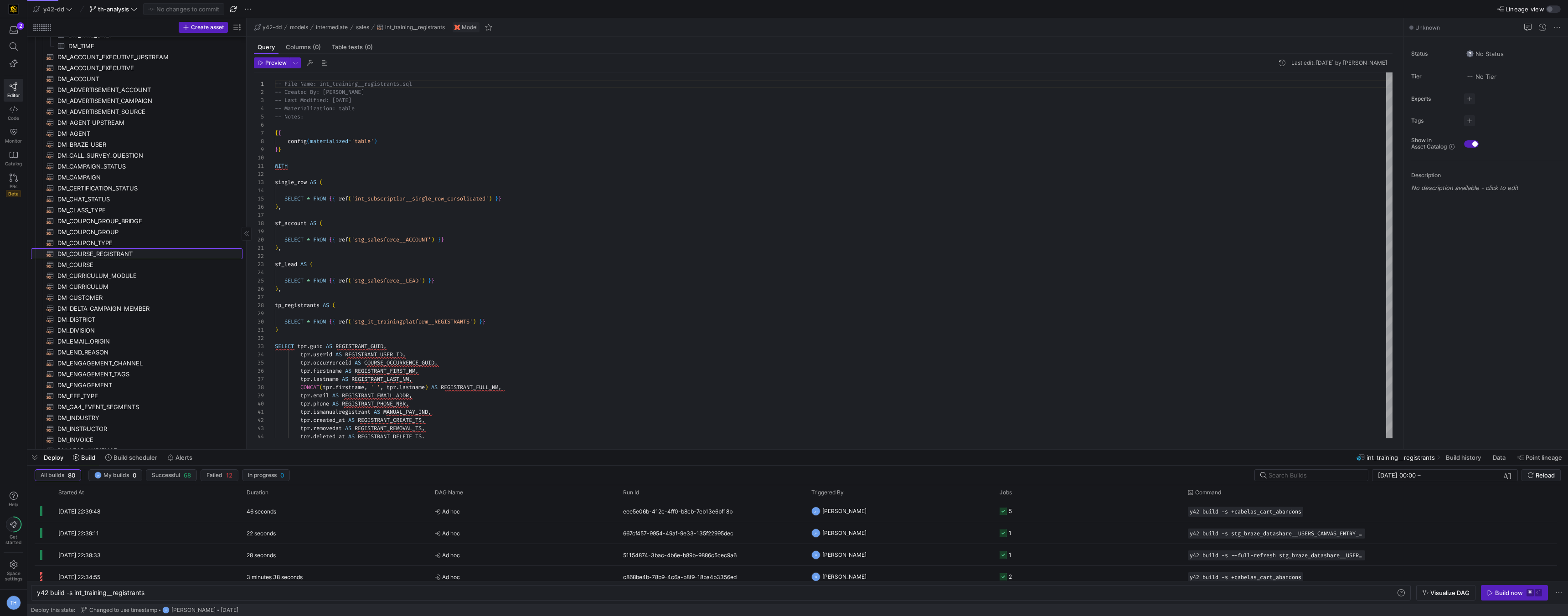
click at [117, 254] on span "DM_COURSE_REGISTRANT​​​​​​​​​​" at bounding box center [144, 254] width 175 height 10
type textarea "y42 build -s DM_COURSE_REGISTRANT"
type textarea "-- File Name: DM_COURSE_REGISTRANT.sql -- Created By: [PERSON_NAME] -- Last Mod…"
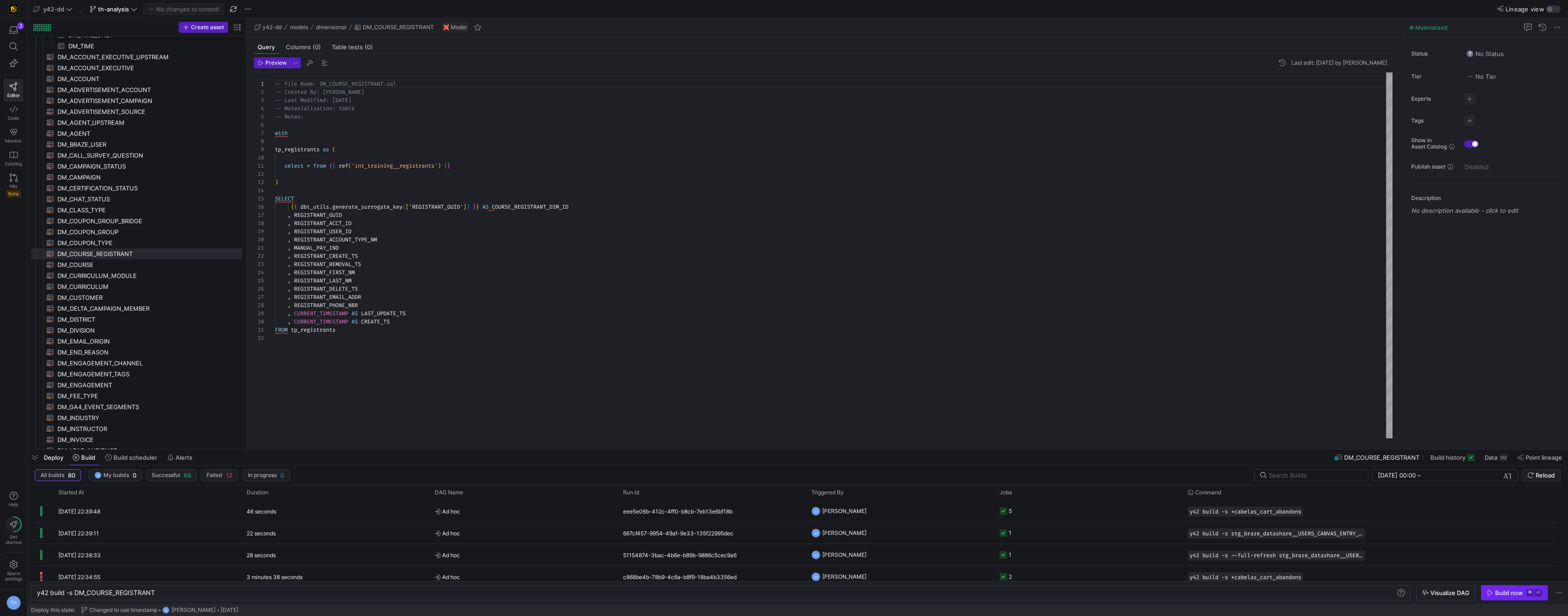
click at [1499, 589] on span "button" at bounding box center [1514, 593] width 66 height 15
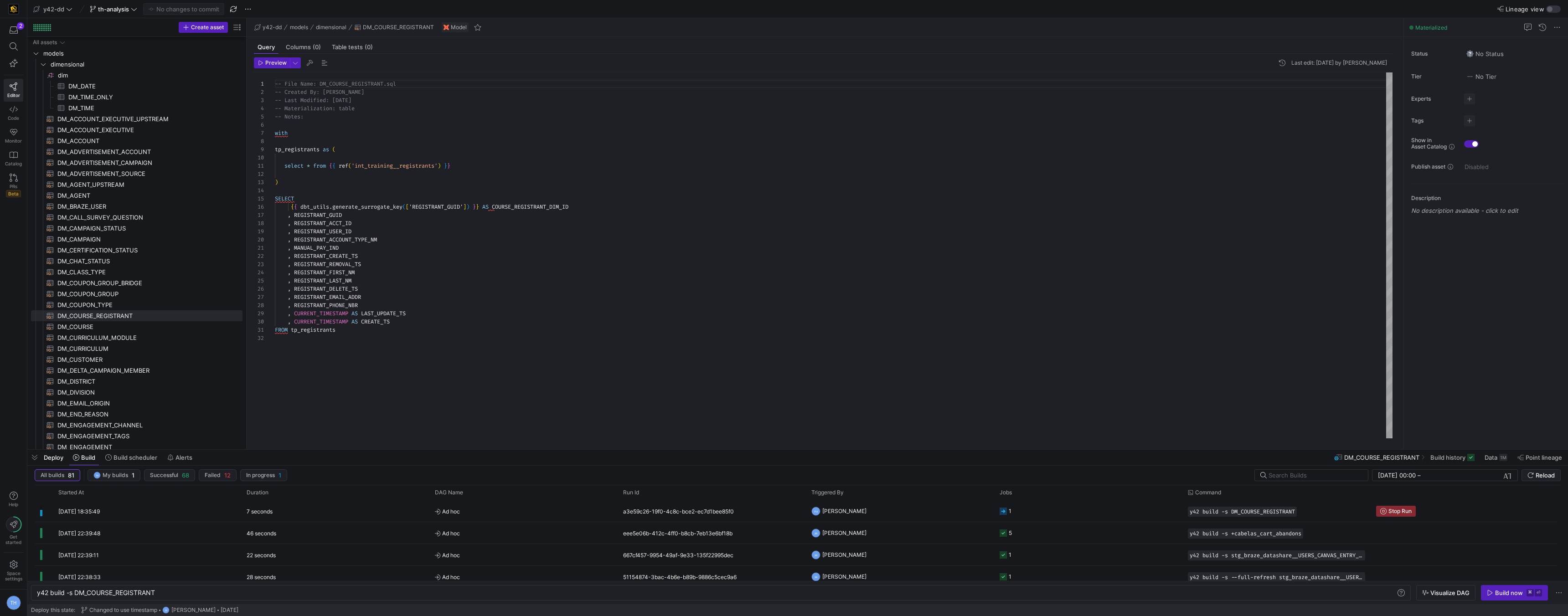
scroll to position [82, 0]
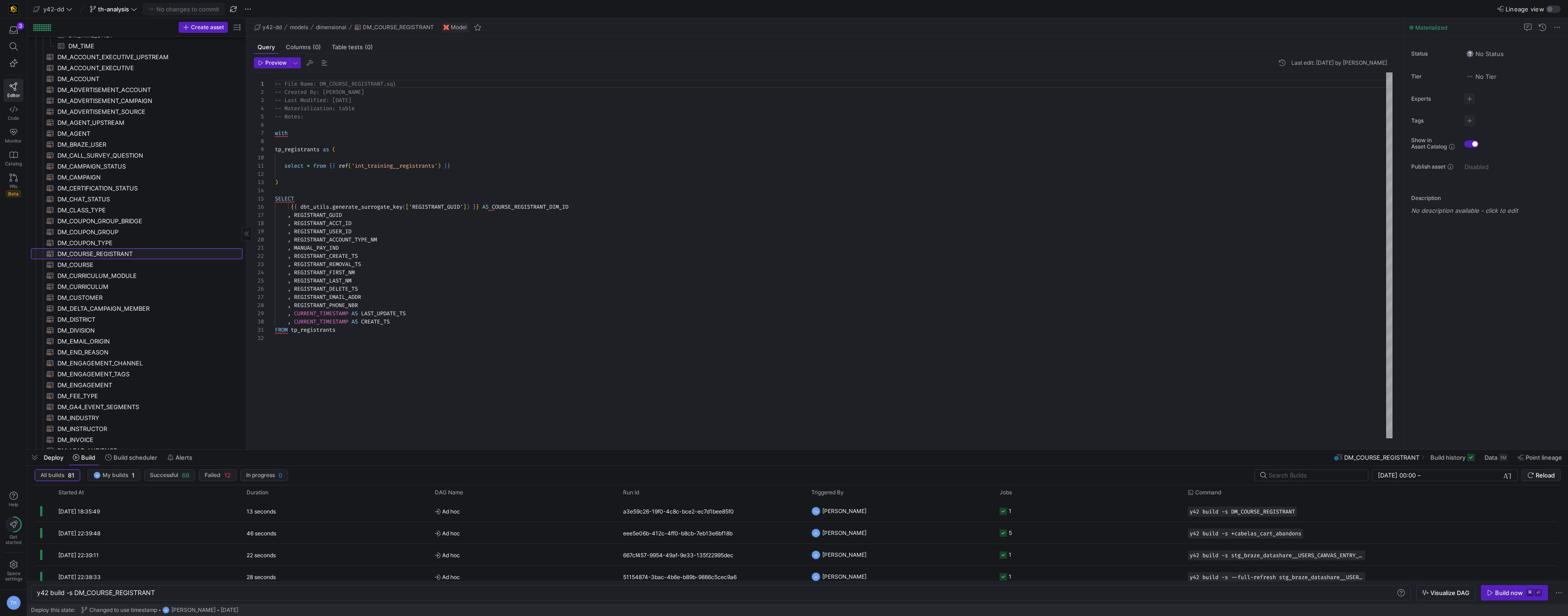
click at [127, 253] on span "DM_COURSE_REGISTRANT​​​​​​​​​​" at bounding box center [144, 254] width 175 height 10
click at [1508, 598] on span "button" at bounding box center [1514, 593] width 66 height 15
click at [532, 516] on span "Ad hoc" at bounding box center [523, 511] width 177 height 21
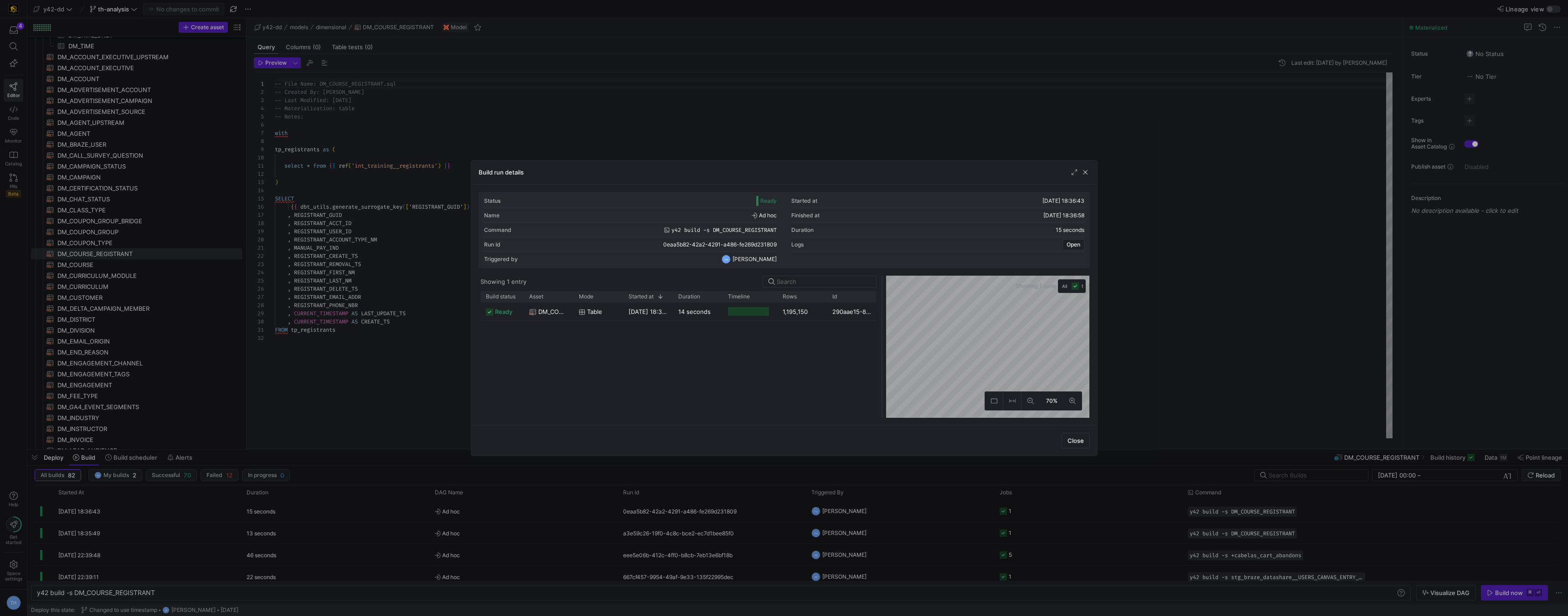
drag, startPoint x: 785, startPoint y: 306, endPoint x: 883, endPoint y: 303, distance: 98.0
click at [883, 303] on div at bounding box center [882, 347] width 4 height 142
click at [388, 131] on div at bounding box center [784, 308] width 1568 height 616
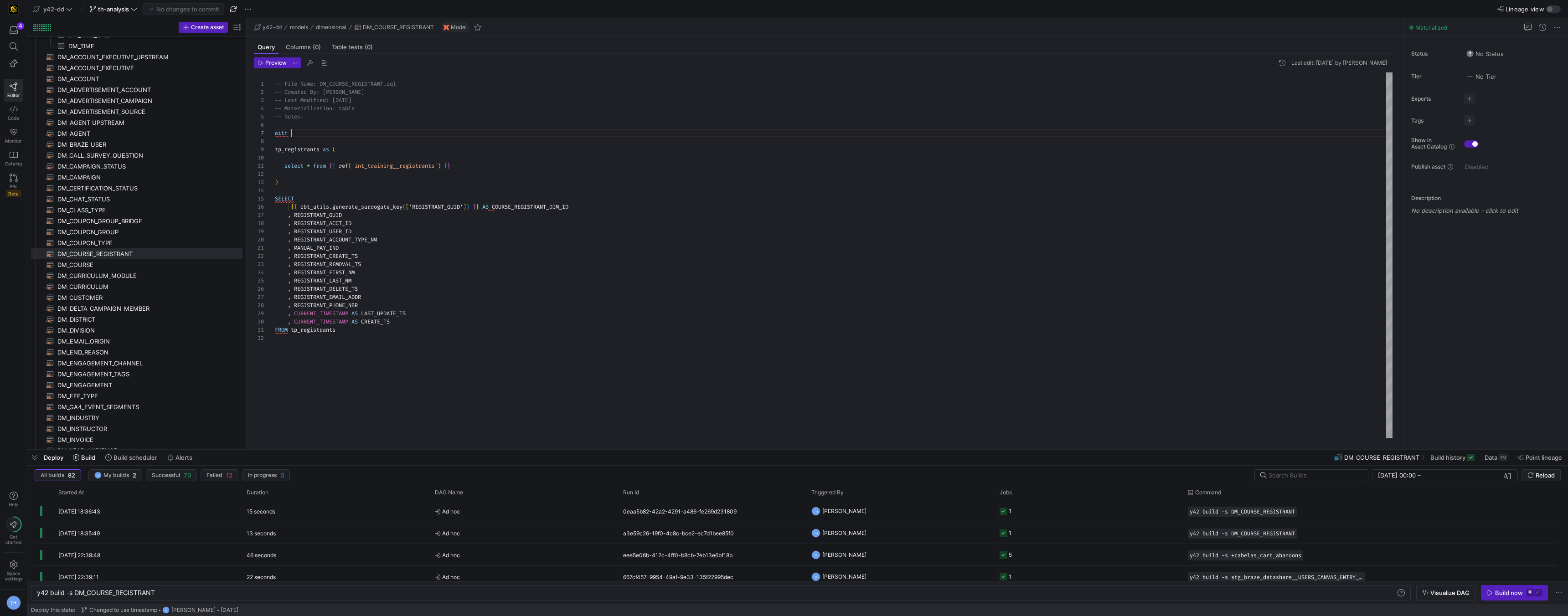
click at [388, 131] on div "-- File Name: DM_COURSE_REGISTRANT.sql -- Created By: [PERSON_NAME] -- Last Mod…" at bounding box center [834, 255] width 1118 height 366
click at [128, 5] on span "th-analysis" at bounding box center [113, 9] width 31 height 7
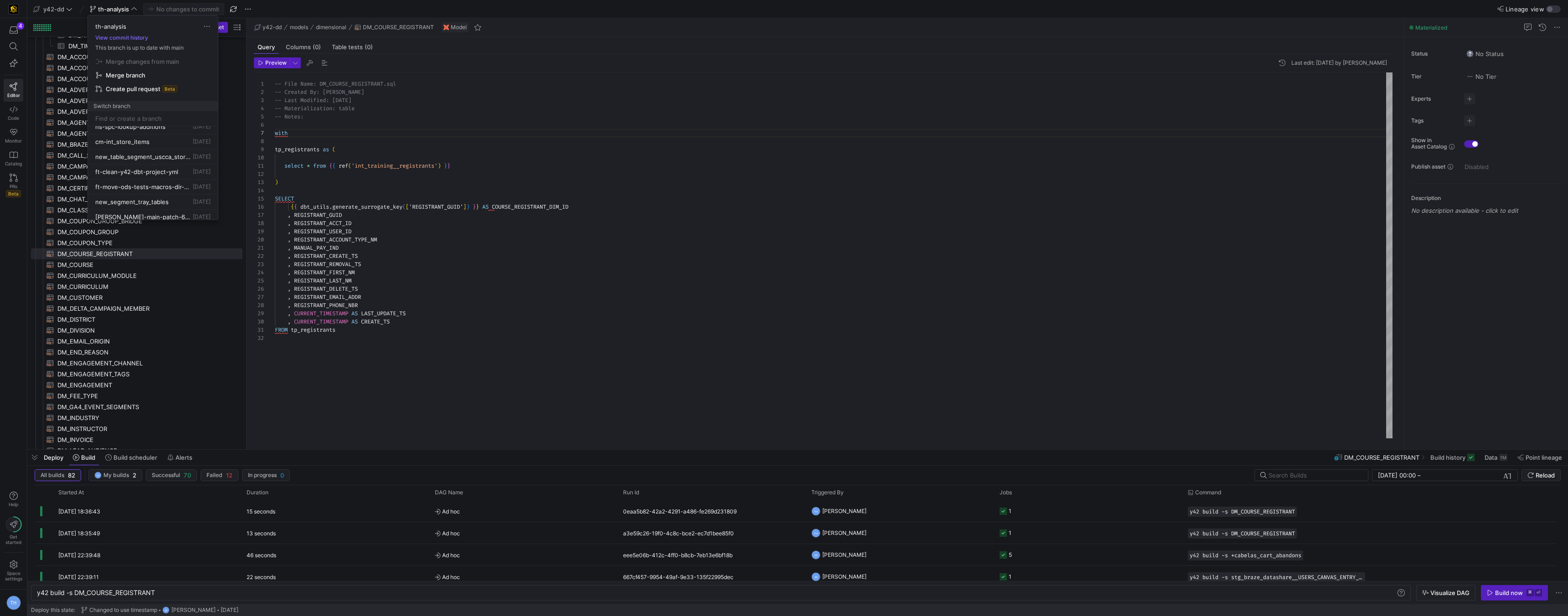
scroll to position [0, 0]
click at [74, 5] on div at bounding box center [784, 308] width 1568 height 616
click at [70, 7] on icon at bounding box center [69, 9] width 6 height 6
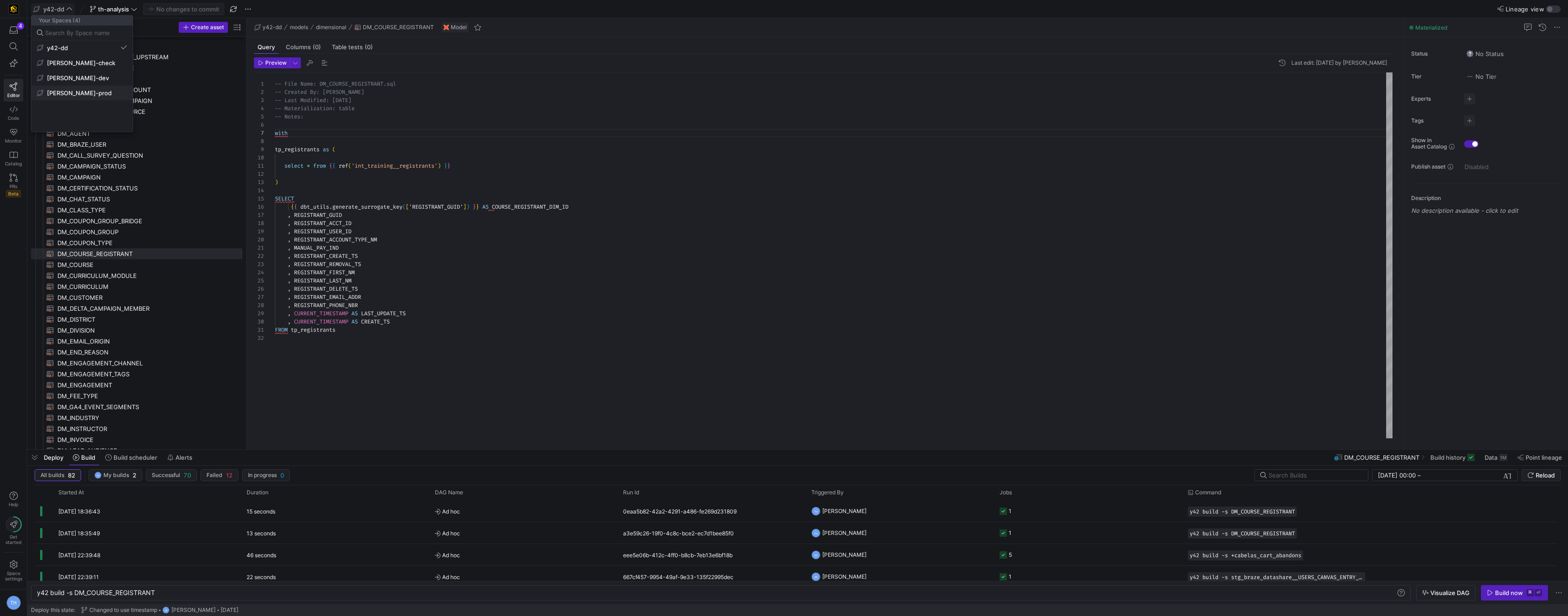
click at [79, 90] on span "[PERSON_NAME]-prod" at bounding box center [79, 93] width 65 height 7
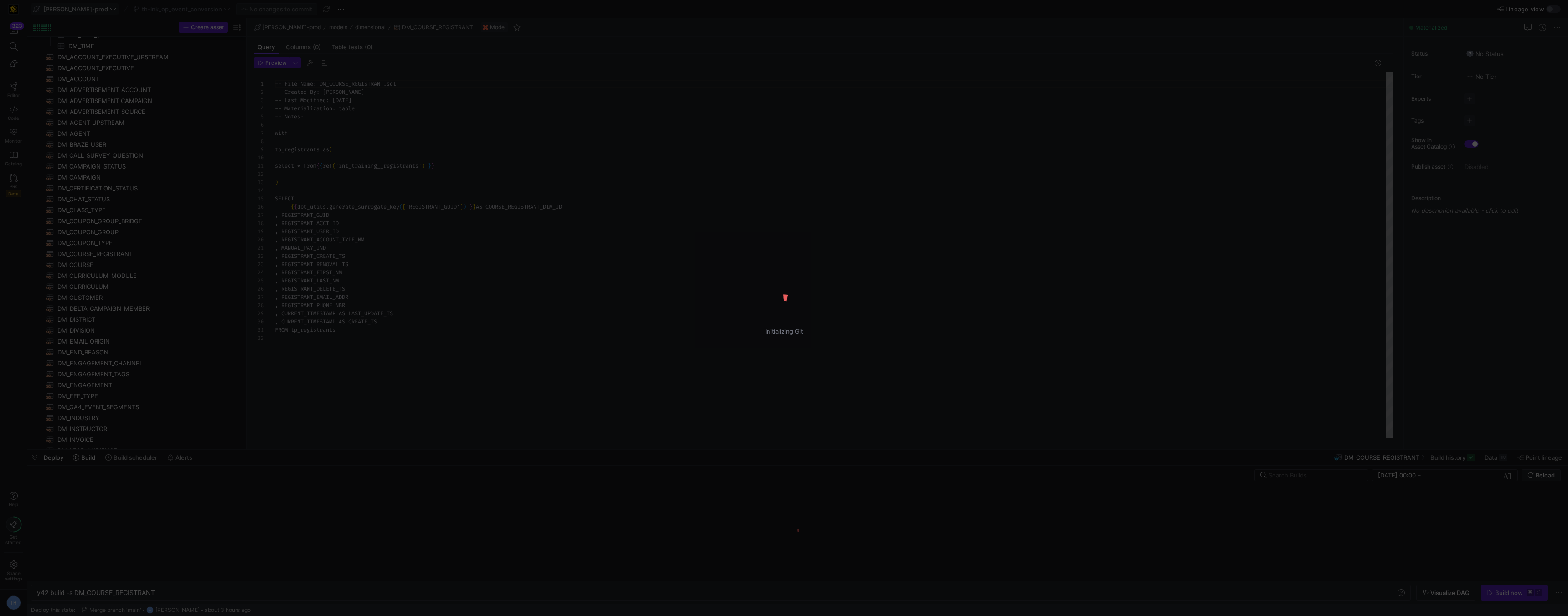
scroll to position [82, 0]
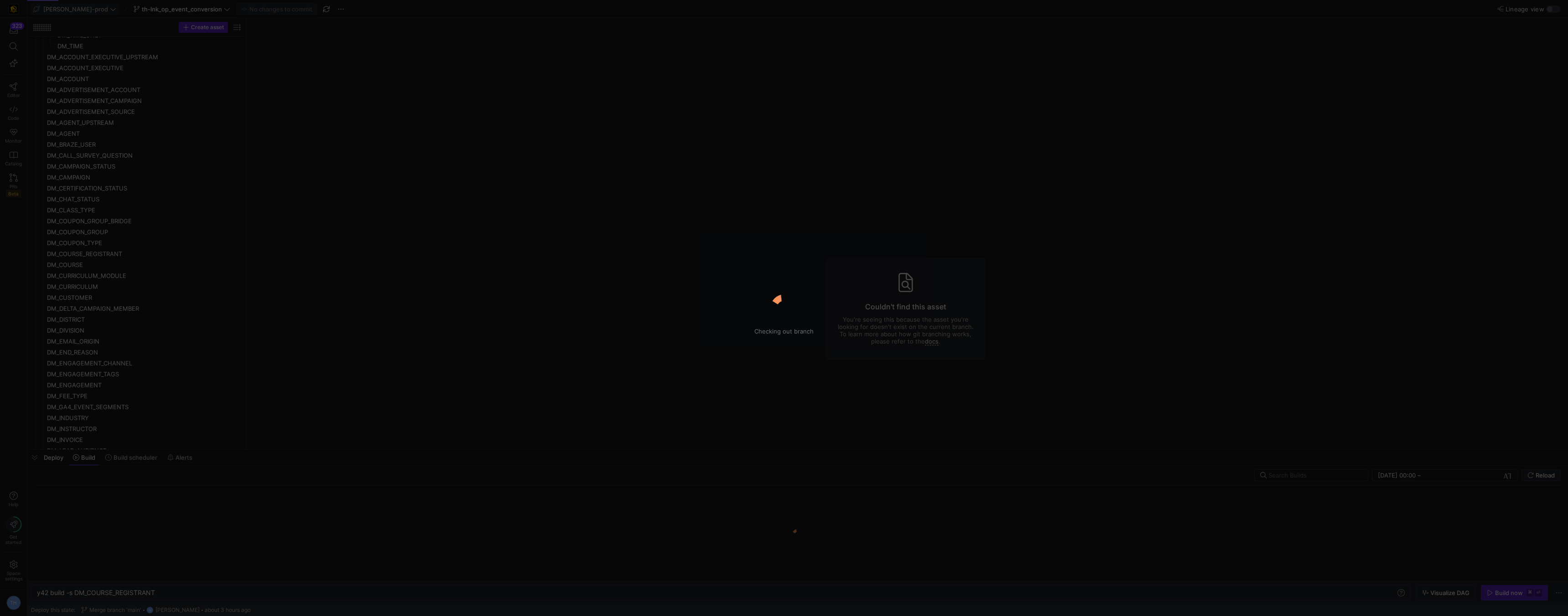
type textarea "y42 build"
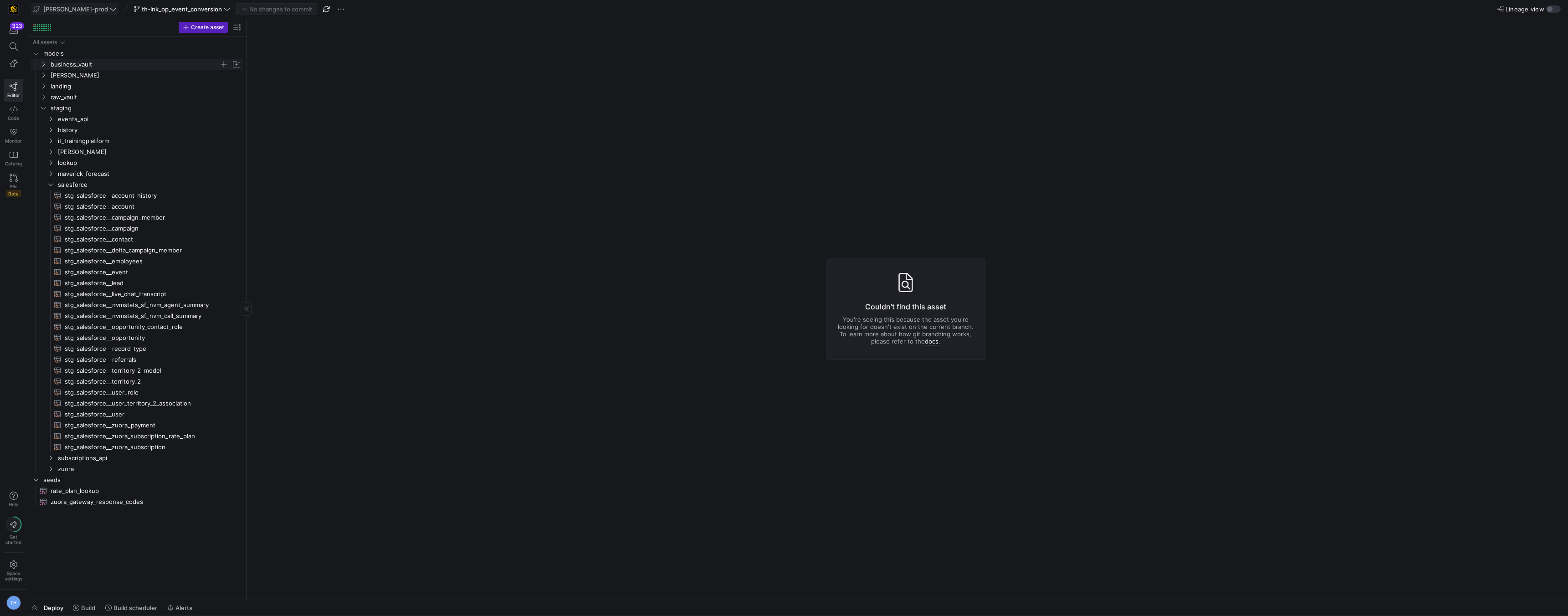
click at [100, 65] on span "business_vault" at bounding box center [135, 64] width 169 height 10
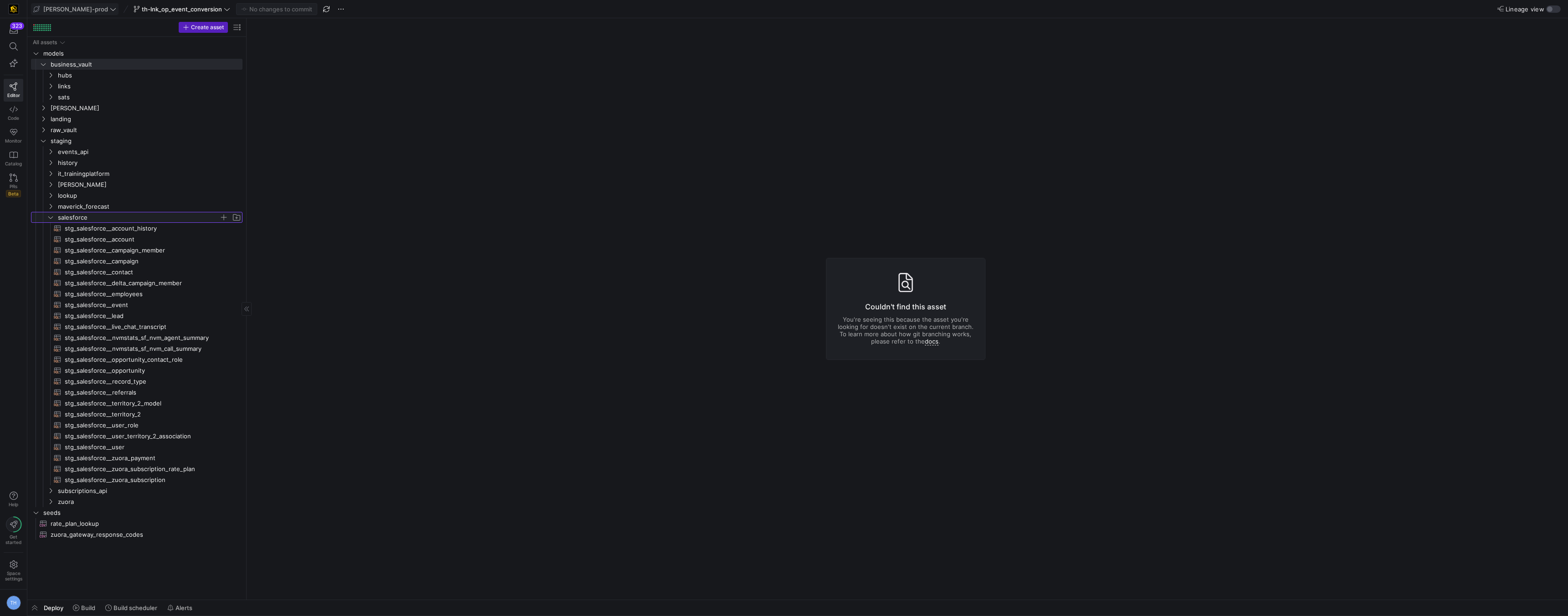
click at [80, 215] on span "salesforce" at bounding box center [138, 217] width 161 height 10
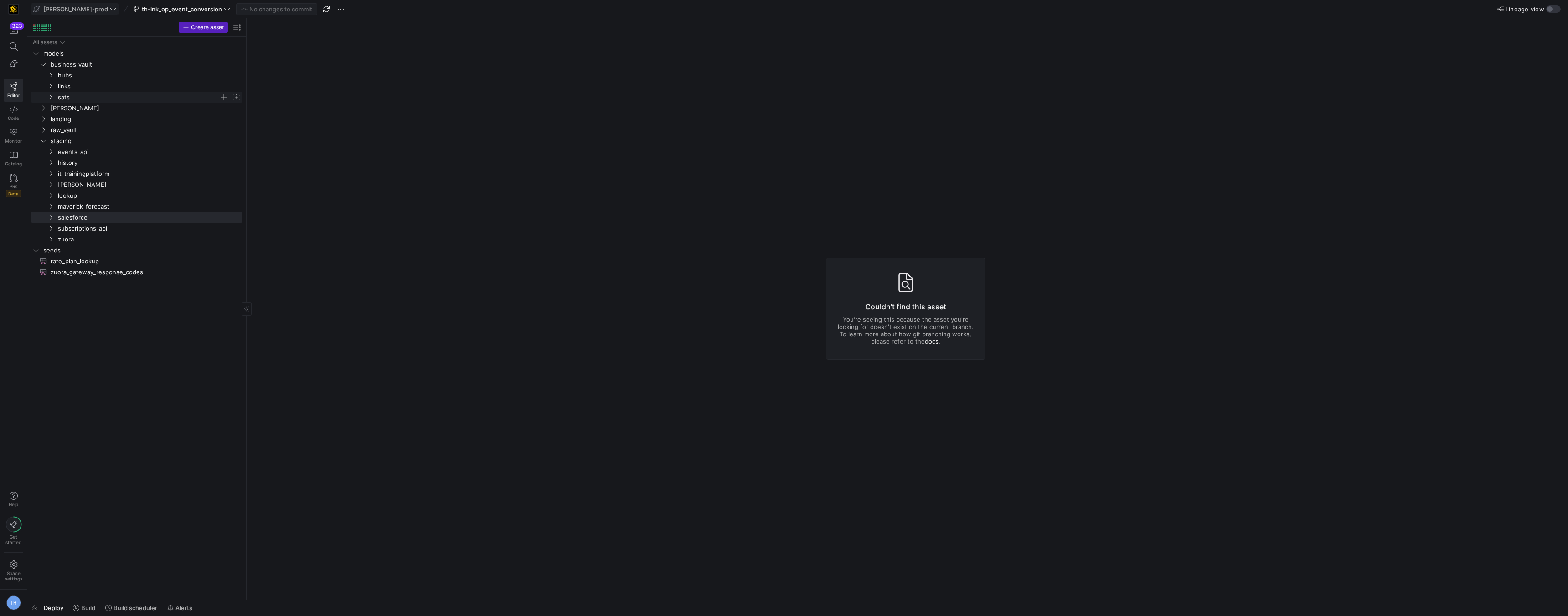
click at [99, 100] on span "sats" at bounding box center [138, 97] width 161 height 10
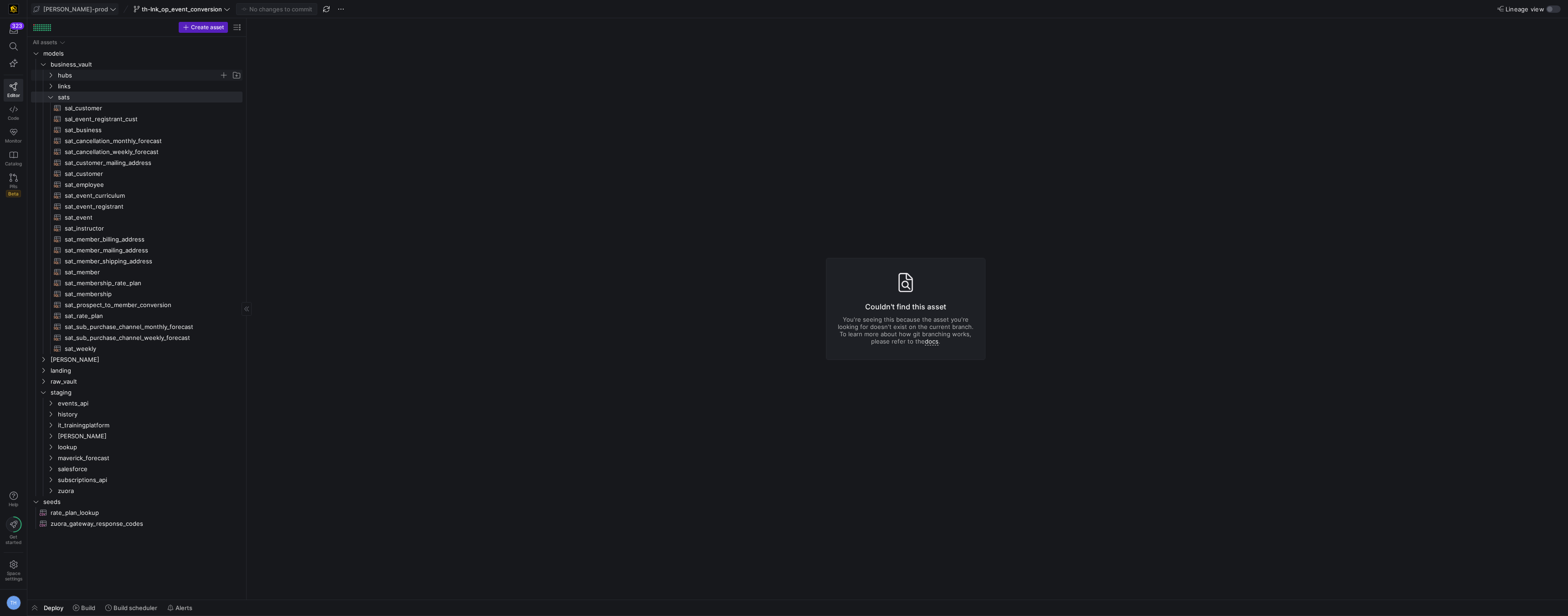
click at [96, 75] on span "hubs" at bounding box center [138, 75] width 161 height 10
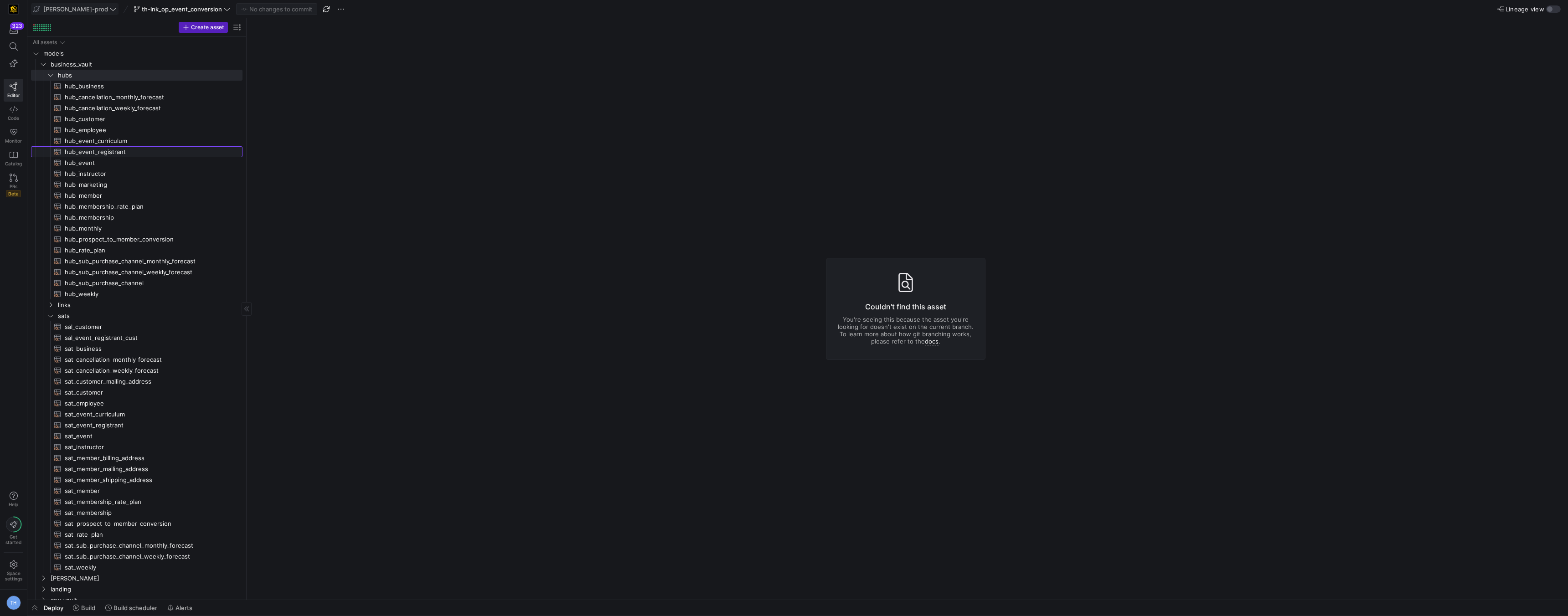
click at [108, 148] on span "hub_event_registrant​​​​​​​​​​" at bounding box center [148, 152] width 167 height 10
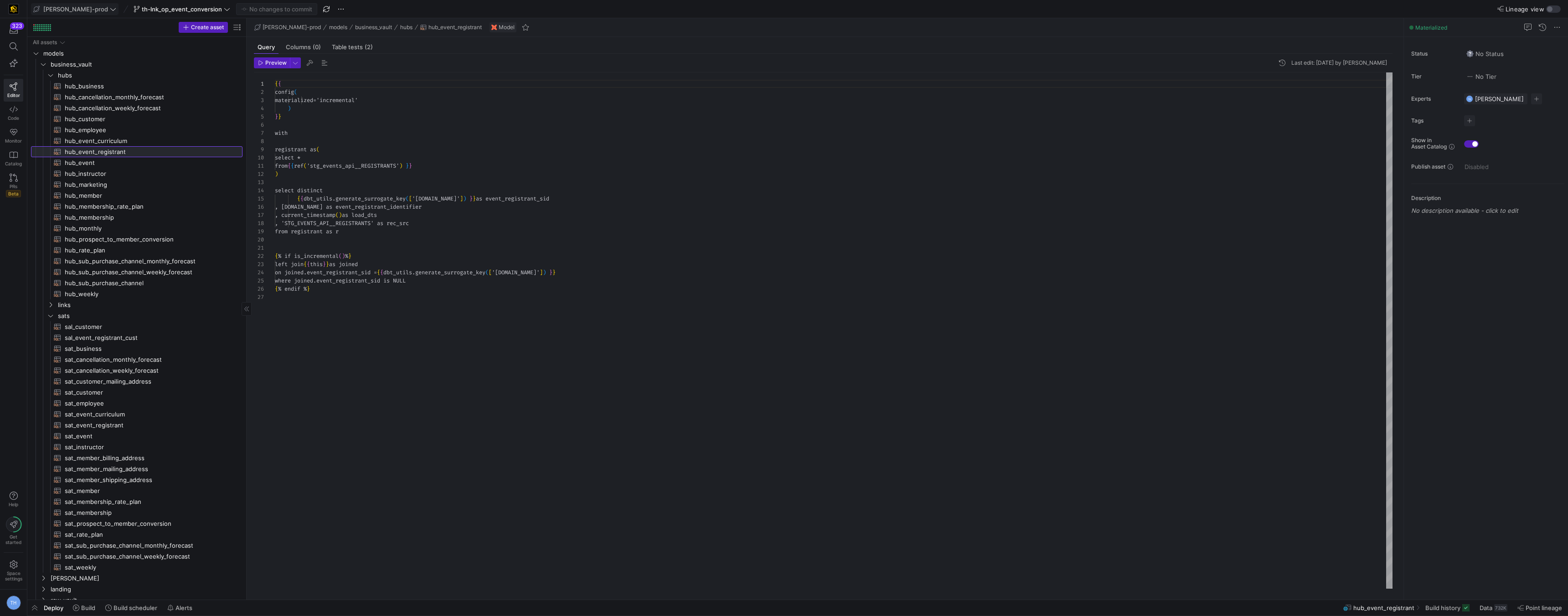
scroll to position [82, 0]
click at [79, 9] on span "[PERSON_NAME]-prod" at bounding box center [75, 9] width 65 height 7
click at [181, 8] on div at bounding box center [784, 308] width 1568 height 616
click at [173, 8] on span "th-lnk_op_event_conversion" at bounding box center [182, 9] width 80 height 7
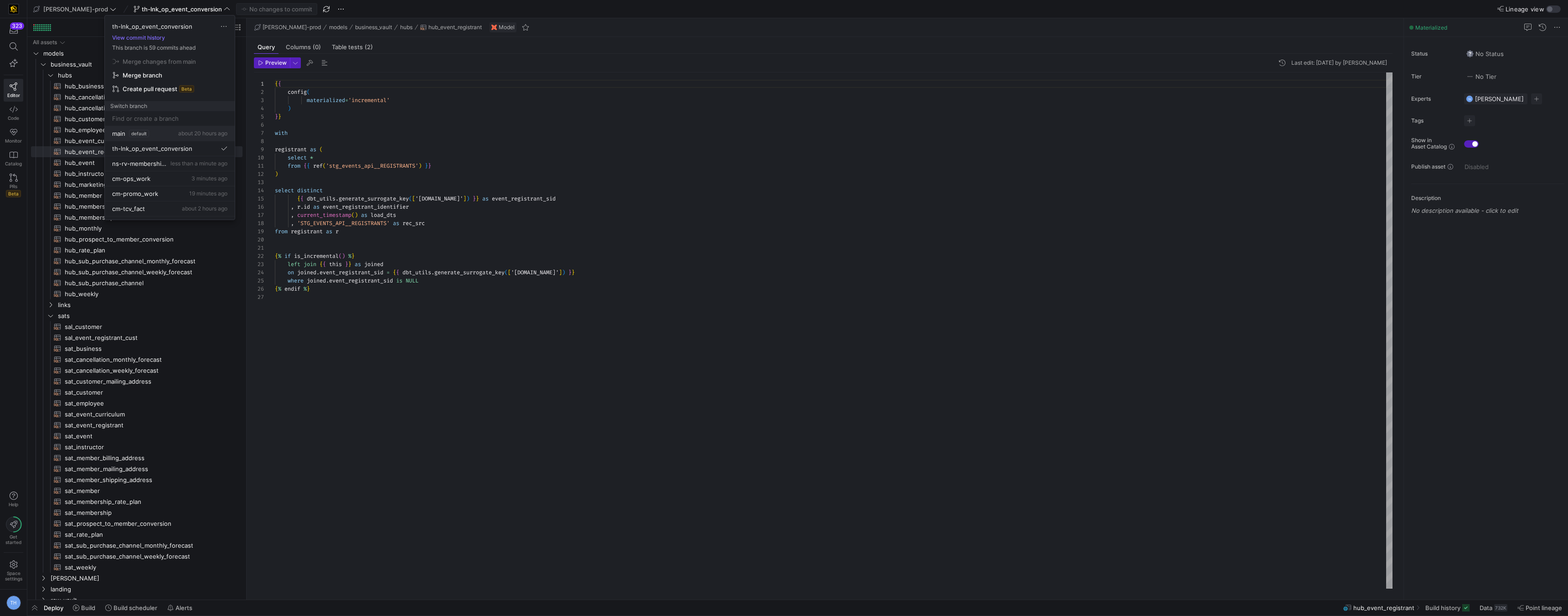
click at [162, 132] on div "main default about 20 hours ago" at bounding box center [169, 133] width 115 height 7
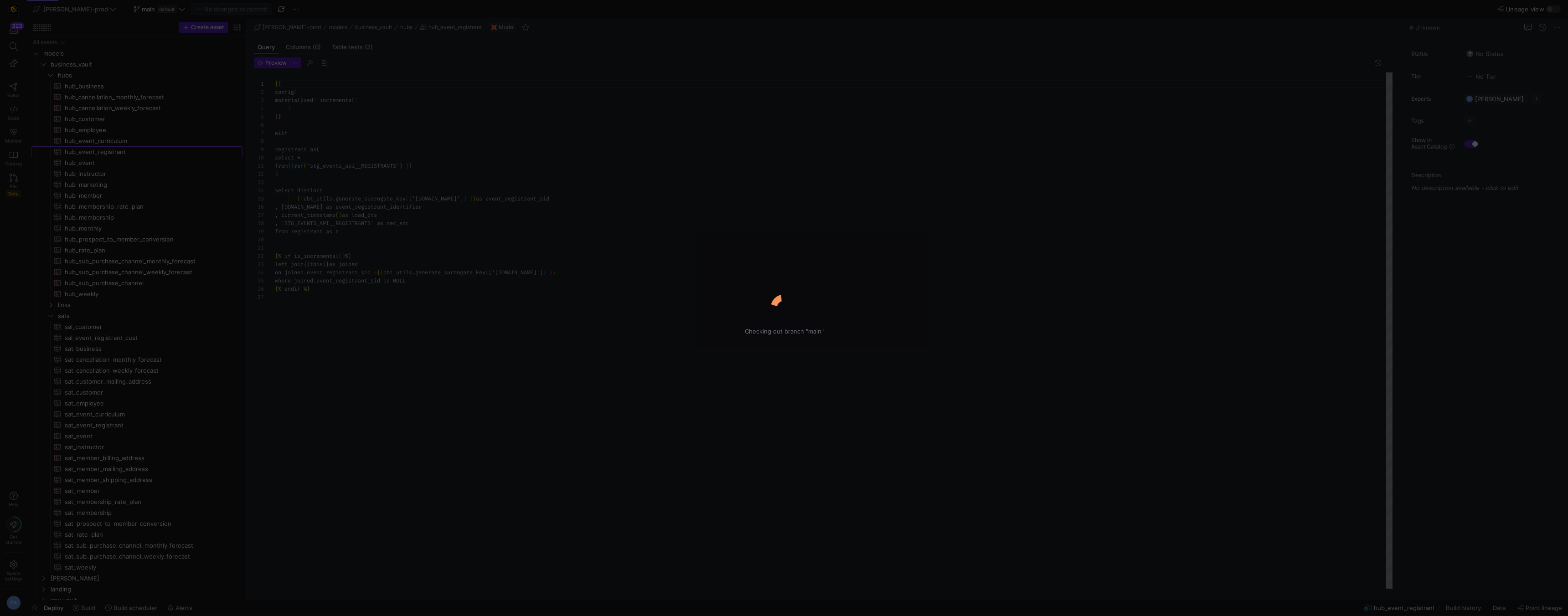
scroll to position [82, 0]
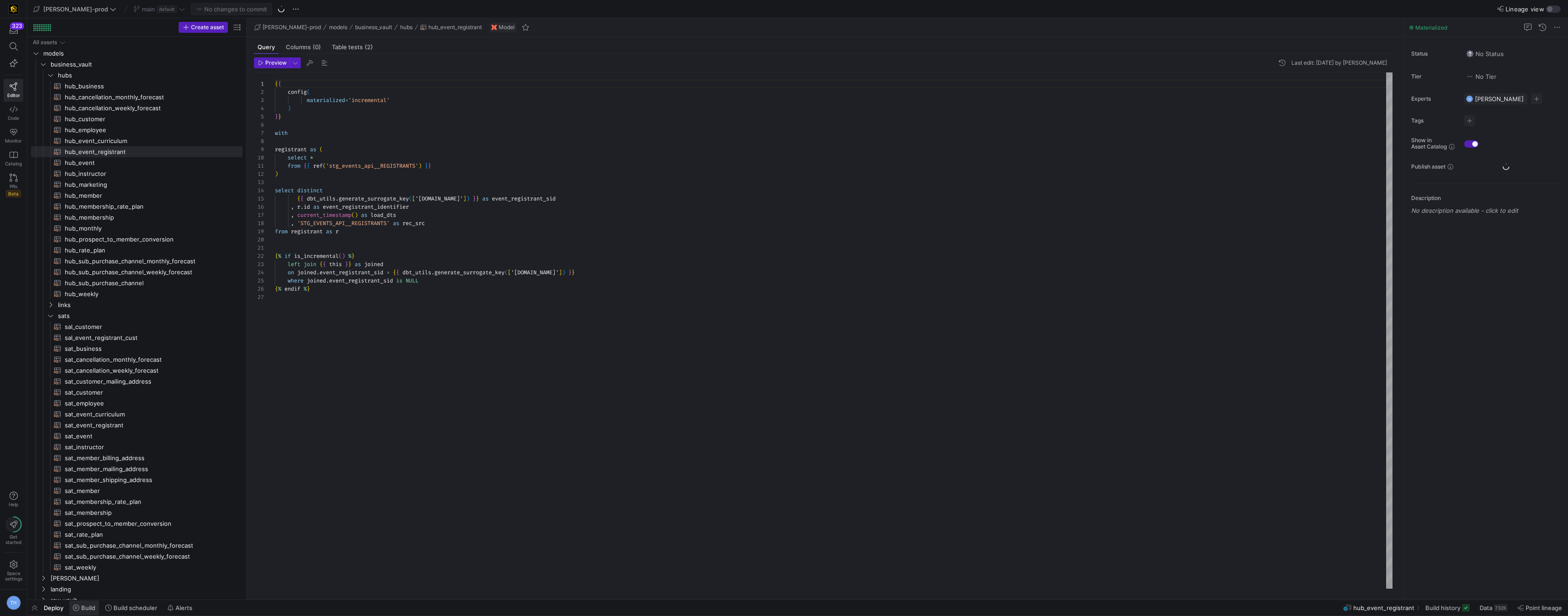
click at [83, 608] on span "Build" at bounding box center [88, 608] width 14 height 7
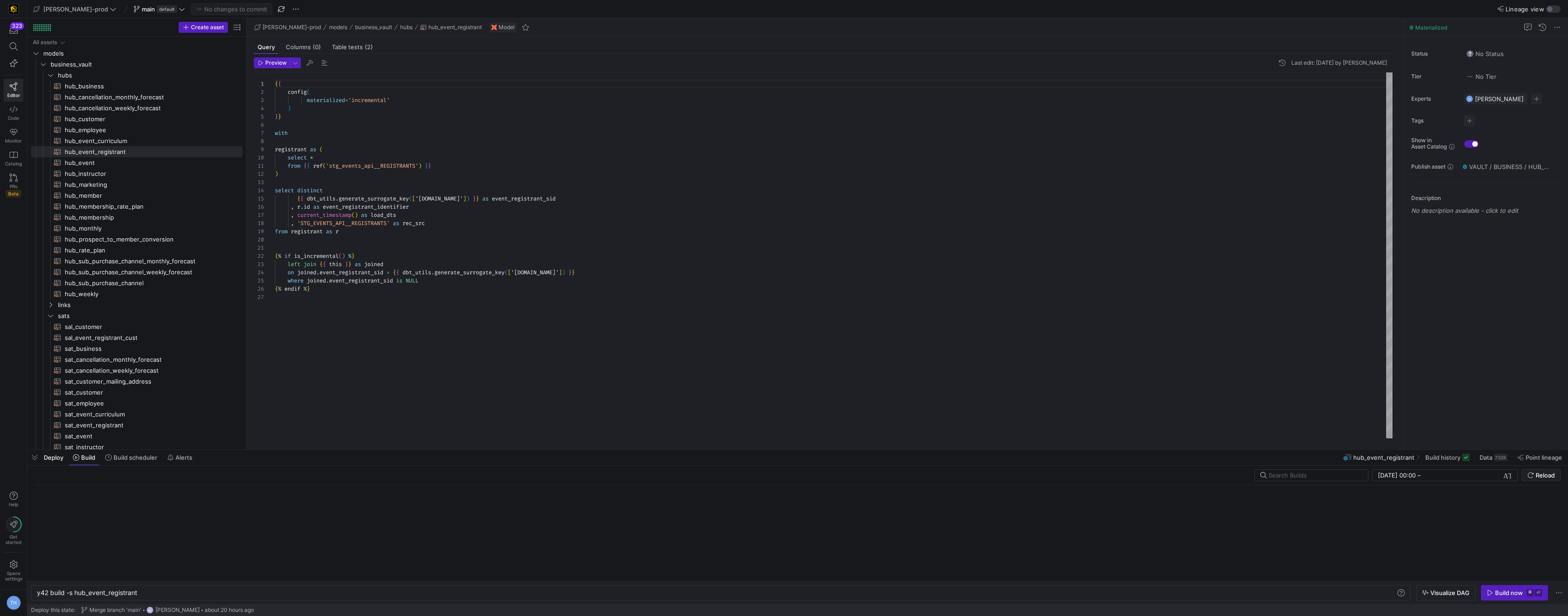
scroll to position [0, 100]
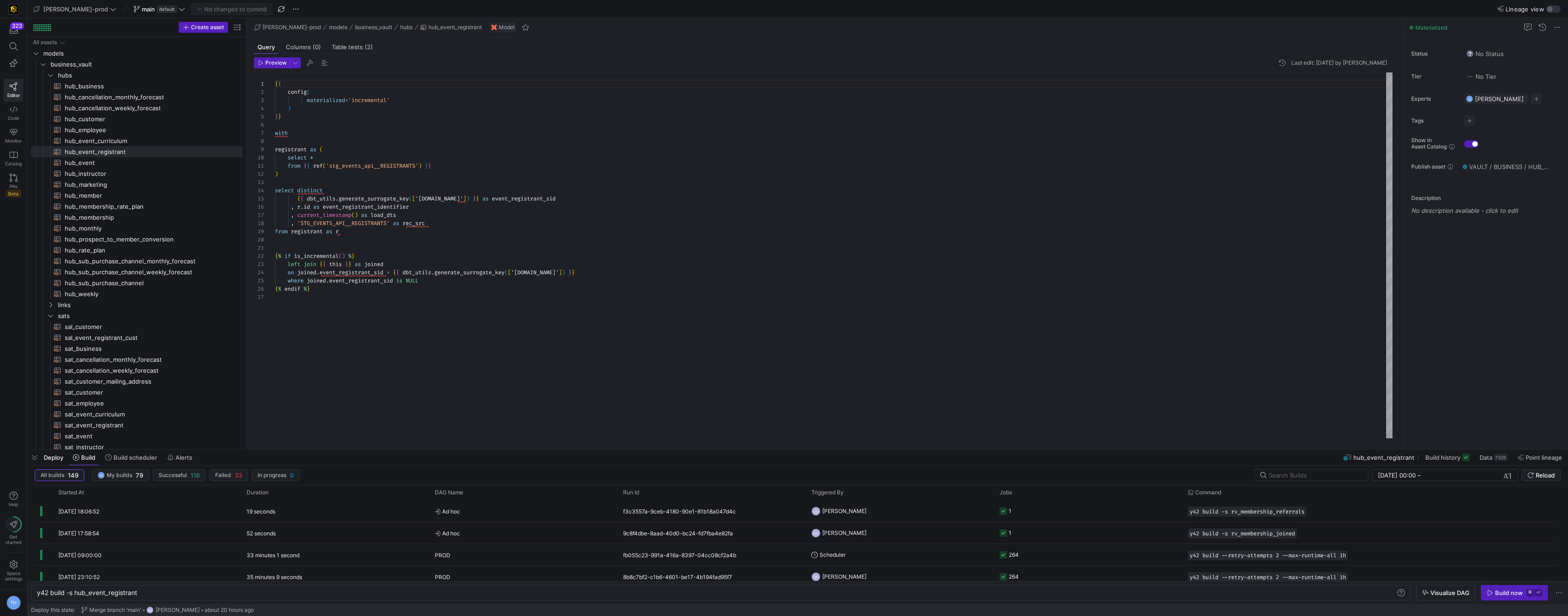
type textarea "{% if is_incremental() %} left join {{ this }} as joined on joined.event_regist…"
click at [359, 346] on div "{ { config ( materialized = 'incremental' ) } } with registrant as ( select * f…" at bounding box center [834, 255] width 1118 height 366
click at [131, 12] on span at bounding box center [159, 9] width 55 height 11
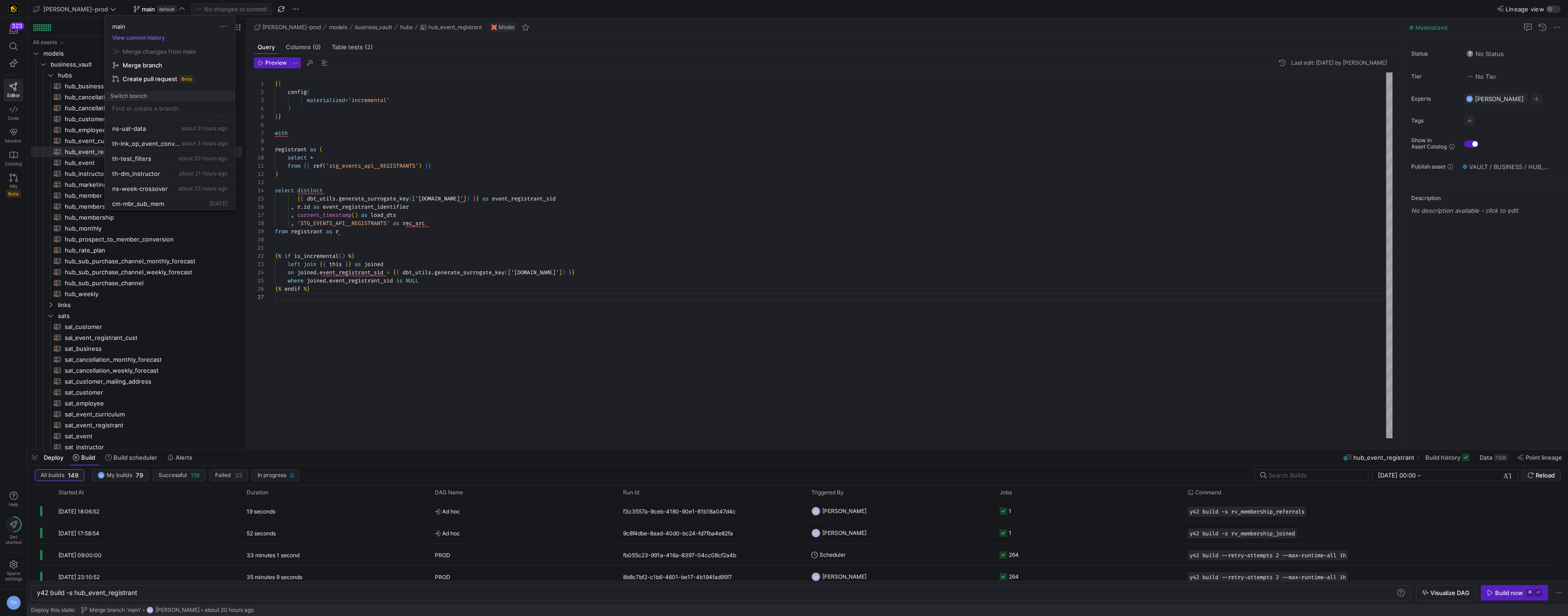
scroll to position [72, 0]
click at [170, 175] on span "Delete" at bounding box center [192, 179] width 63 height 7
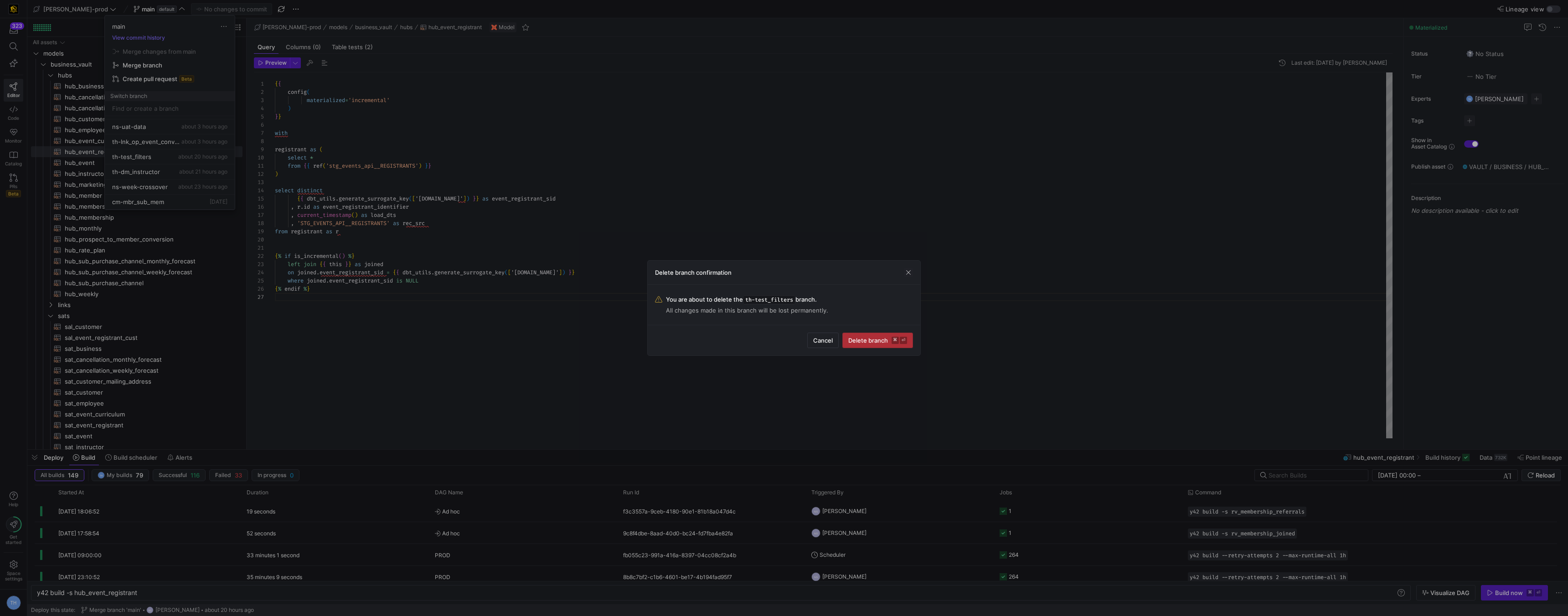
click at [861, 335] on span "submit" at bounding box center [878, 340] width 70 height 15
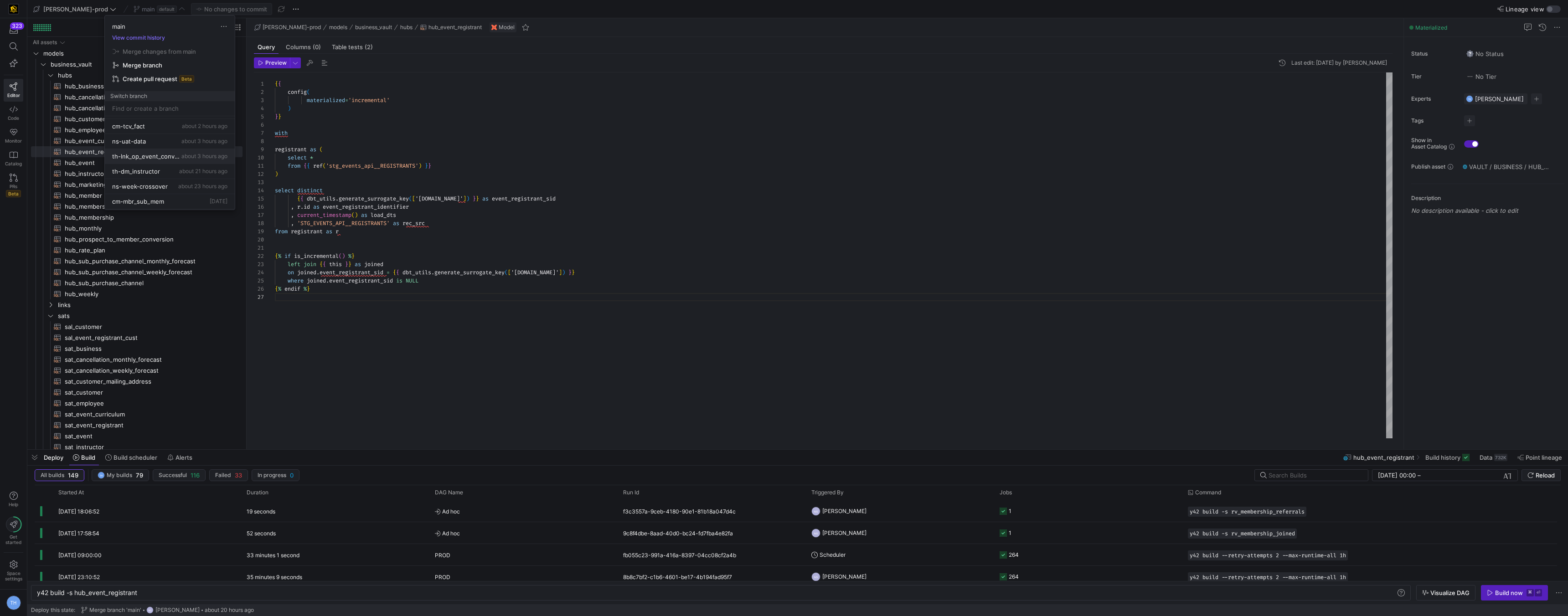
scroll to position [57, 0]
click at [346, 318] on div at bounding box center [784, 308] width 1568 height 616
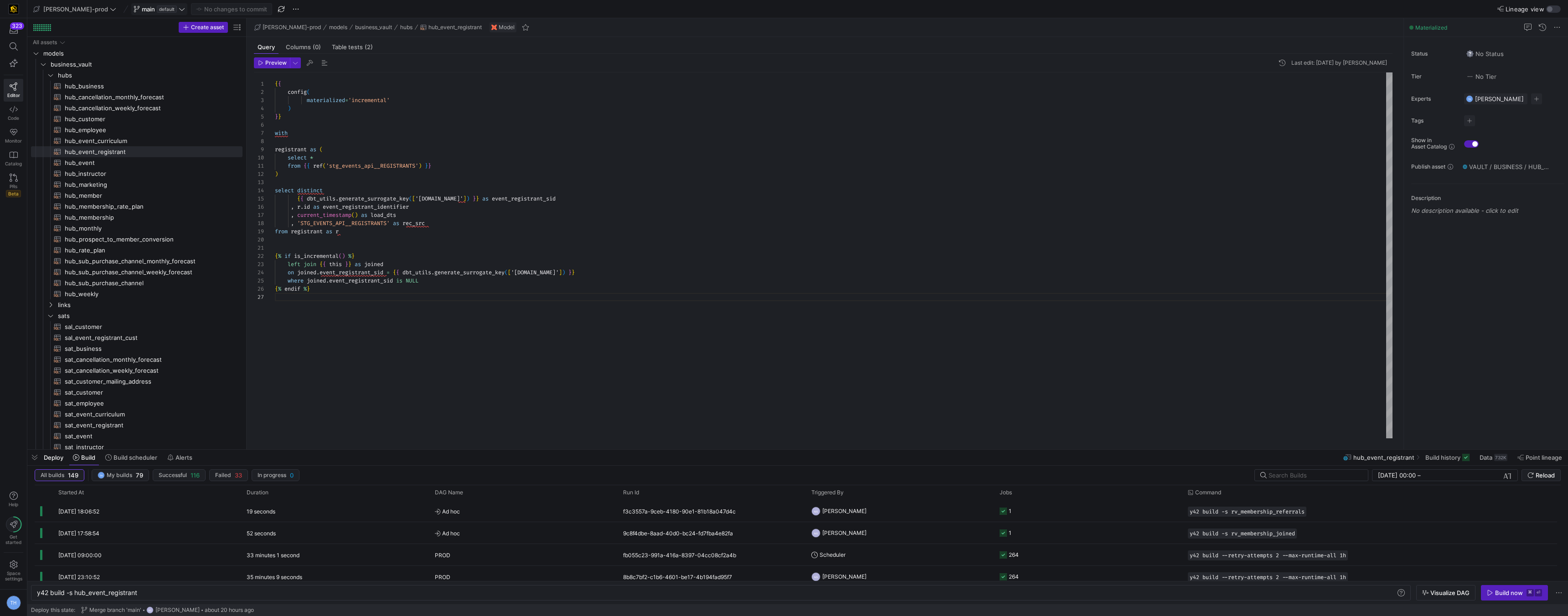
click at [157, 8] on span "default" at bounding box center [167, 9] width 20 height 7
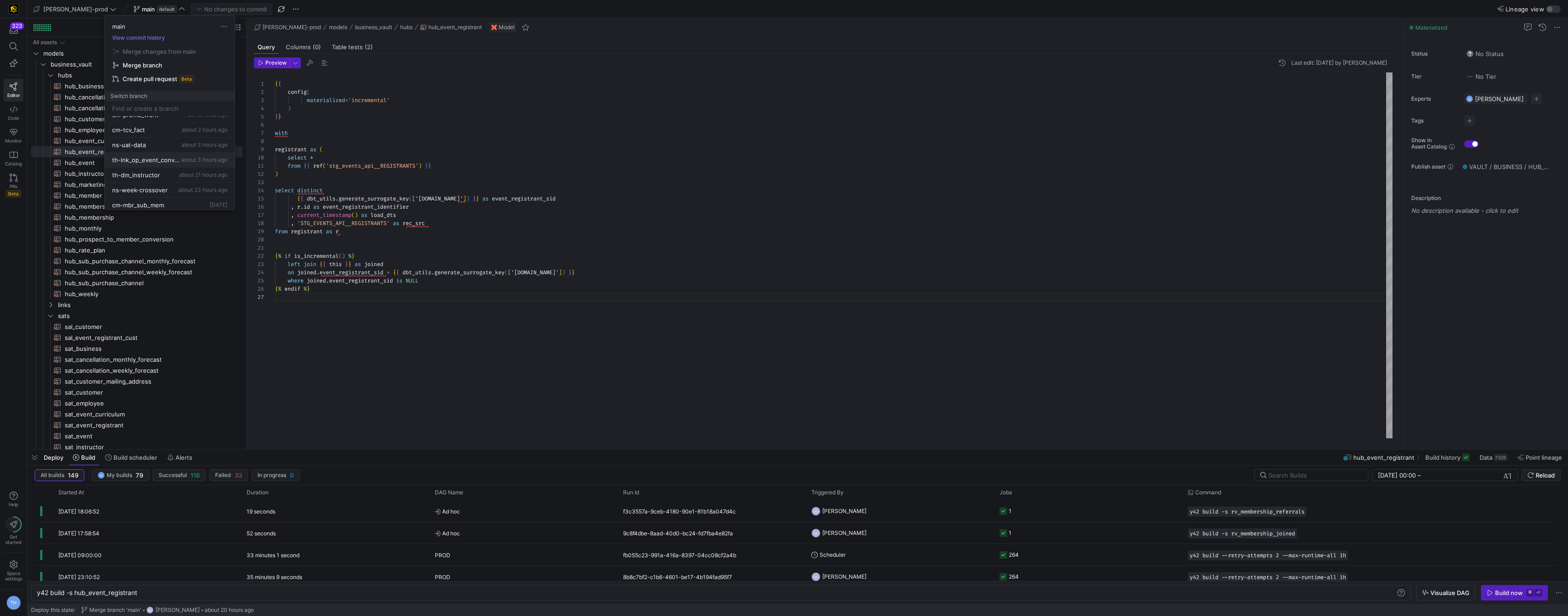
scroll to position [54, 0]
click at [152, 163] on span "th-lnk_op_event_conversion" at bounding box center [145, 161] width 68 height 7
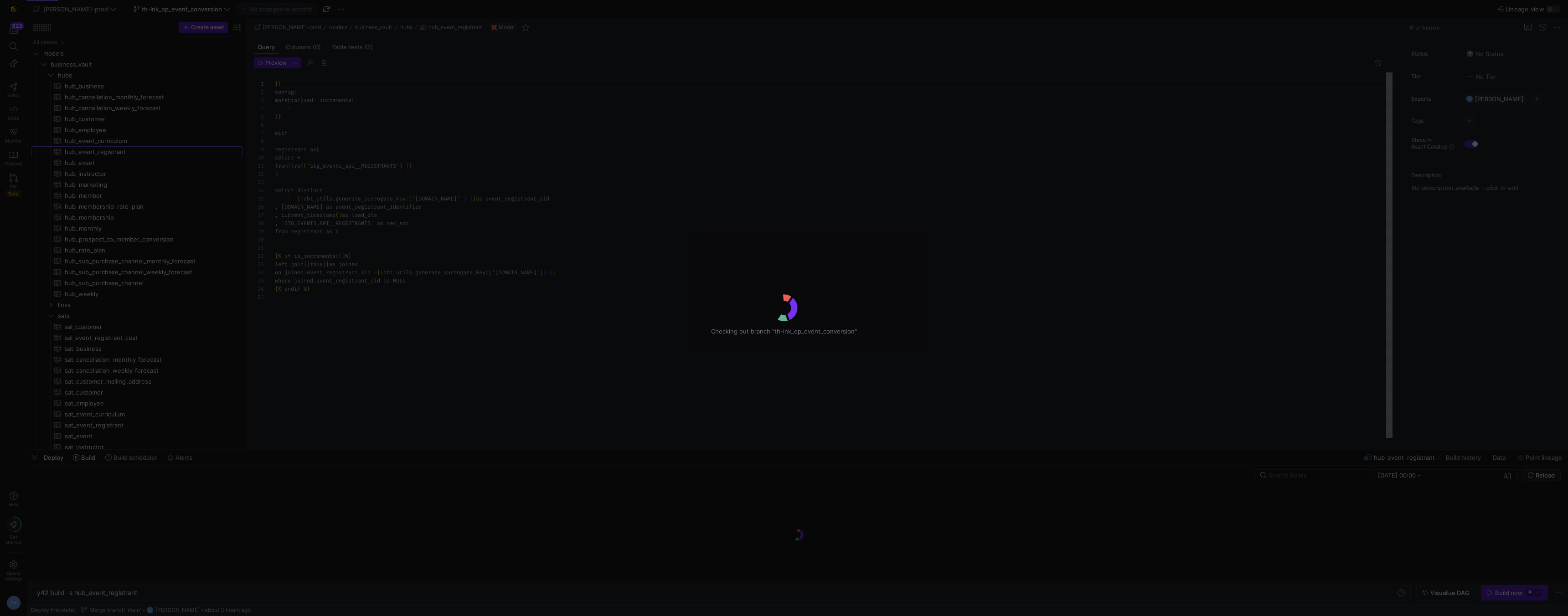
scroll to position [82, 0]
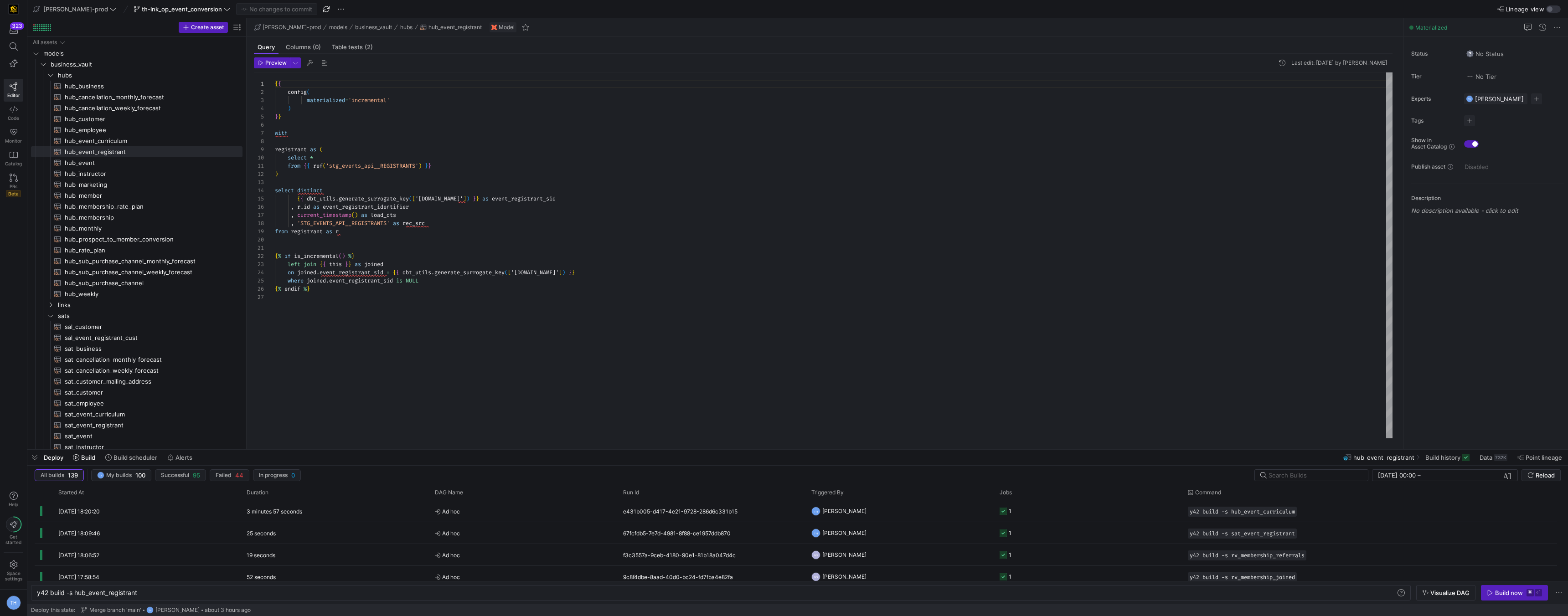
type textarea "{% if is_incremental() %} left join {{ this }} as joined on joined.event_regist…"
click at [415, 248] on div "{ { config ( materialized = 'incremental' ) } } with registrant as ( select * f…" at bounding box center [834, 255] width 1118 height 366
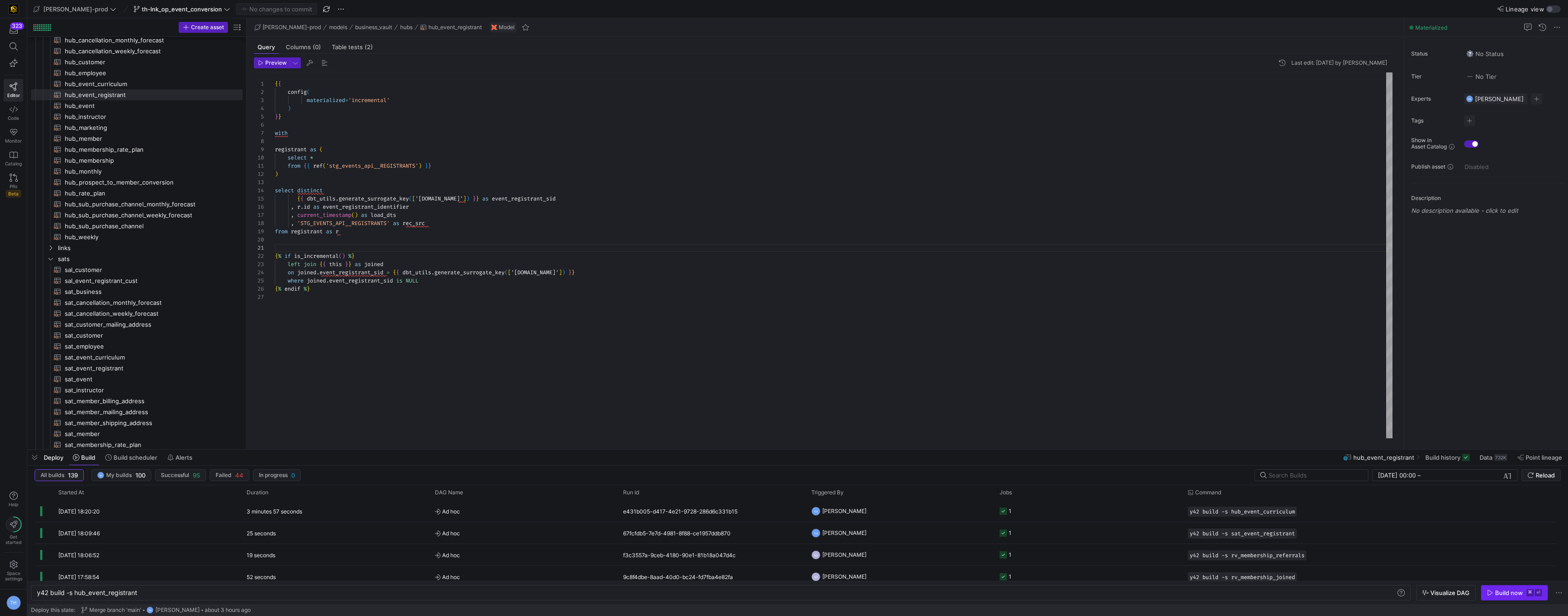
click at [1498, 590] on div "Build now" at bounding box center [1509, 593] width 28 height 7
click at [128, 366] on span "sat_event_registrant​​​​​​​​​​" at bounding box center [148, 368] width 167 height 10
type textarea "y42 build -s sat_event_registrant"
type textarea "{{ config( materialized = 'incremental' ) }} with event_registrant_hub as ( sel…"
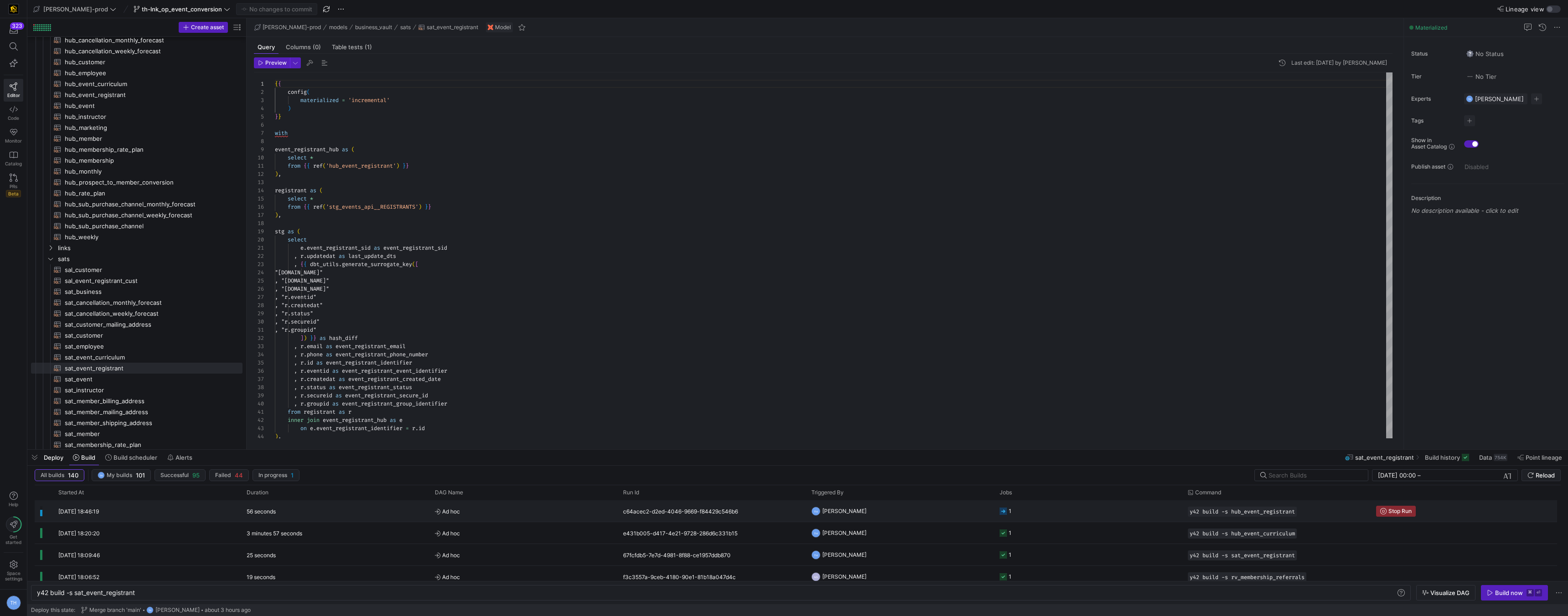
click at [496, 505] on span "Ad hoc" at bounding box center [523, 511] width 177 height 21
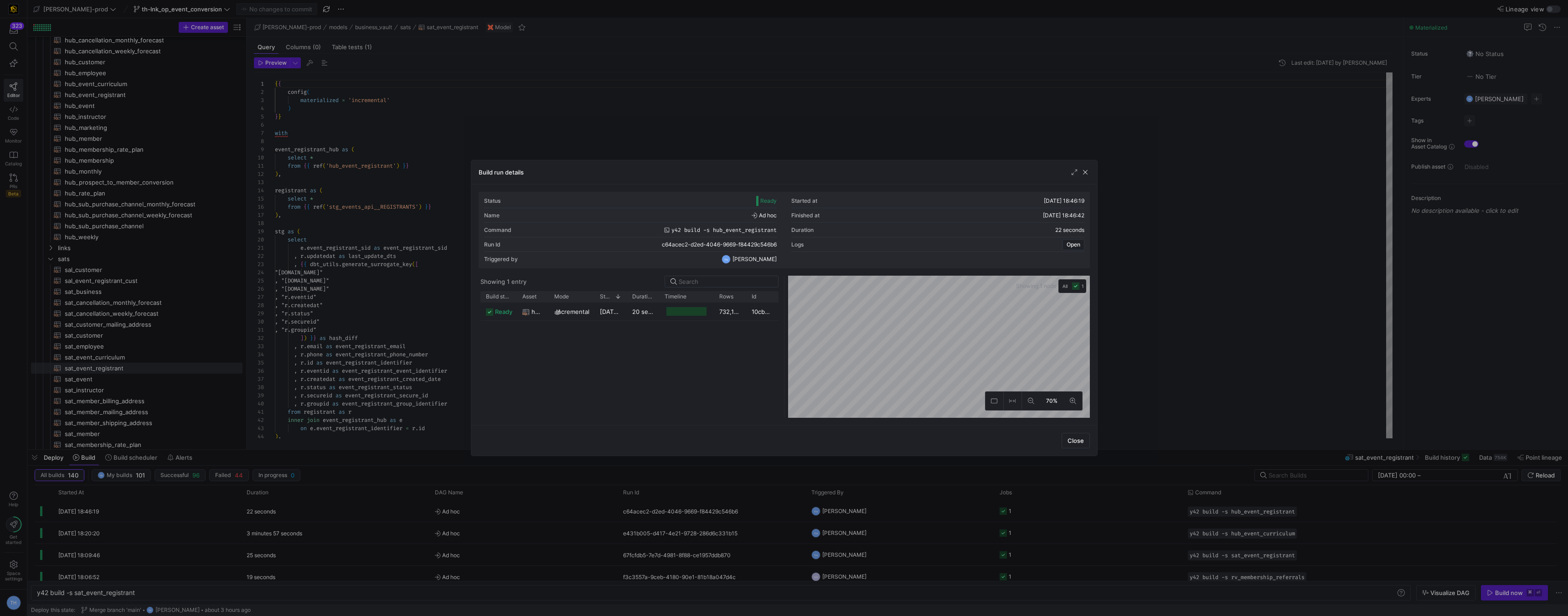
click at [671, 90] on div at bounding box center [784, 308] width 1568 height 616
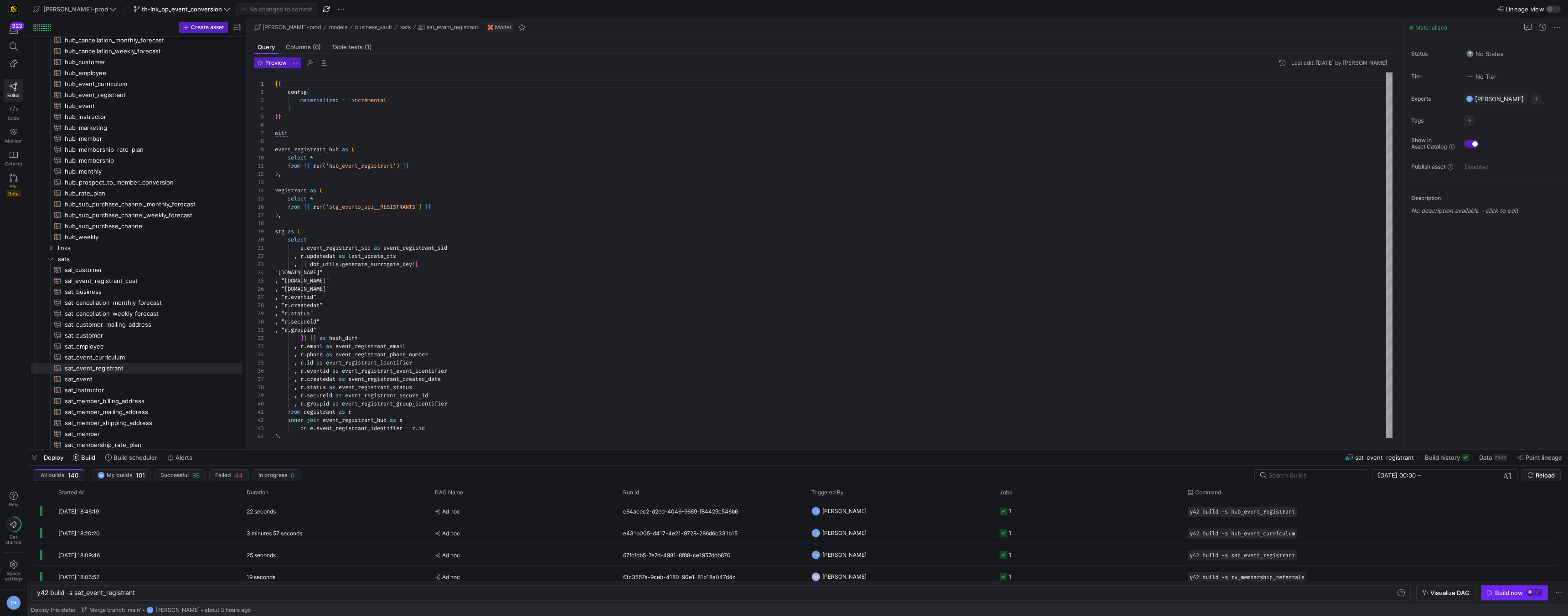
click at [1507, 591] on div "Build now" at bounding box center [1509, 593] width 28 height 7
click at [313, 516] on div "27 seconds" at bounding box center [335, 511] width 188 height 21
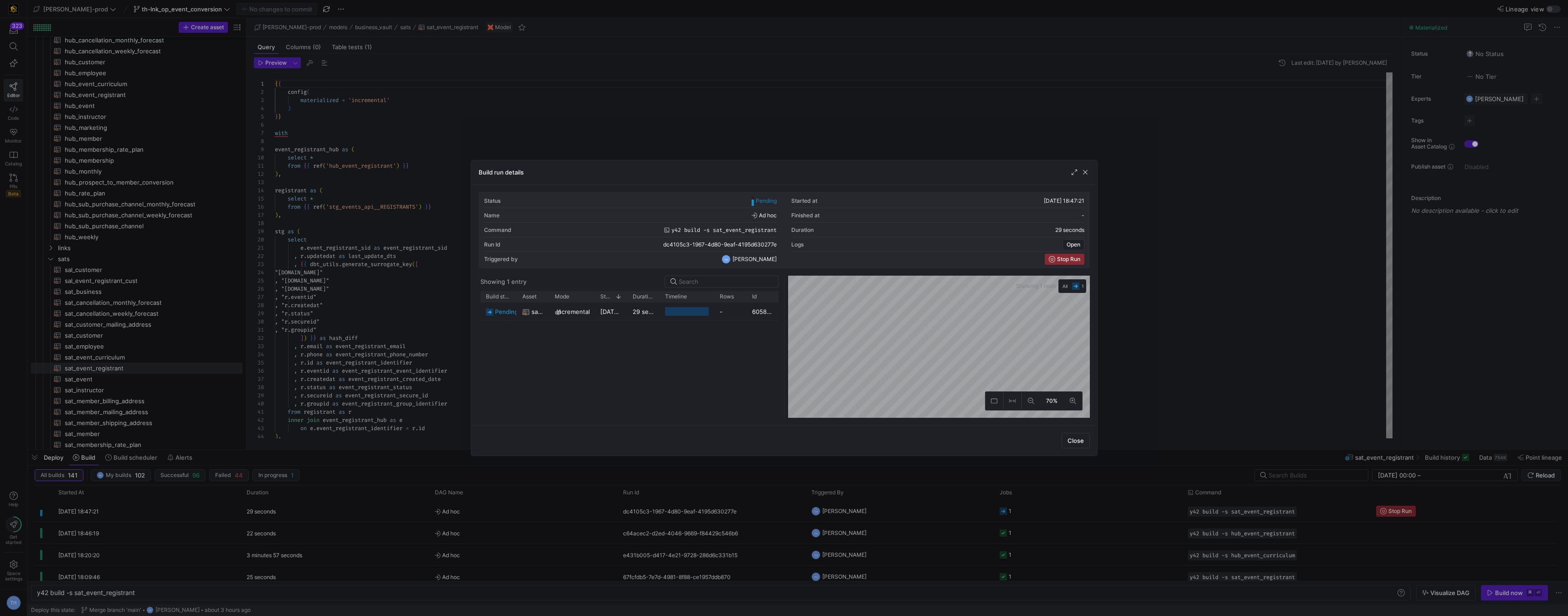
click at [529, 79] on div at bounding box center [784, 308] width 1568 height 616
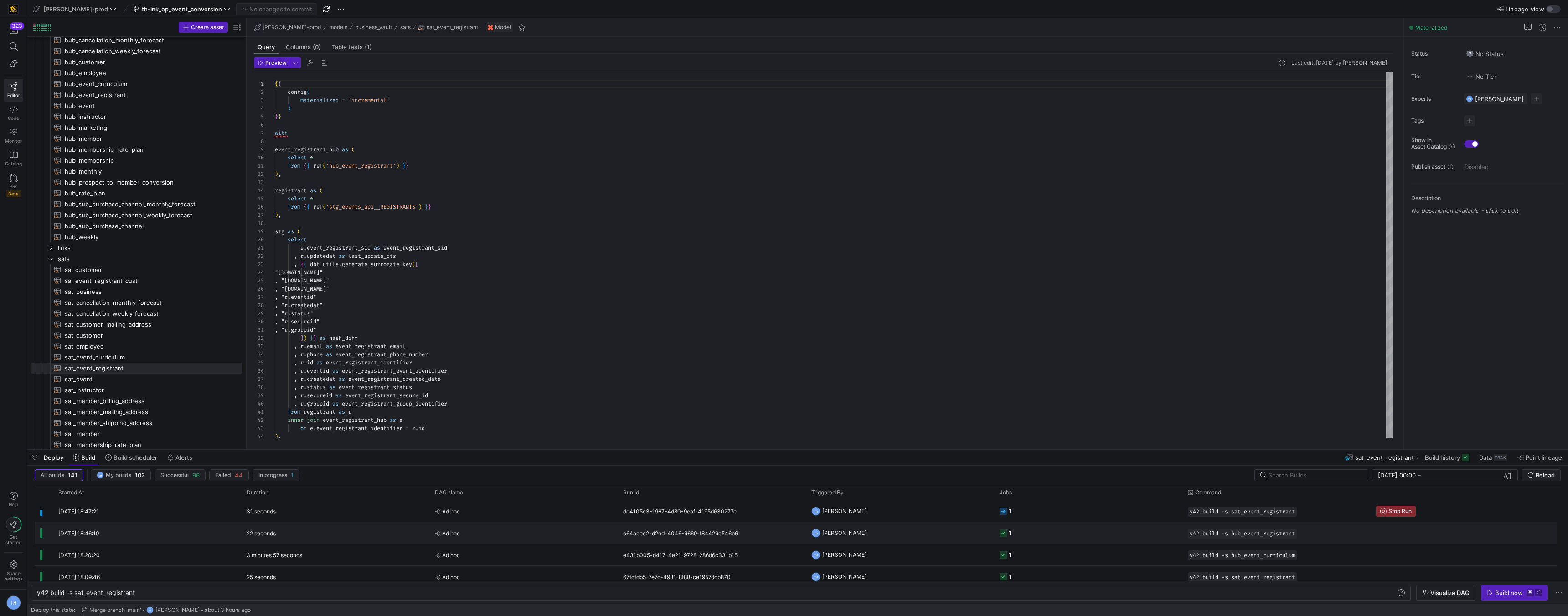
click at [1055, 528] on y42-job-status-cell-renderer "1" at bounding box center [1088, 533] width 177 height 21
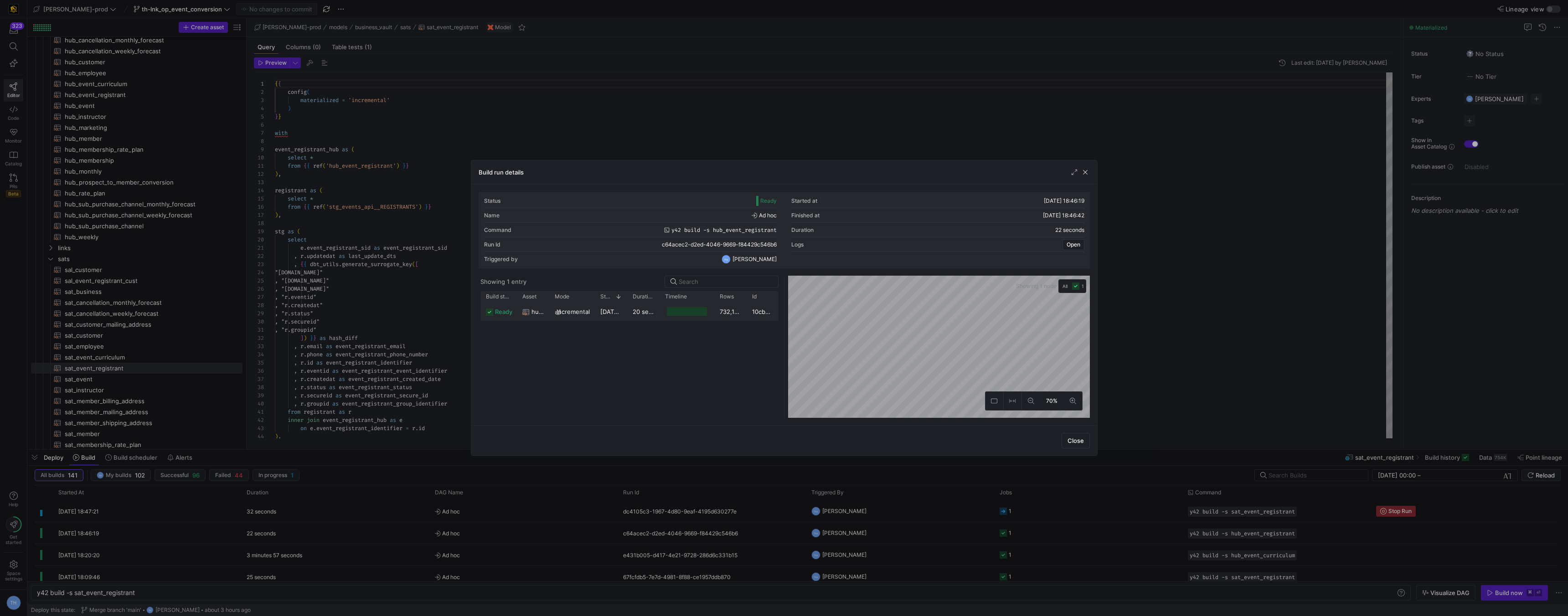
click at [727, 313] on div "732,149" at bounding box center [730, 311] width 32 height 18
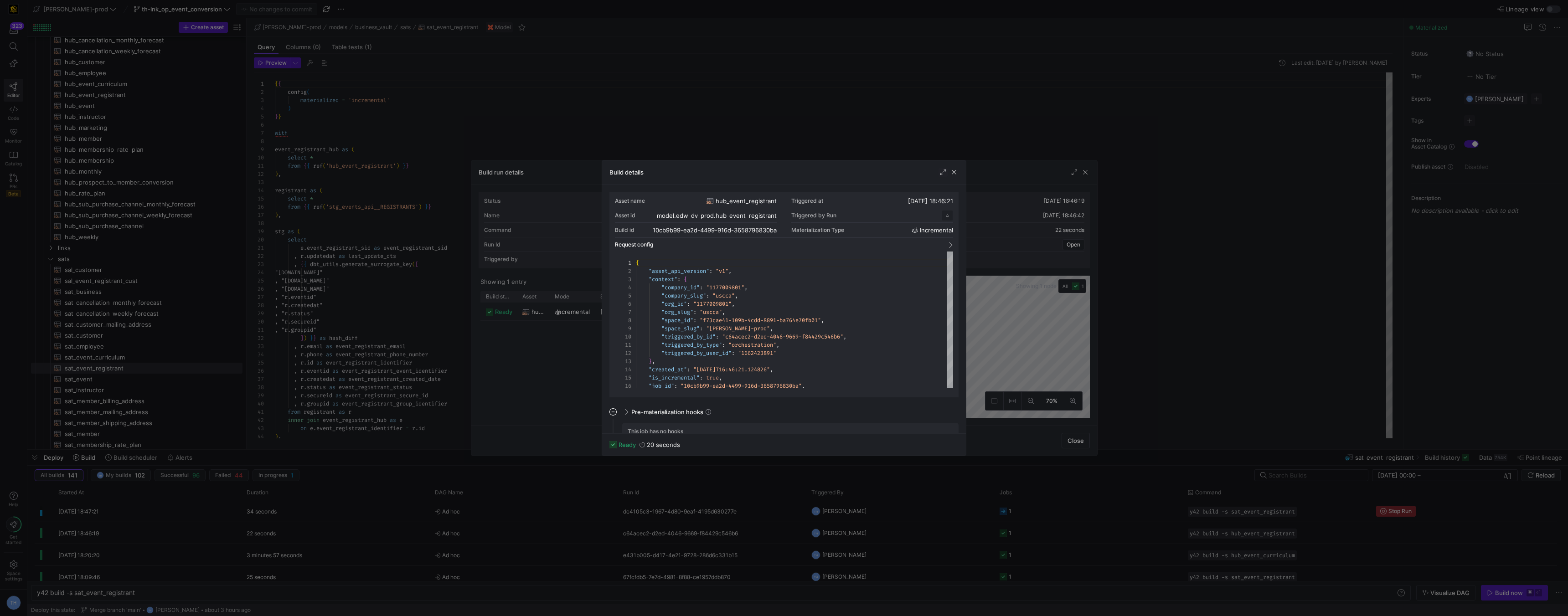
scroll to position [82, 0]
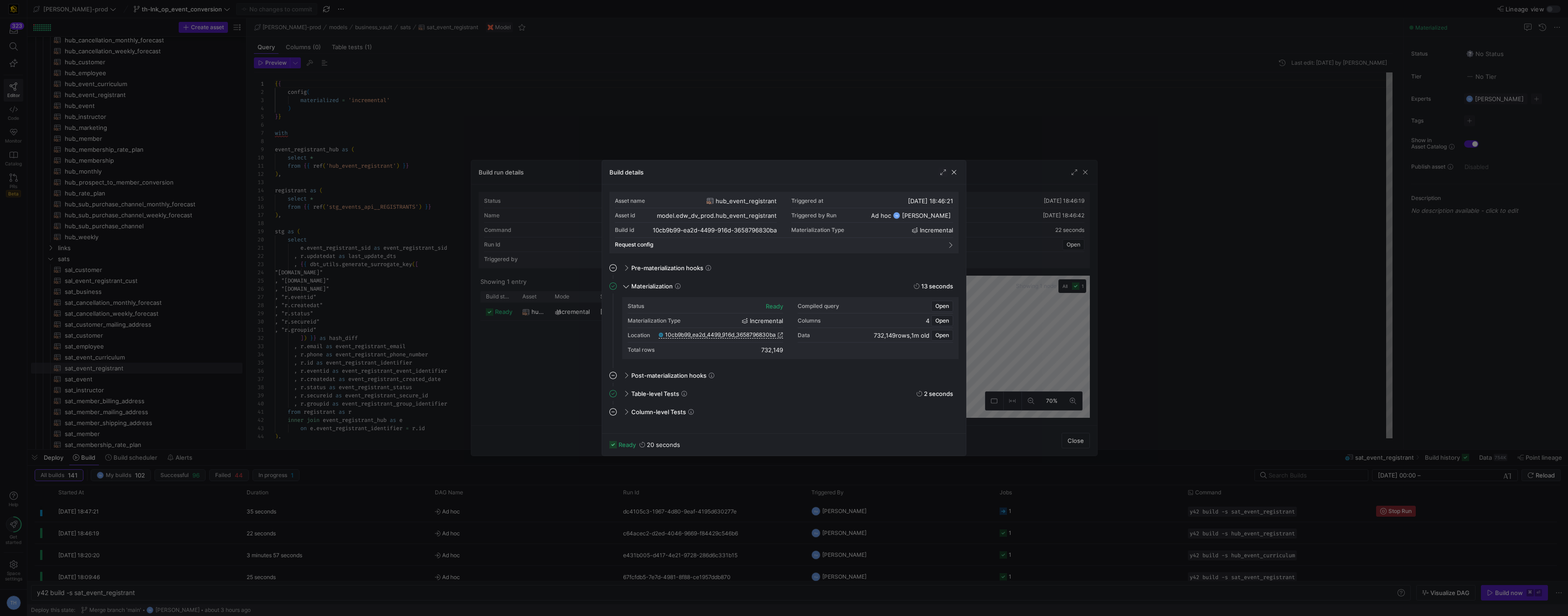
click at [780, 353] on div "732,149" at bounding box center [772, 350] width 22 height 7
copy mat-accordion "732,149"
click at [699, 307] on div "Status ready" at bounding box center [705, 306] width 155 height 15
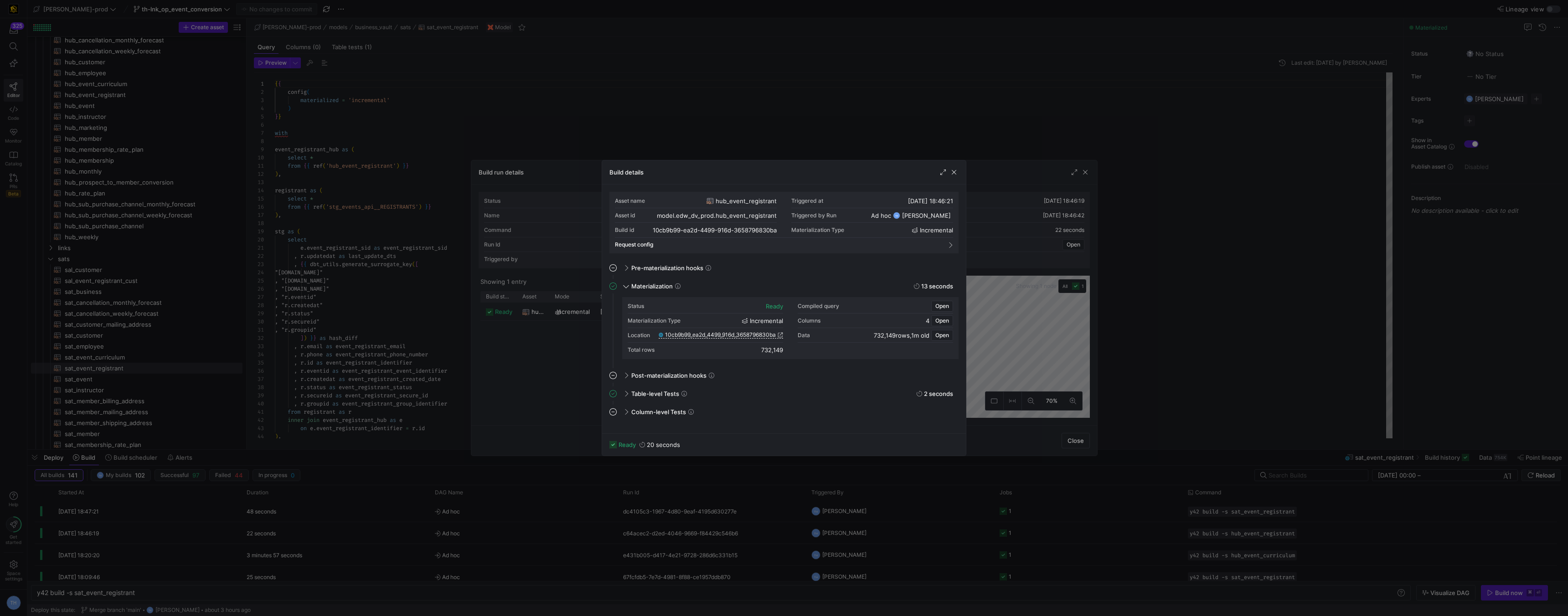
click at [722, 133] on div at bounding box center [784, 308] width 1568 height 616
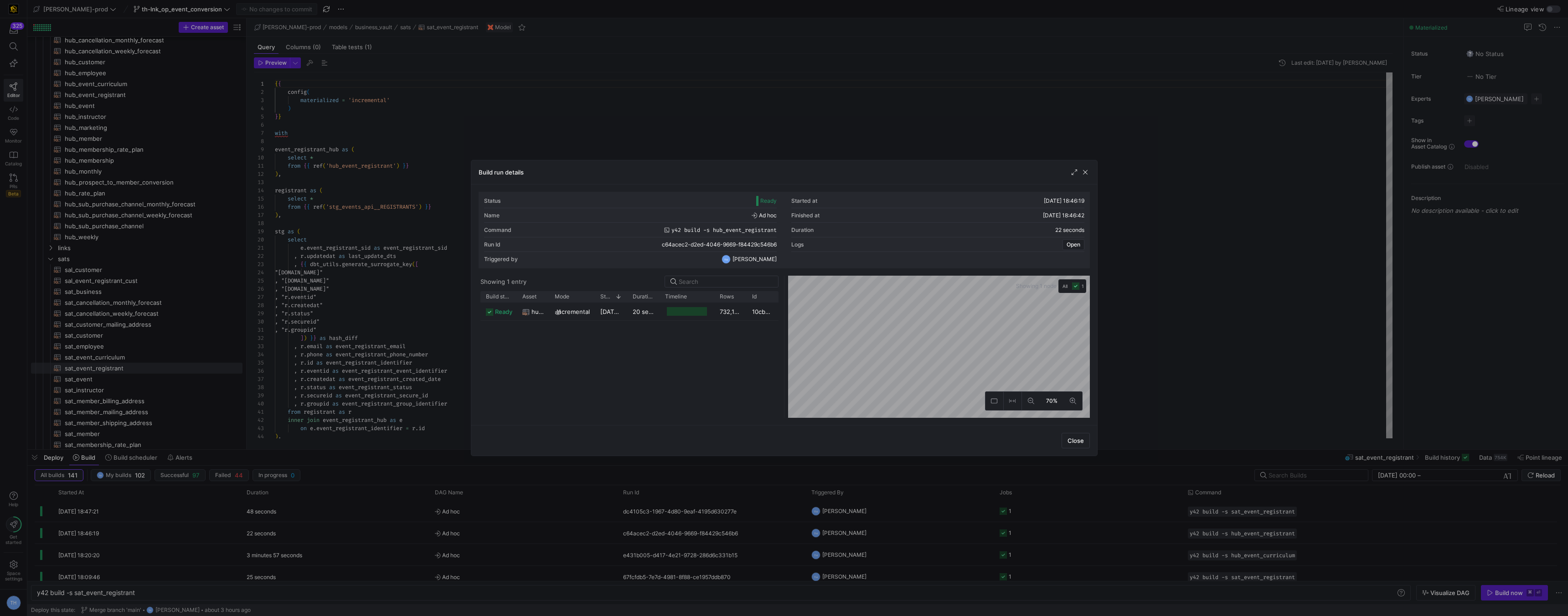
click at [722, 133] on div at bounding box center [784, 308] width 1568 height 616
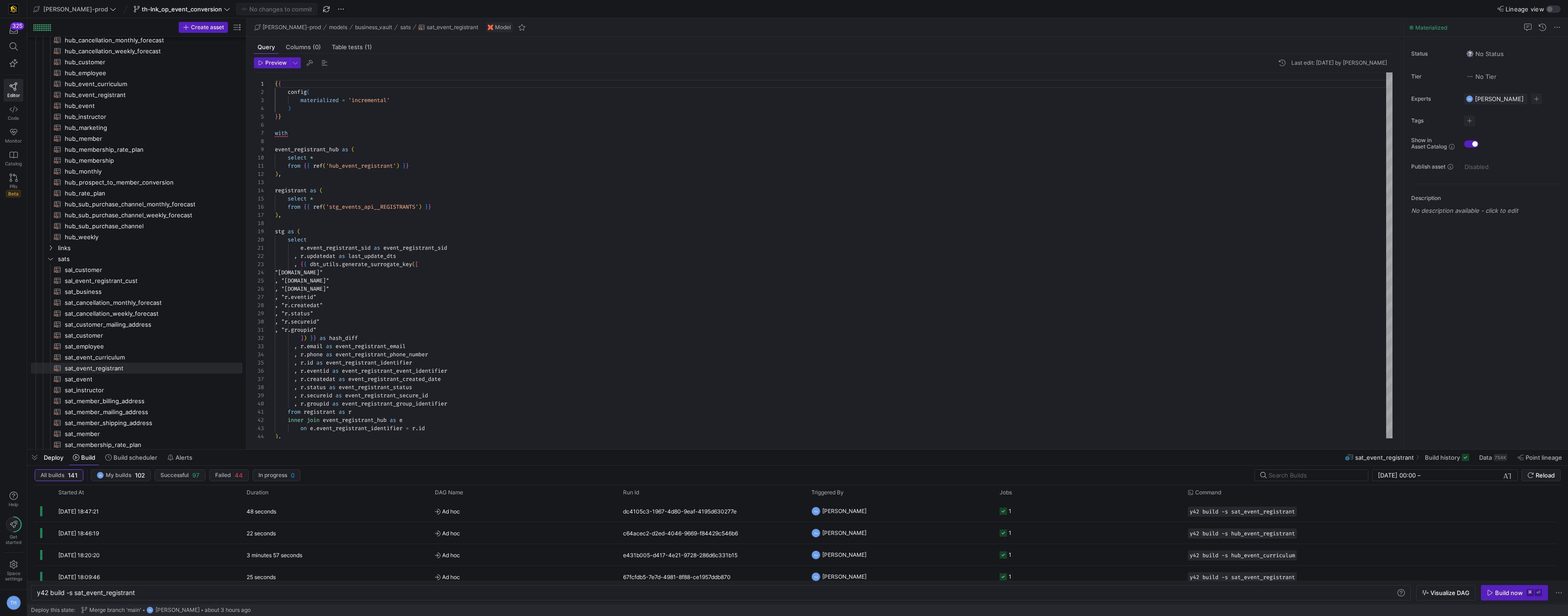
click at [94, 12] on div "edw-dv-prod th-lnk_op_event_conversion No changes to commit" at bounding box center [284, 9] width 507 height 12
click at [110, 10] on icon at bounding box center [113, 9] width 6 height 6
click at [79, 96] on span "y42-dd" at bounding box center [82, 93] width 90 height 7
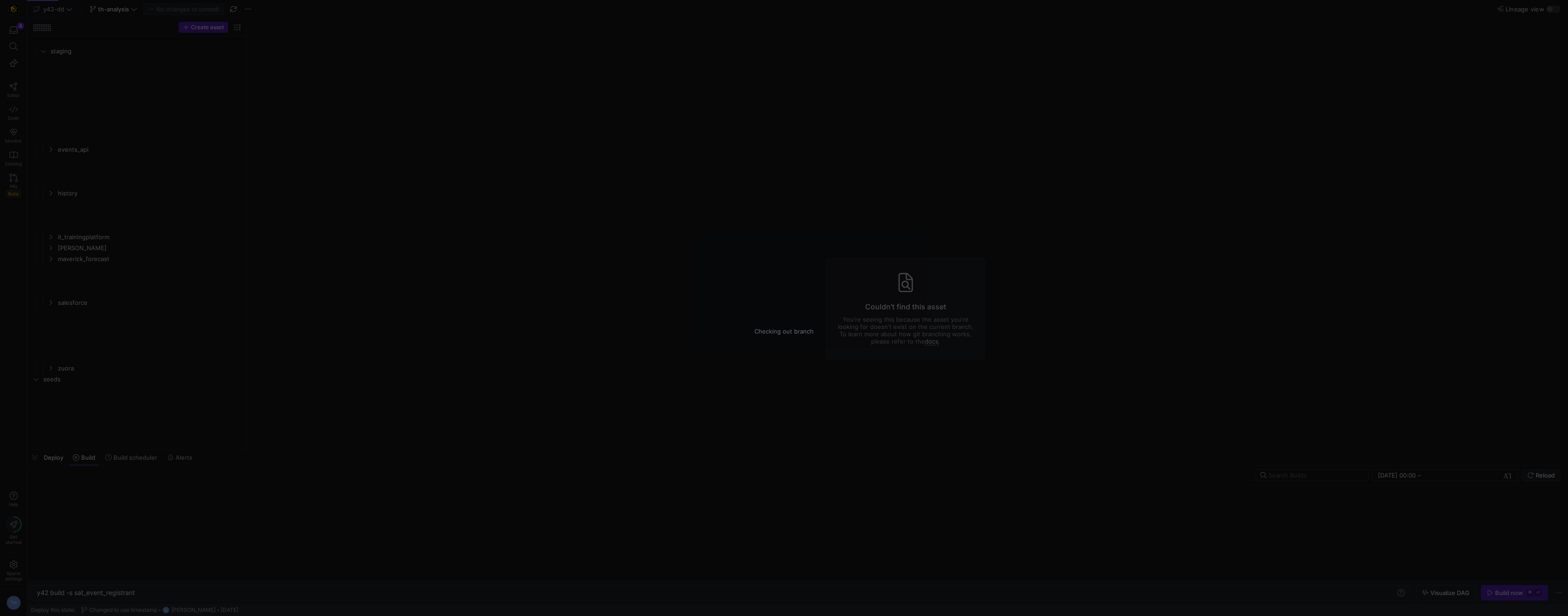
type textarea "y42 build"
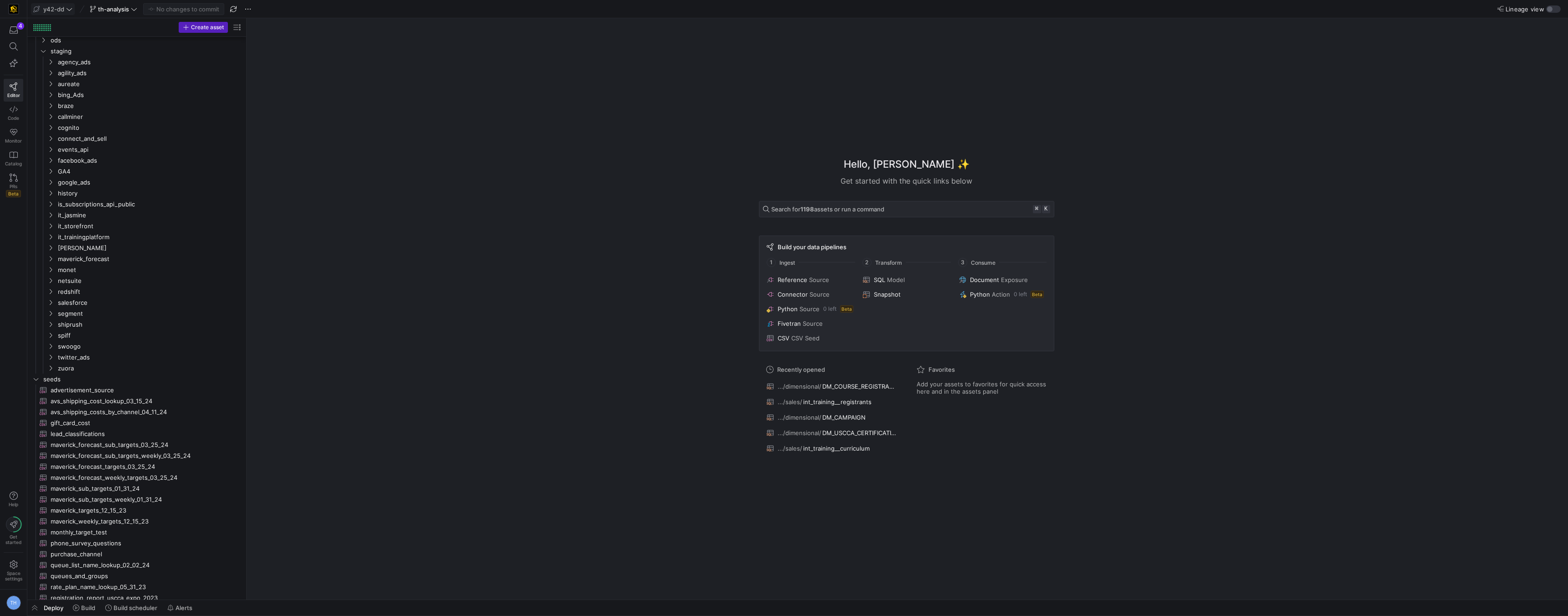
click at [63, 9] on span "y42-dd" at bounding box center [54, 9] width 21 height 7
click at [81, 96] on span "[PERSON_NAME]-prod" at bounding box center [79, 93] width 65 height 7
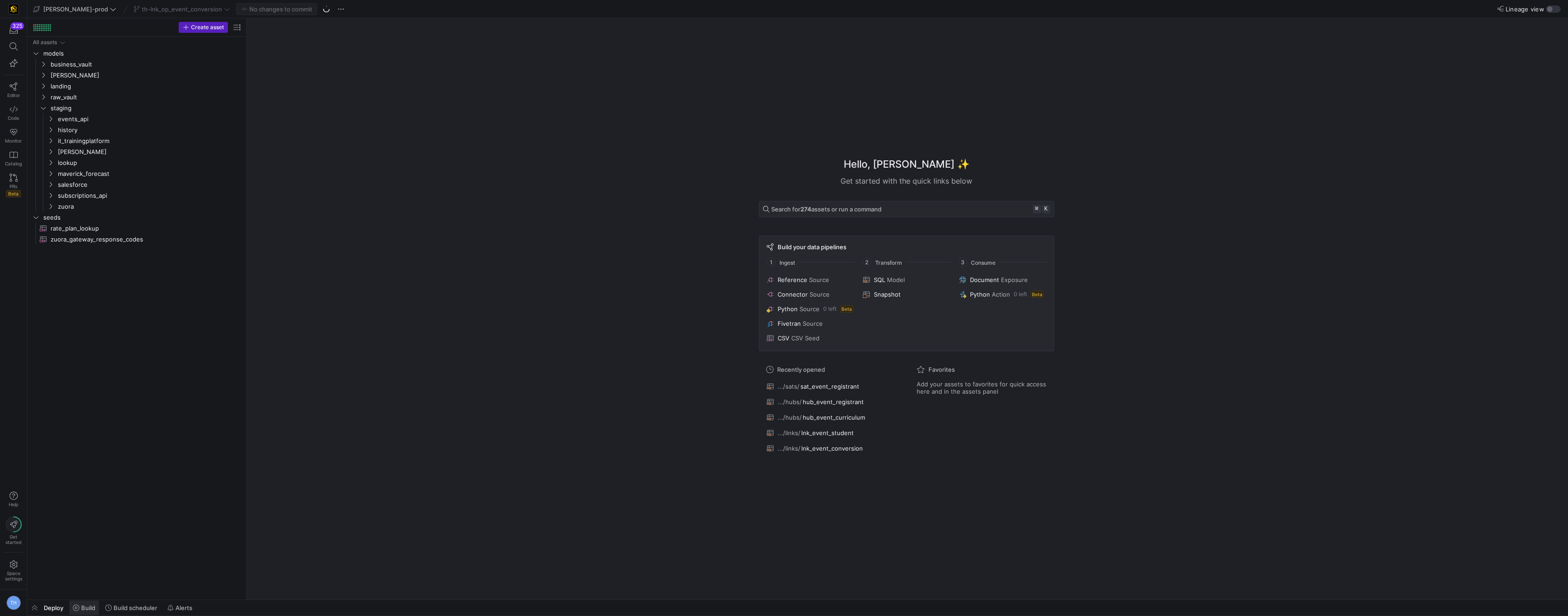
click at [83, 609] on span "Build" at bounding box center [88, 608] width 14 height 7
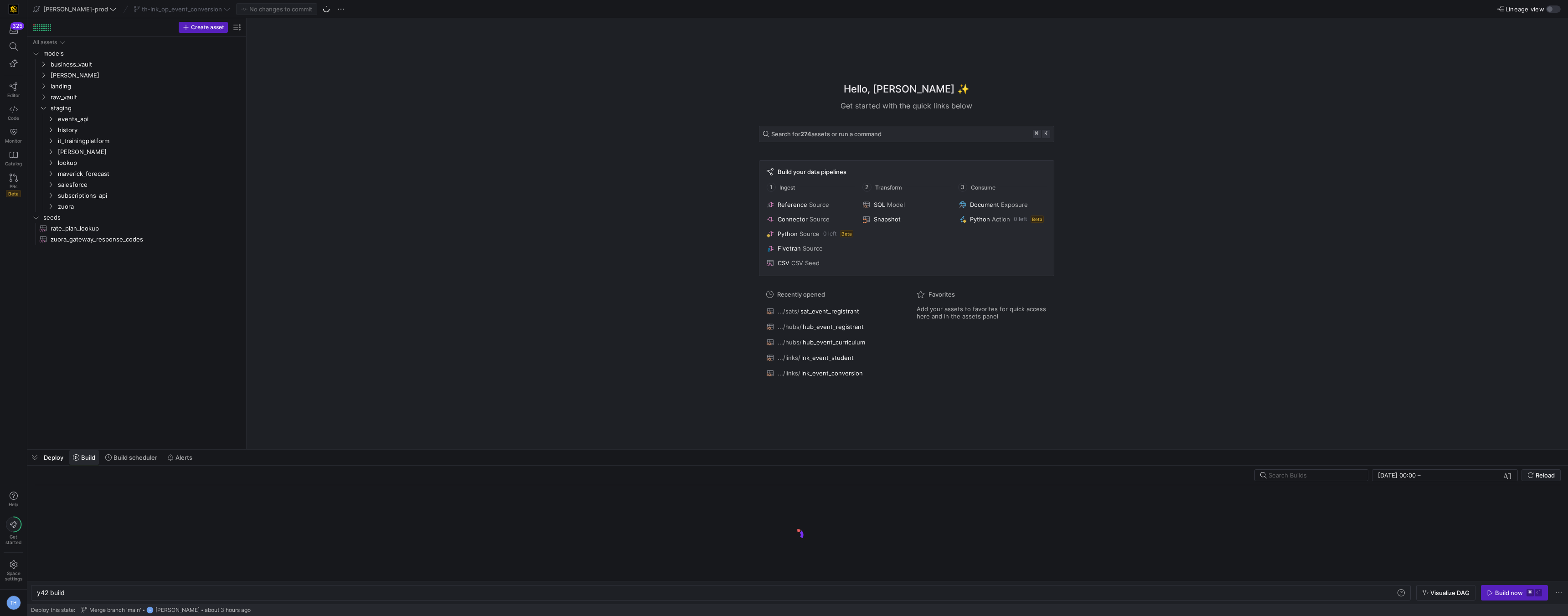
scroll to position [0, 27]
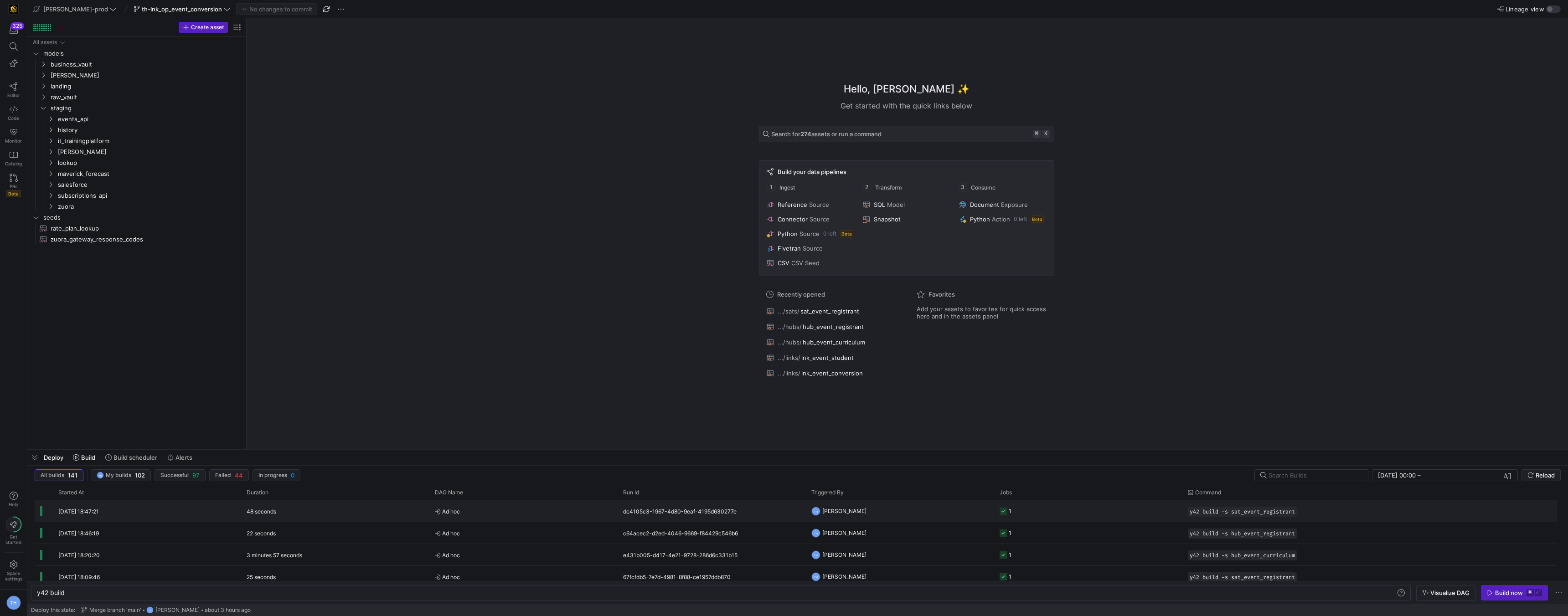
click at [1130, 515] on y42-job-status-cell-renderer "1" at bounding box center [1088, 511] width 177 height 21
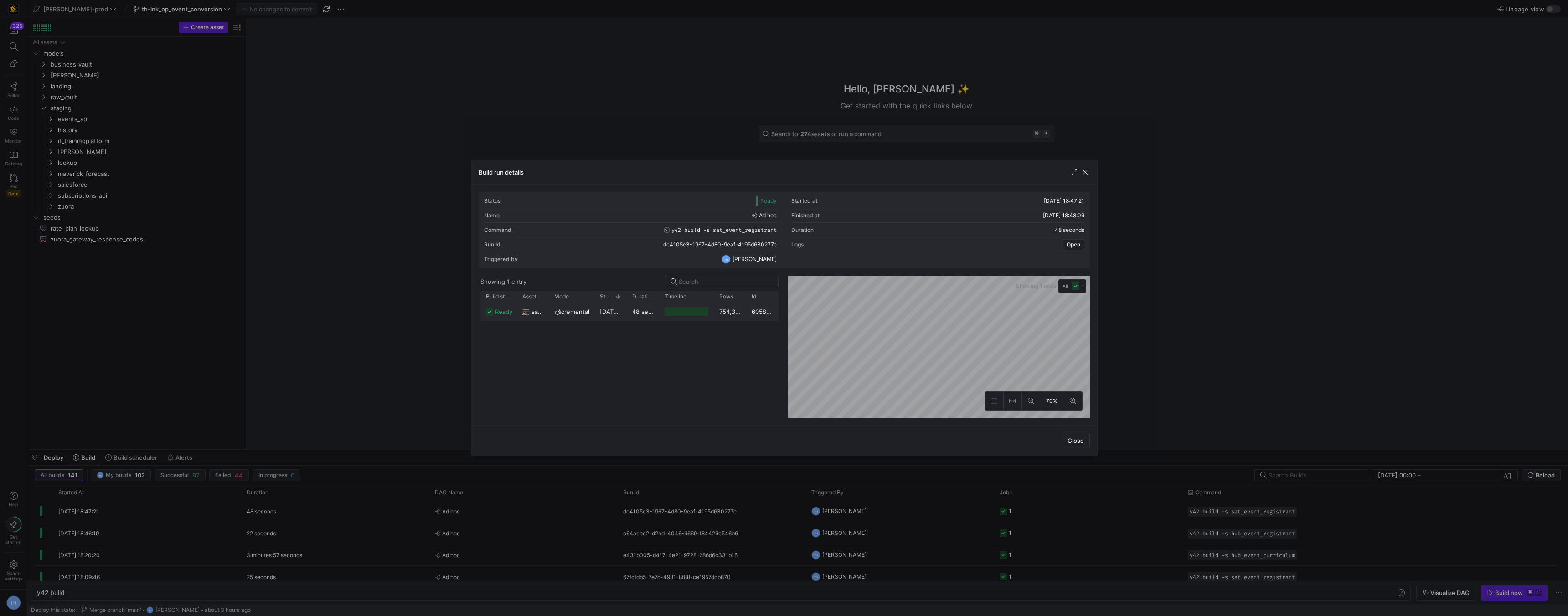
click at [737, 312] on div "754,339" at bounding box center [730, 311] width 32 height 18
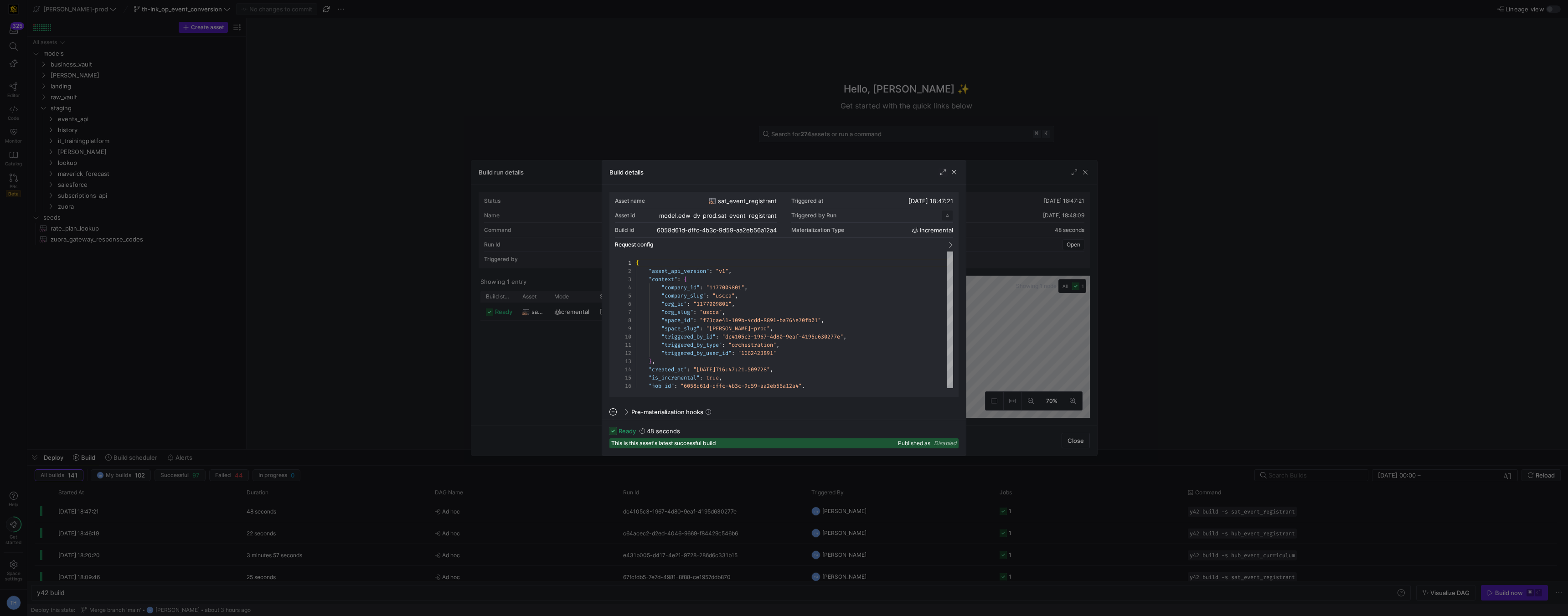
scroll to position [82, 0]
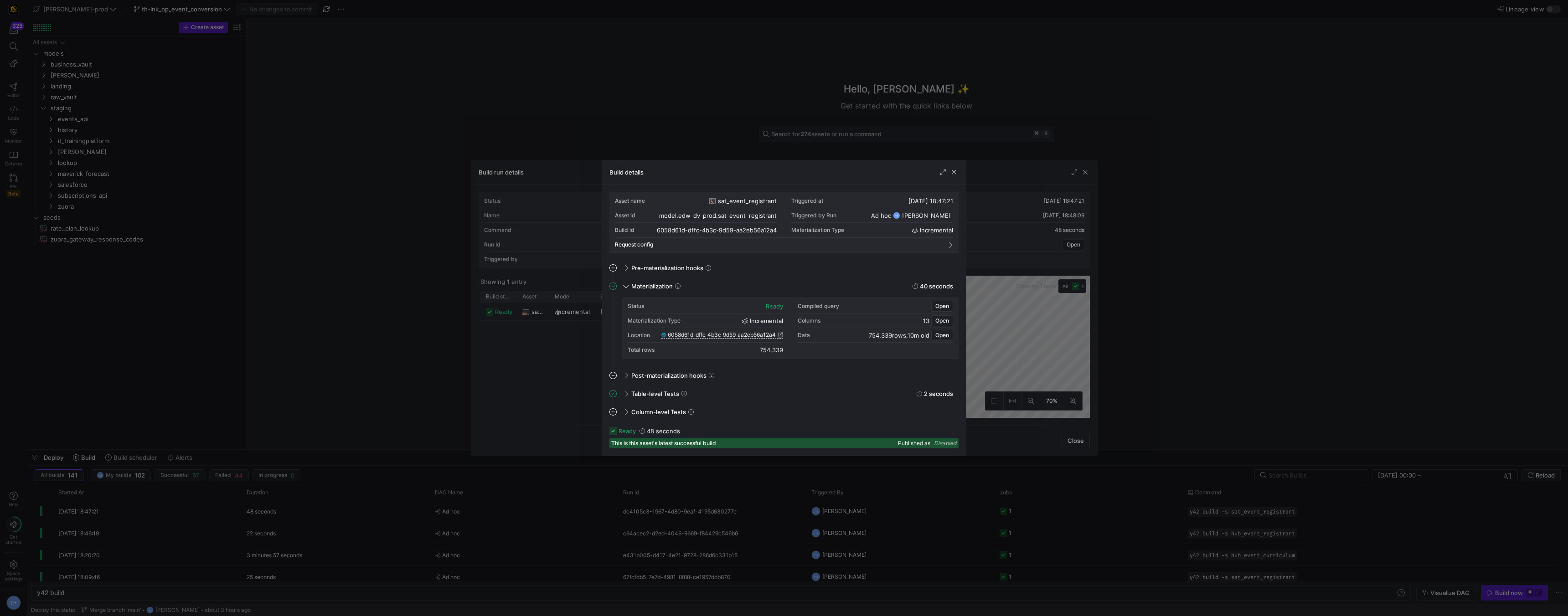
click at [774, 349] on div "754,339" at bounding box center [771, 350] width 23 height 7
copy div "754,339"
click at [485, 98] on div at bounding box center [784, 308] width 1568 height 616
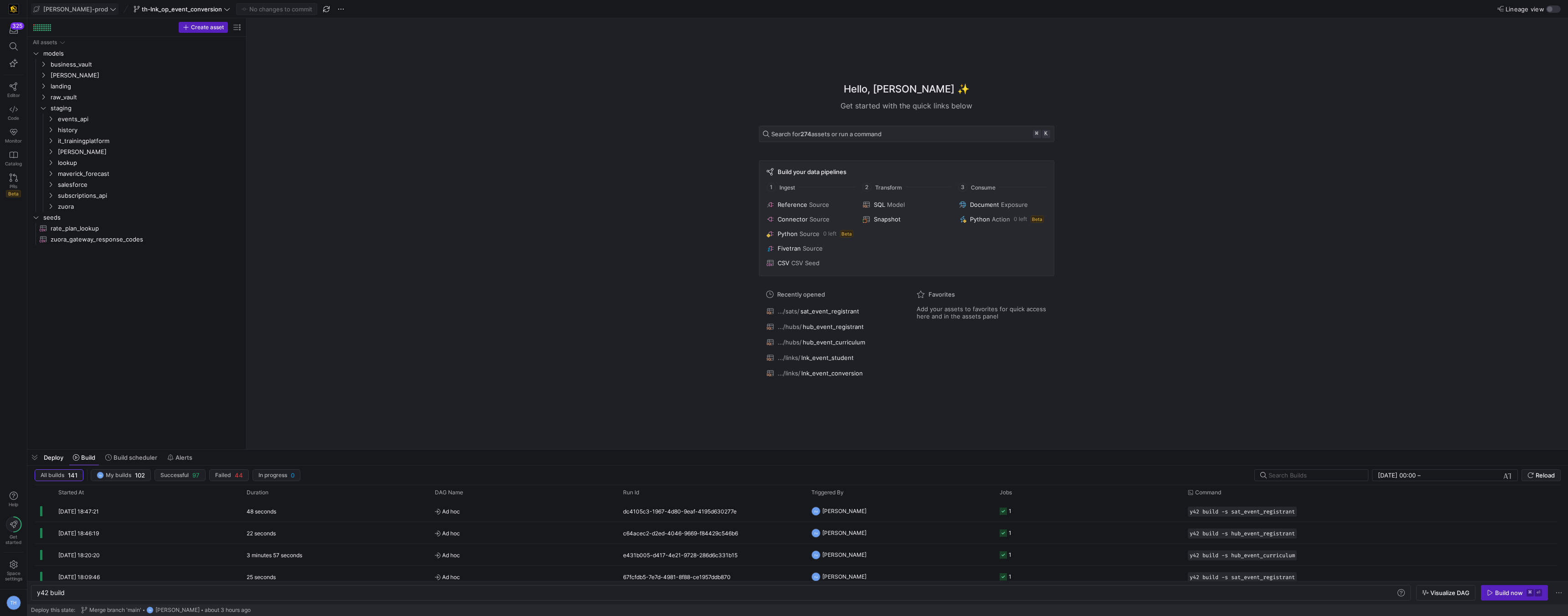
click at [75, 4] on span at bounding box center [75, 9] width 86 height 11
click at [74, 86] on button "y42-dd" at bounding box center [82, 93] width 101 height 15
